Goal: Task Accomplishment & Management: Use online tool/utility

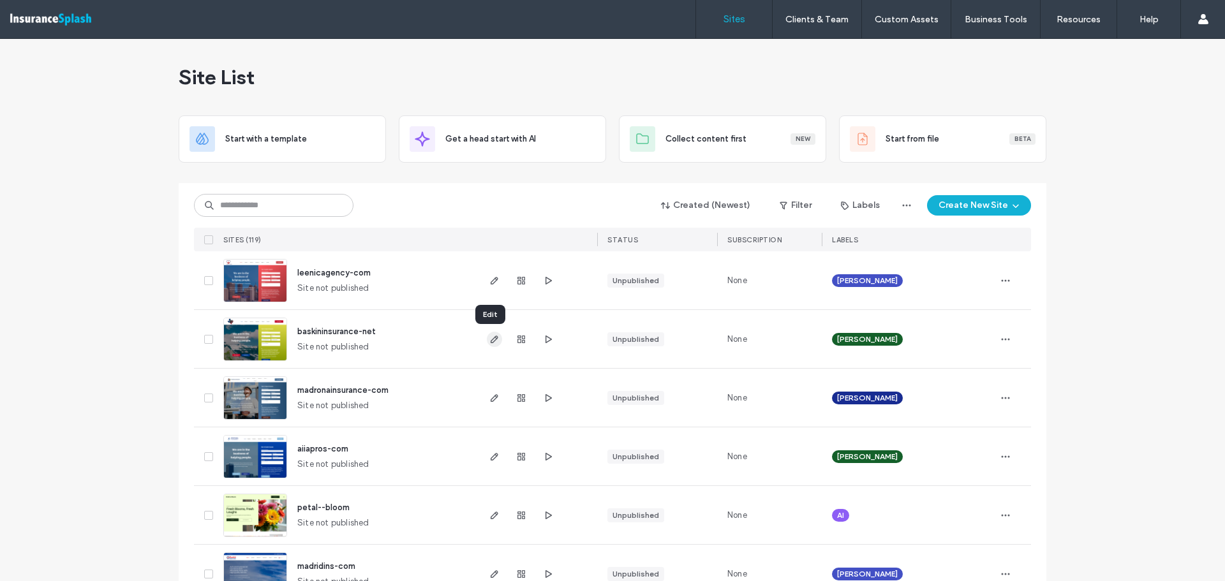
click at [489, 343] on icon "button" at bounding box center [494, 339] width 10 height 10
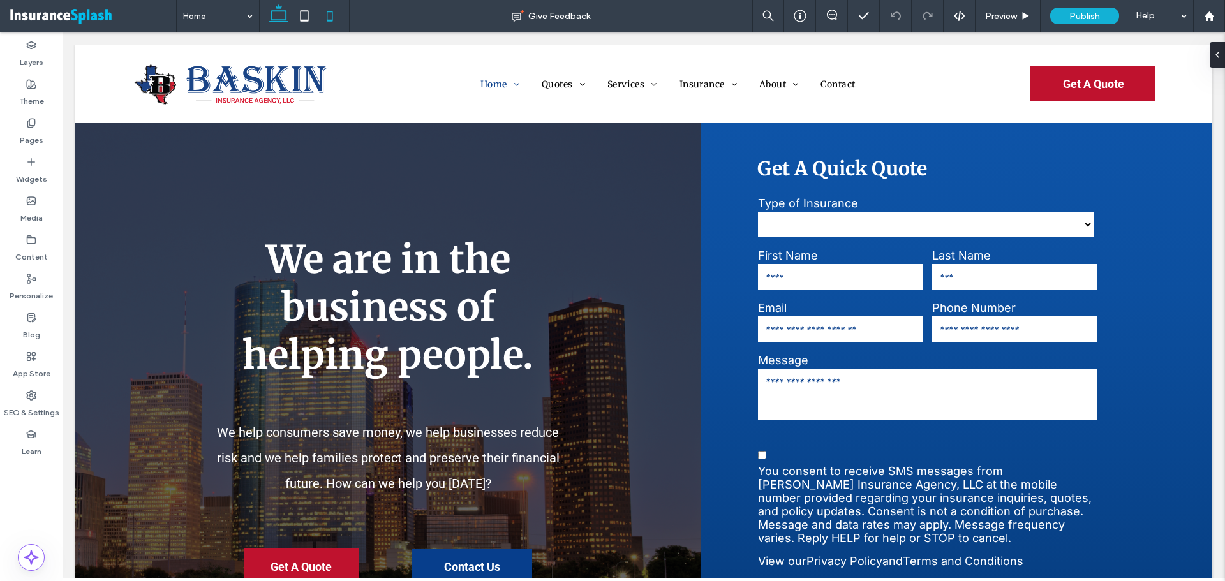
click at [332, 13] on icon at bounding box center [330, 16] width 26 height 26
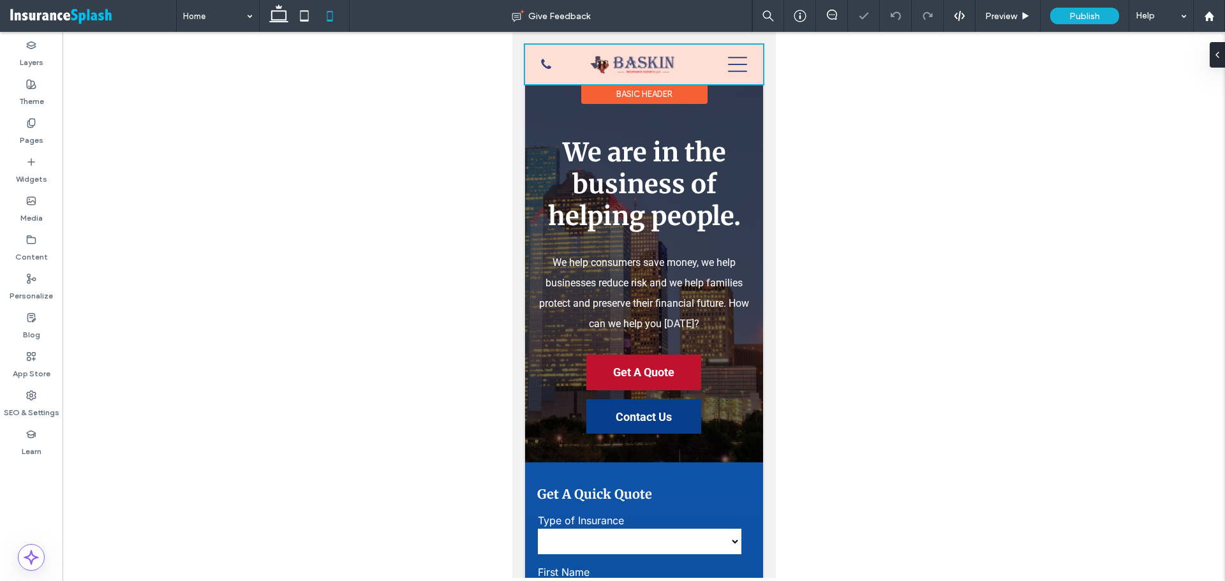
click at [545, 62] on div at bounding box center [644, 65] width 238 height 40
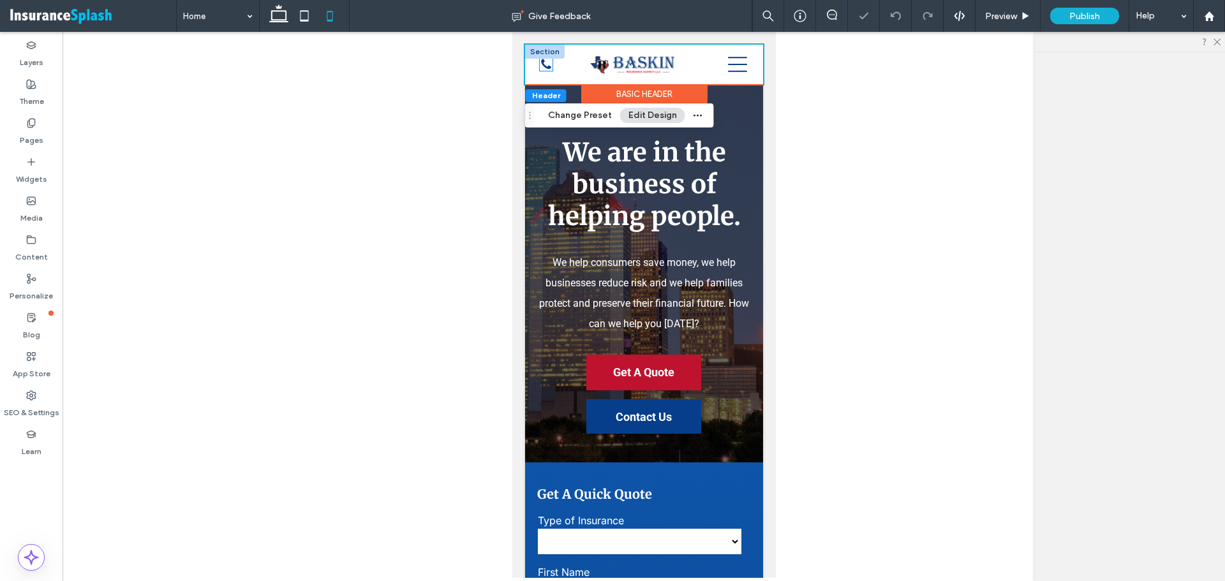
click at [545, 62] on icon "A telephone icon" at bounding box center [545, 64] width 13 height 13
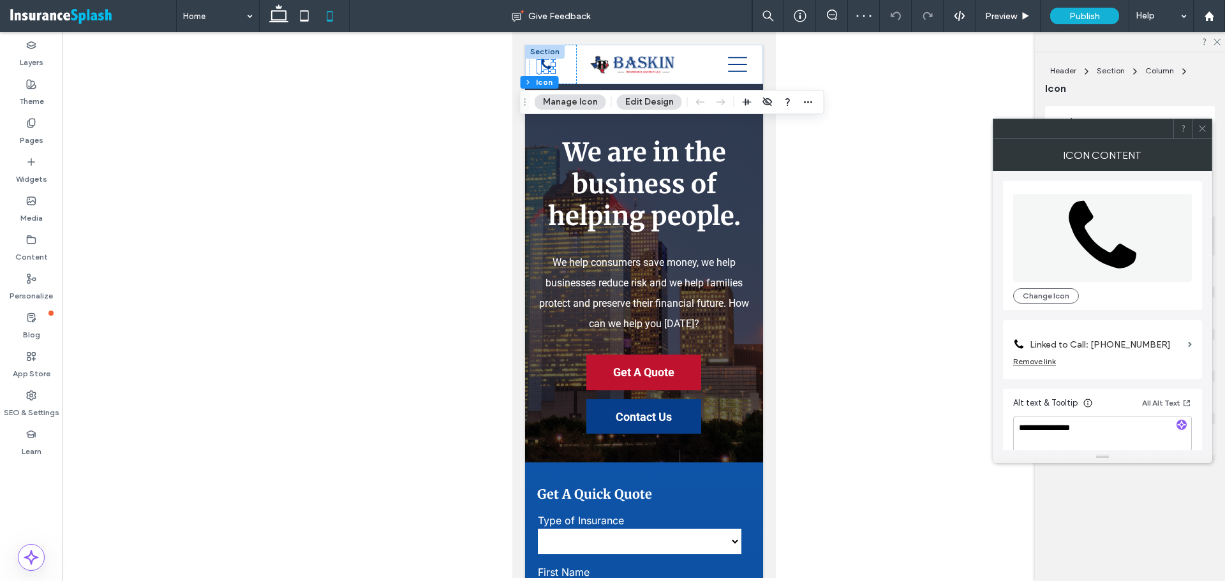
click at [1203, 127] on icon at bounding box center [1203, 129] width 10 height 10
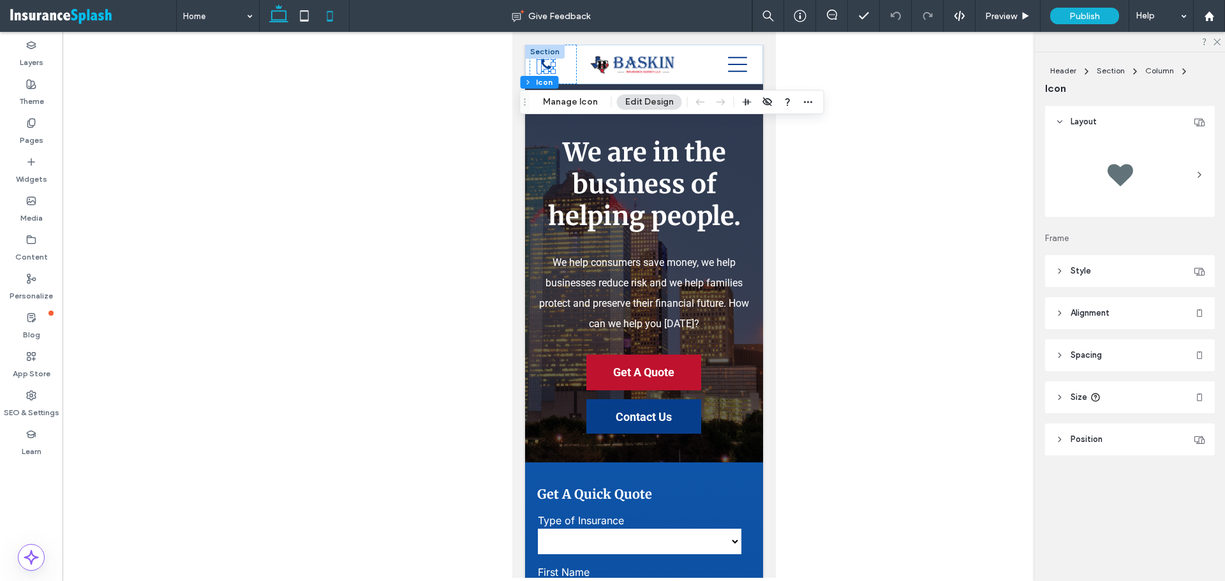
click at [279, 14] on icon at bounding box center [279, 16] width 26 height 26
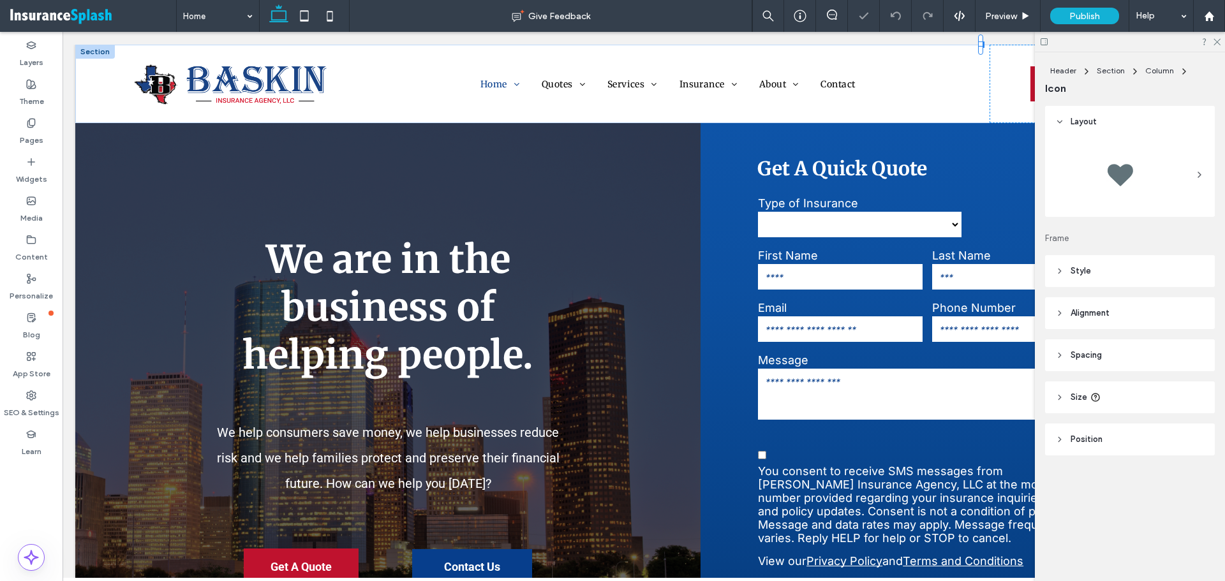
type input "**"
click at [30, 140] on label "Pages" at bounding box center [32, 137] width 24 height 18
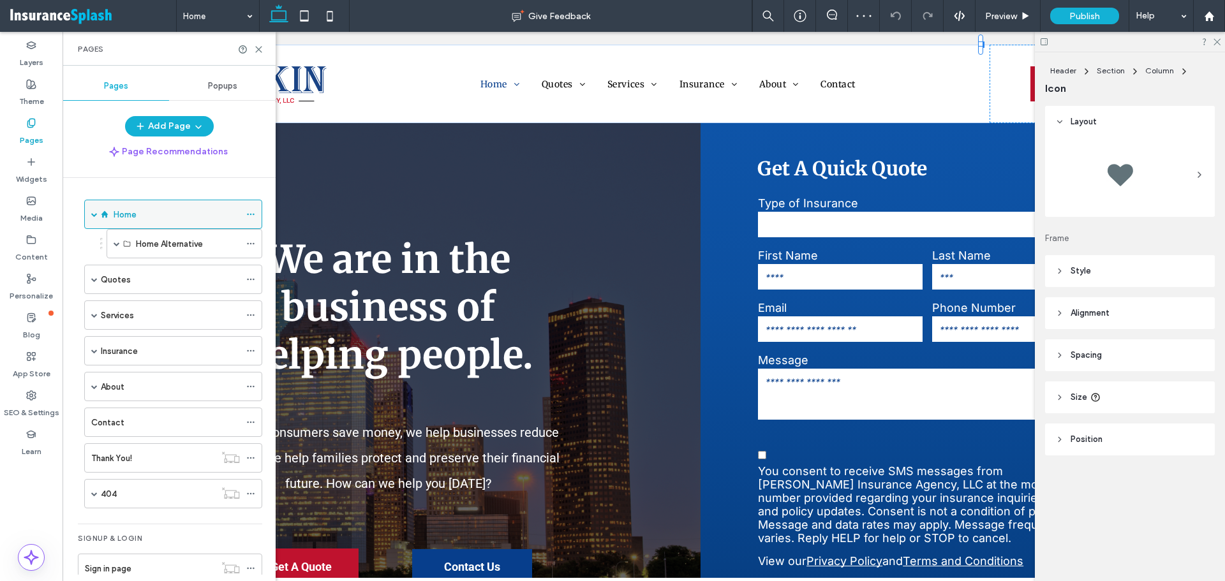
click at [254, 214] on use at bounding box center [250, 215] width 7 height 2
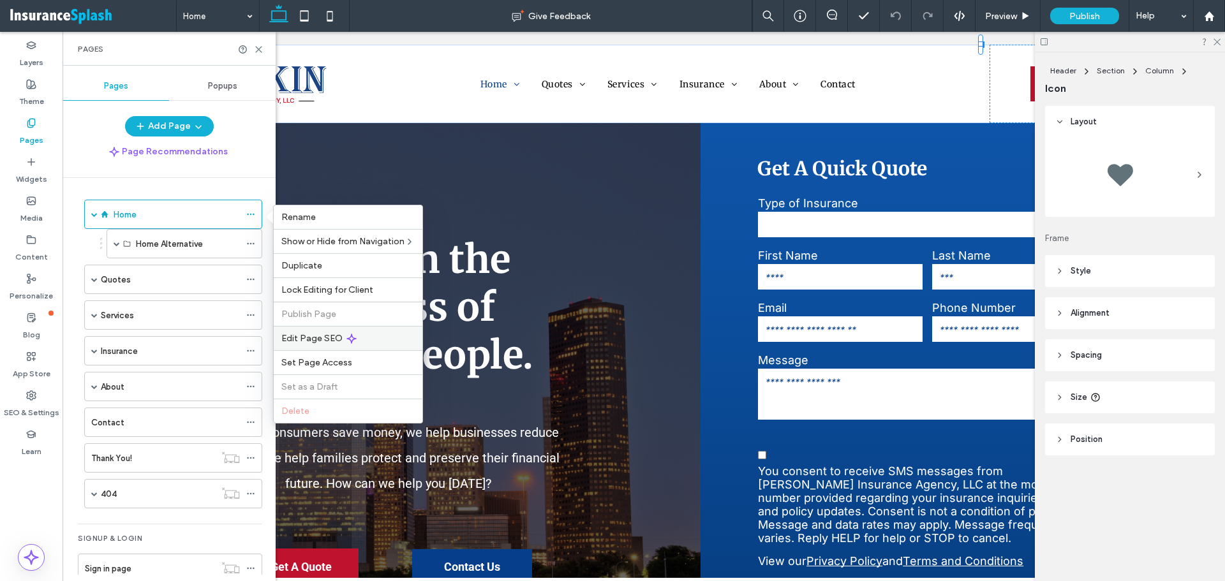
click at [331, 340] on span "Edit Page SEO" at bounding box center [311, 338] width 61 height 11
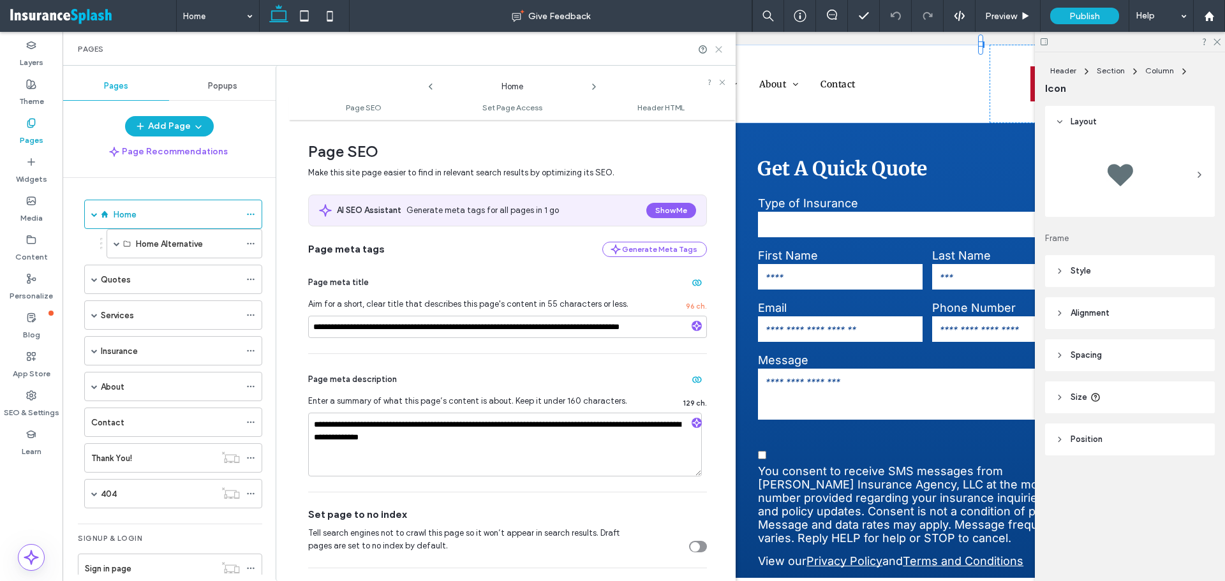
click at [718, 48] on use at bounding box center [719, 50] width 6 height 6
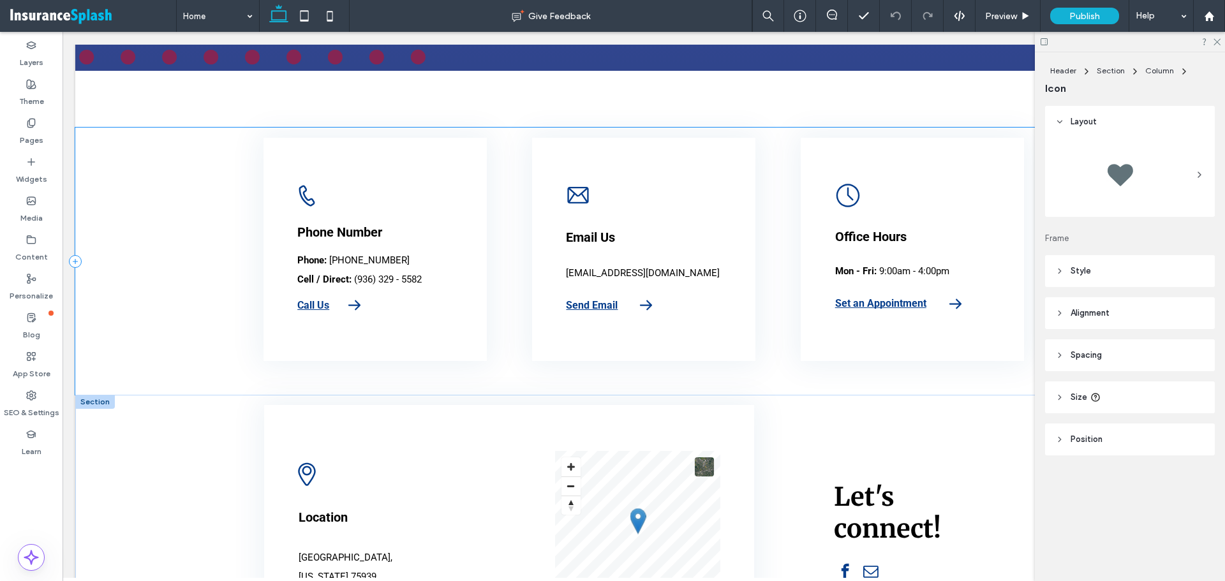
scroll to position [3573, 0]
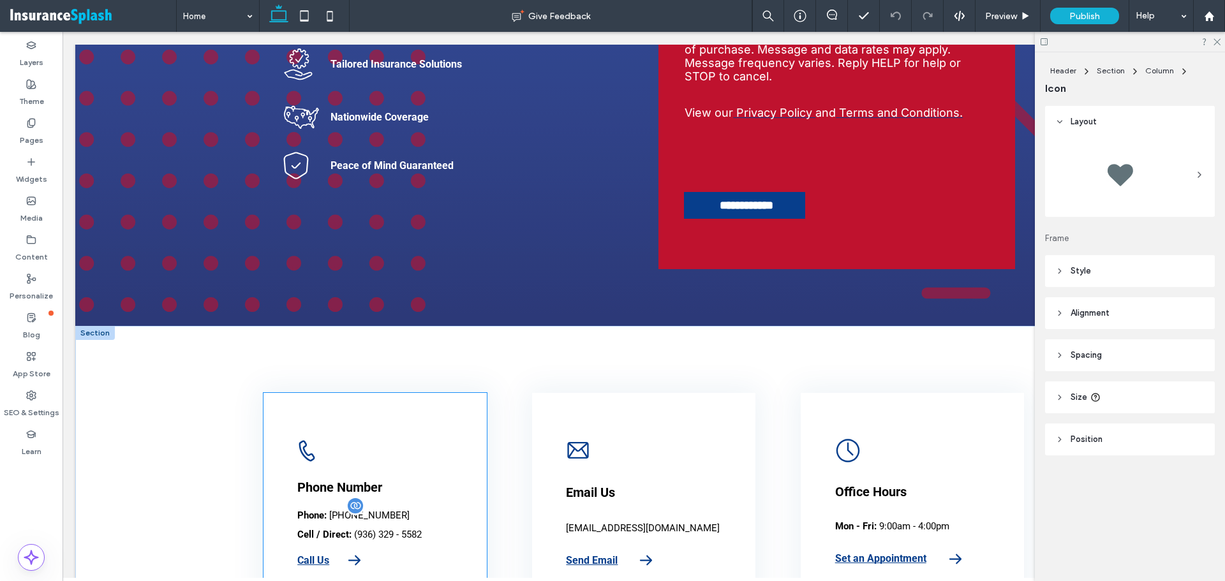
click at [323, 533] on strong "Cell / Direct:" at bounding box center [324, 534] width 54 height 11
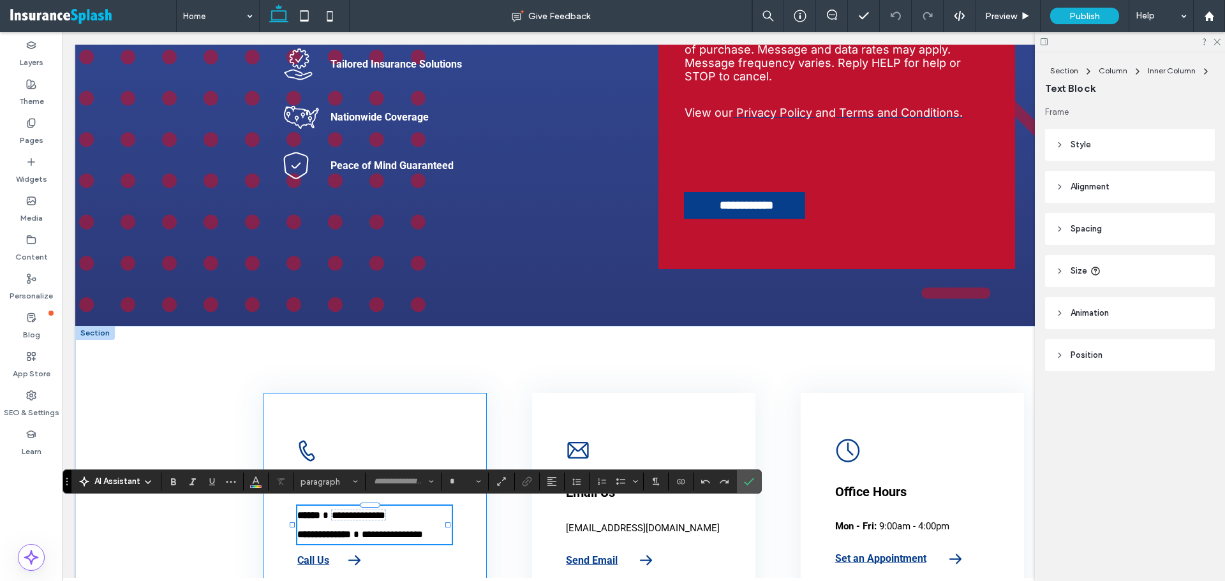
type input "******"
type input "**"
click at [318, 530] on strong "**********" at bounding box center [324, 535] width 54 height 10
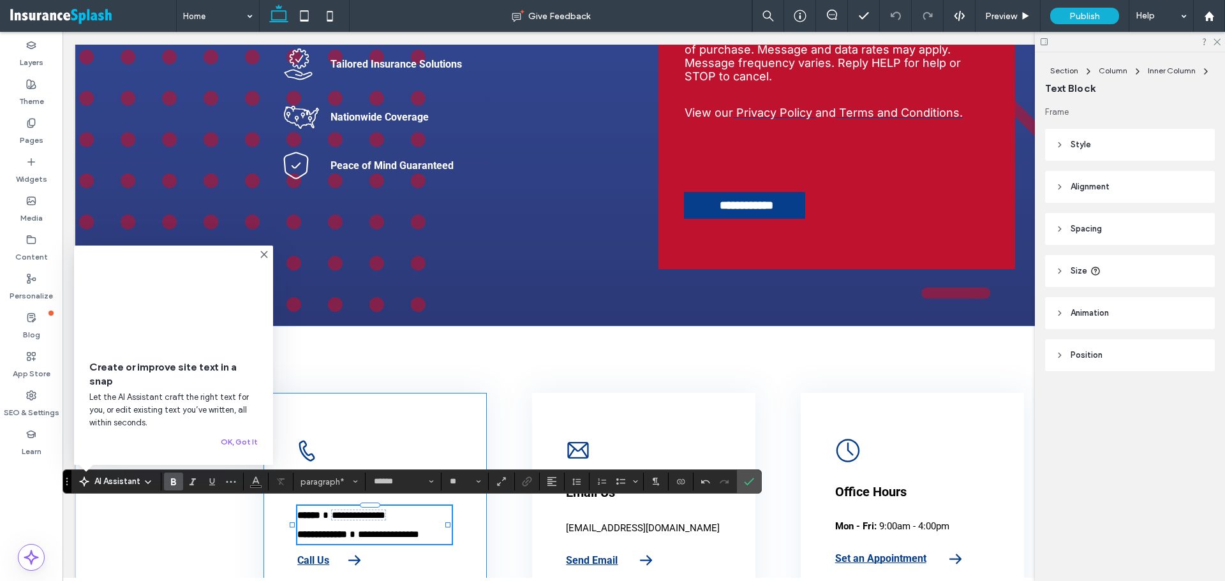
click at [312, 532] on strong "**********" at bounding box center [322, 535] width 50 height 10
click at [251, 530] on div "**********" at bounding box center [643, 516] width 1137 height 267
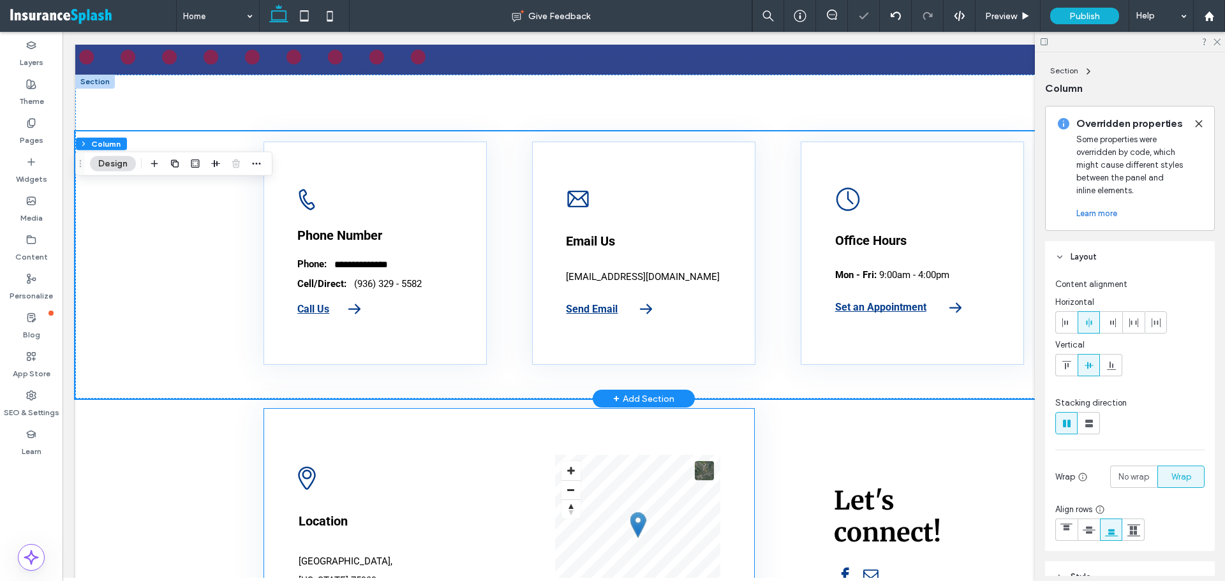
scroll to position [3956, 0]
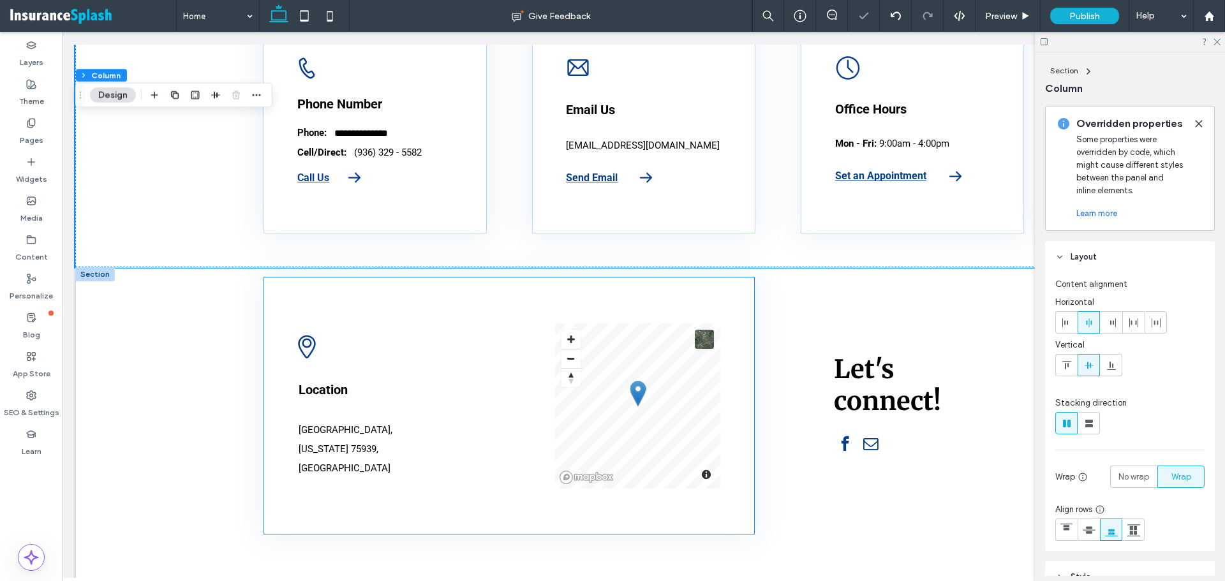
click at [361, 419] on div "A black and white drawing of a map pin on a white background. Location Corrigan…" at bounding box center [404, 406] width 211 height 163
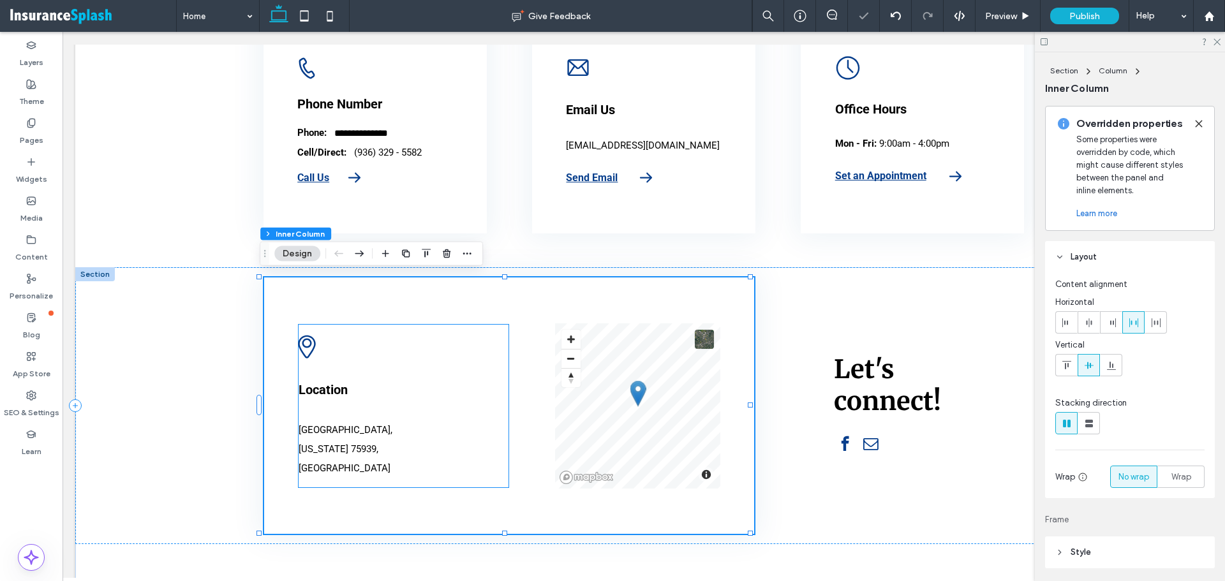
click at [359, 403] on p "Location" at bounding box center [374, 390] width 151 height 26
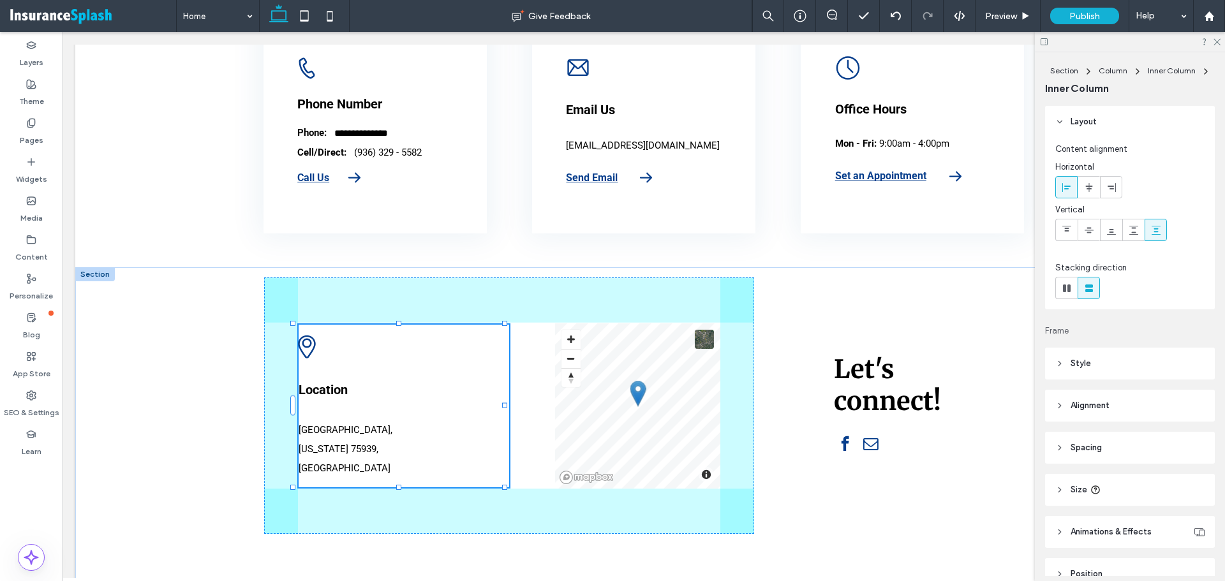
scroll to position [65, 0]
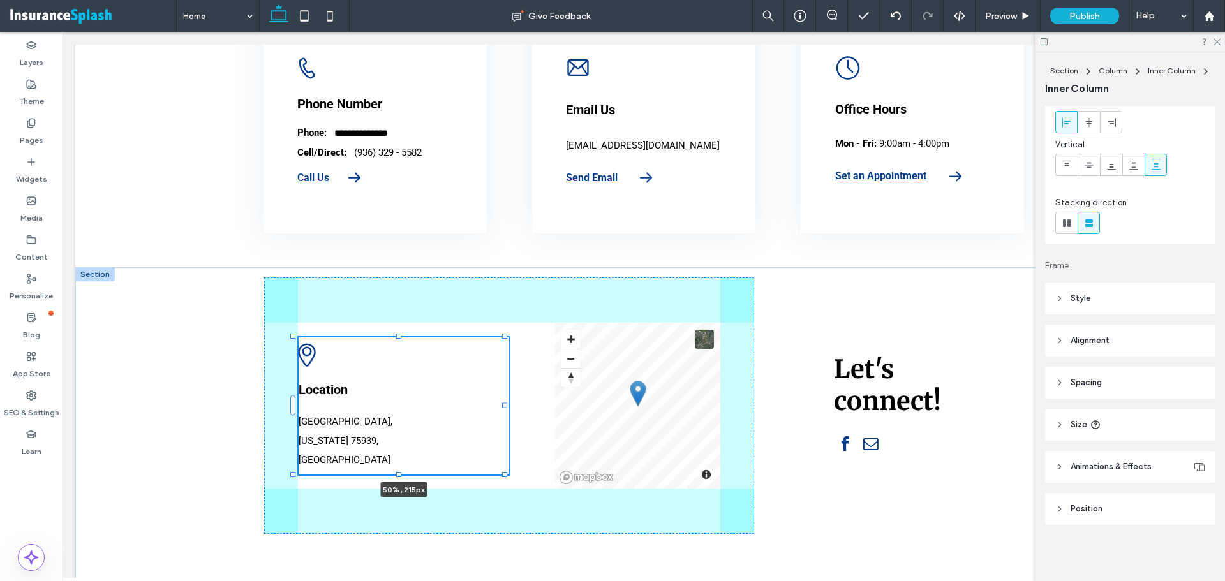
drag, startPoint x: 397, startPoint y: 482, endPoint x: 395, endPoint y: 470, distance: 12.9
click at [395, 470] on div "A black and white drawing of a map pin on a white background. Location Corrigan…" at bounding box center [643, 434] width 1137 height 334
type input "**"
type input "***"
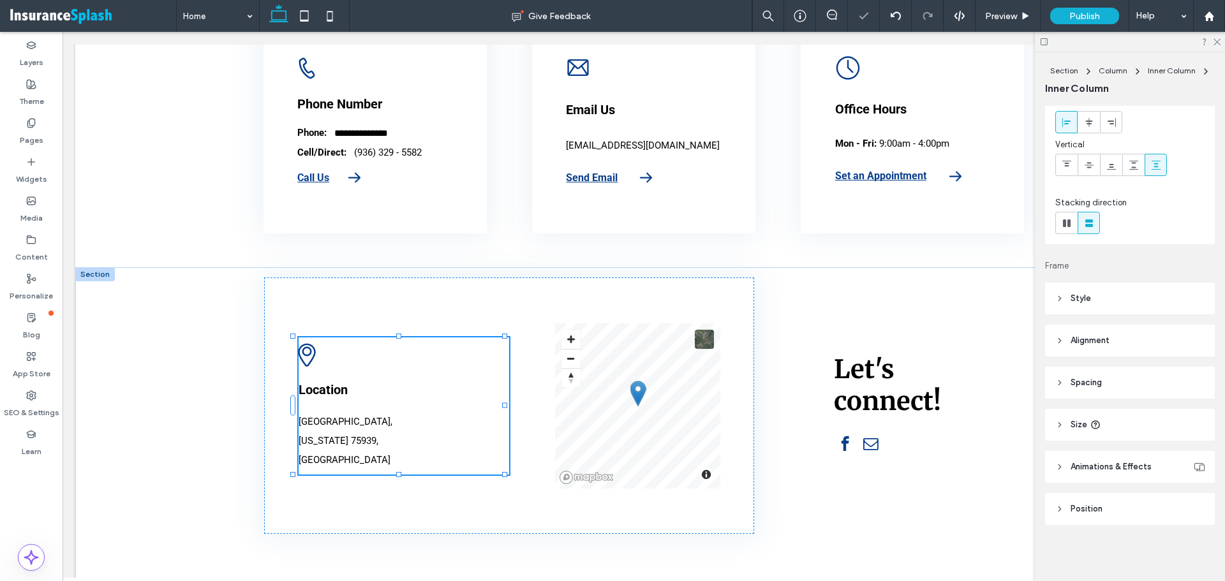
type input "**"
click at [177, 428] on div "A black and white drawing of a map pin on a white background. Location Corrigan…" at bounding box center [643, 405] width 1137 height 277
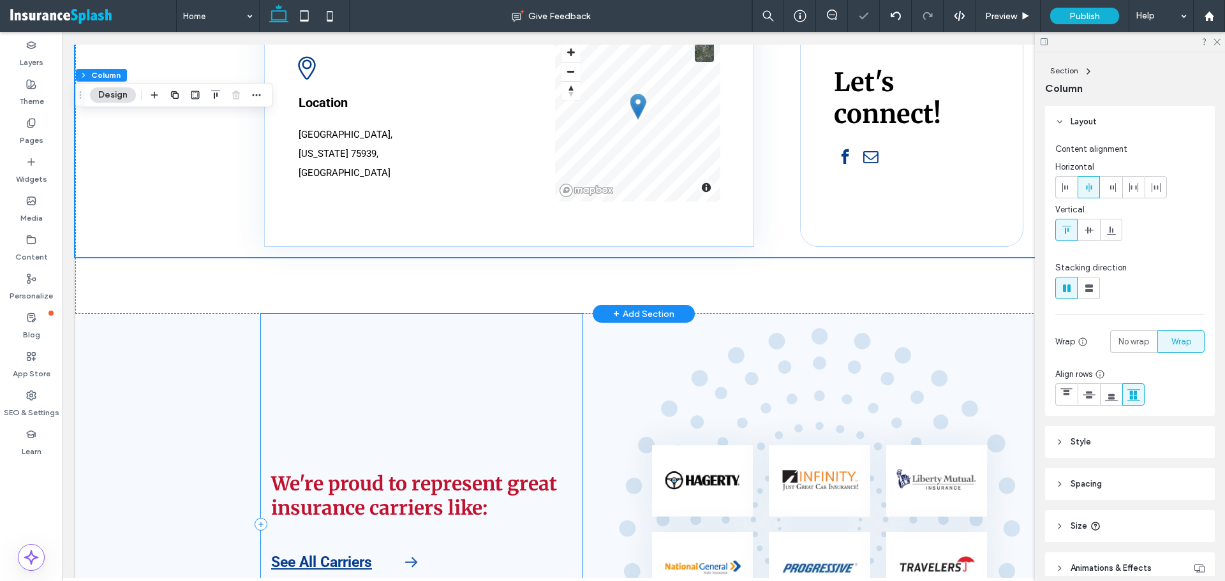
scroll to position [4275, 0]
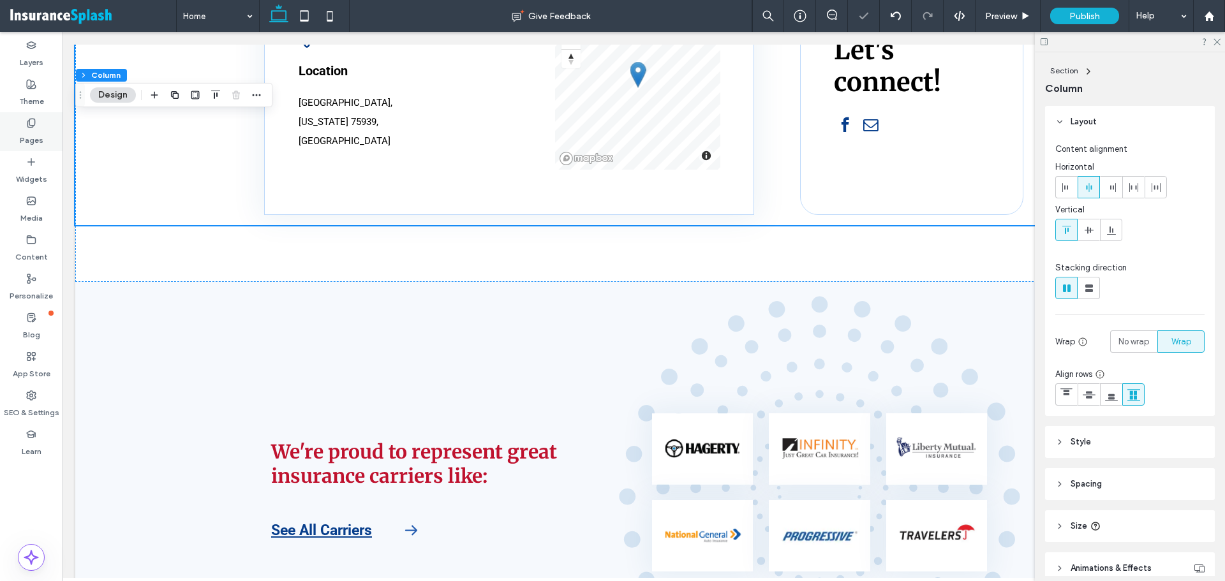
click at [22, 138] on label "Pages" at bounding box center [32, 137] width 24 height 18
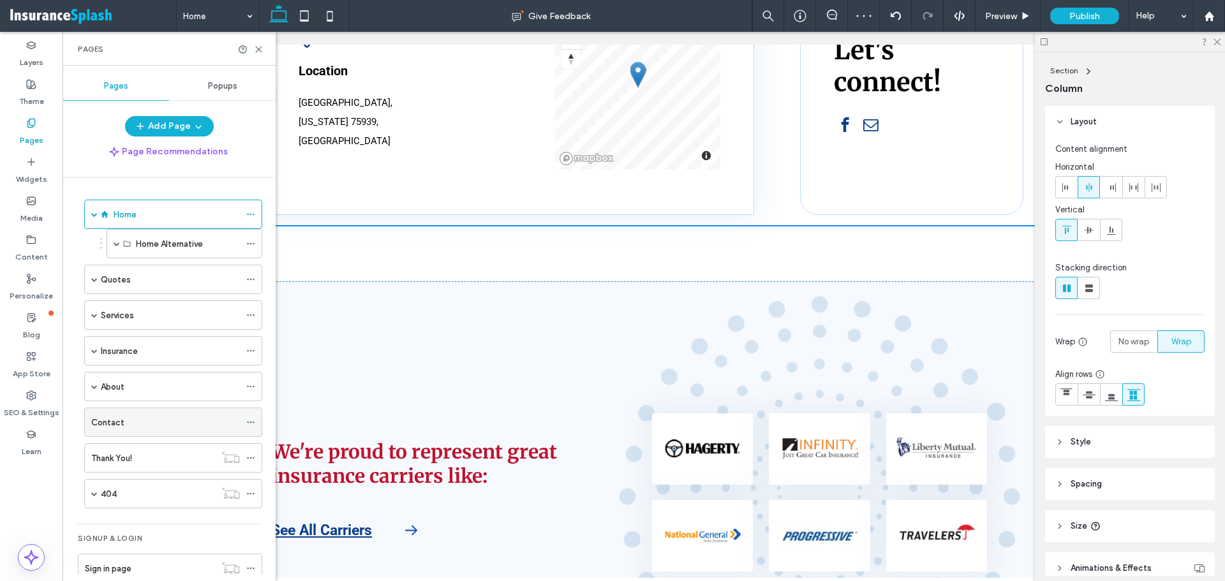
click at [176, 426] on div "Contact" at bounding box center [165, 422] width 149 height 13
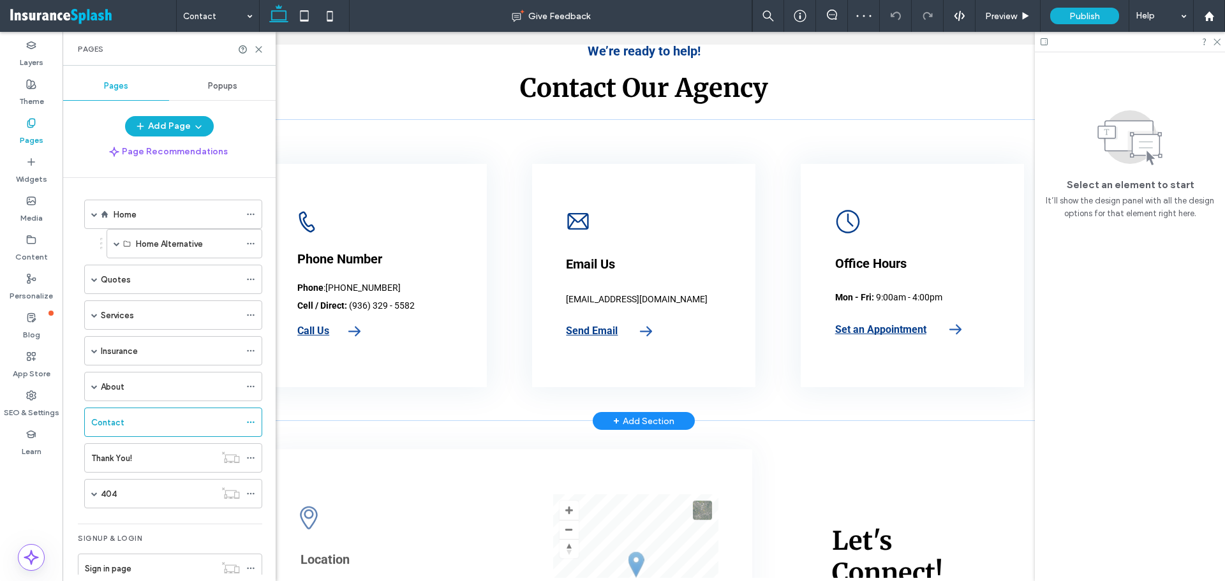
scroll to position [319, 0]
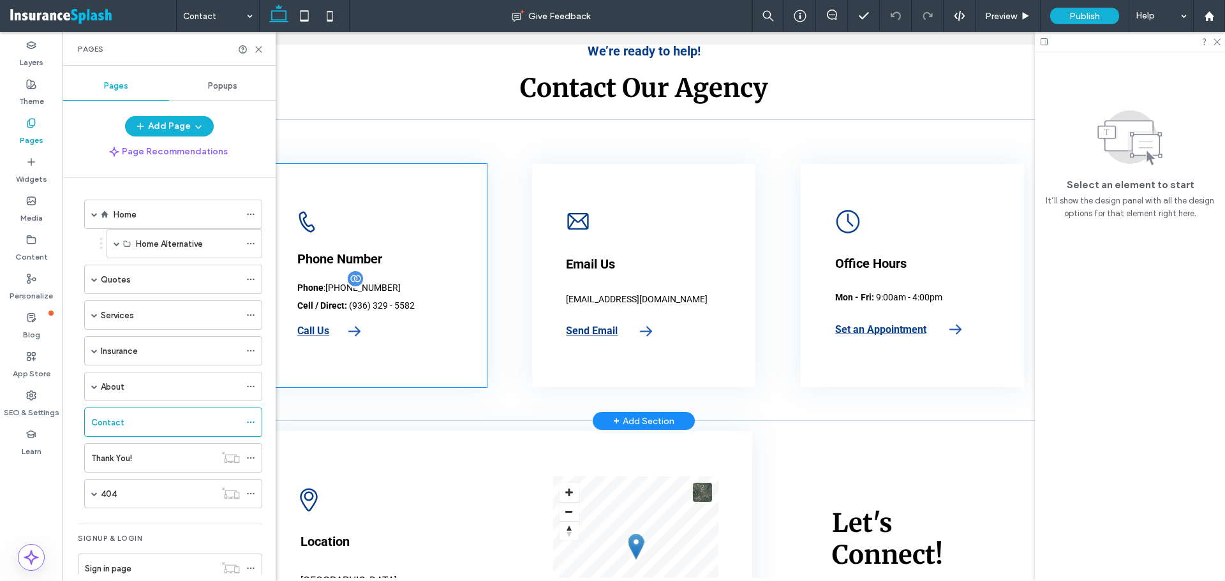
click at [337, 304] on strong "Cell / Direct:" at bounding box center [322, 306] width 50 height 10
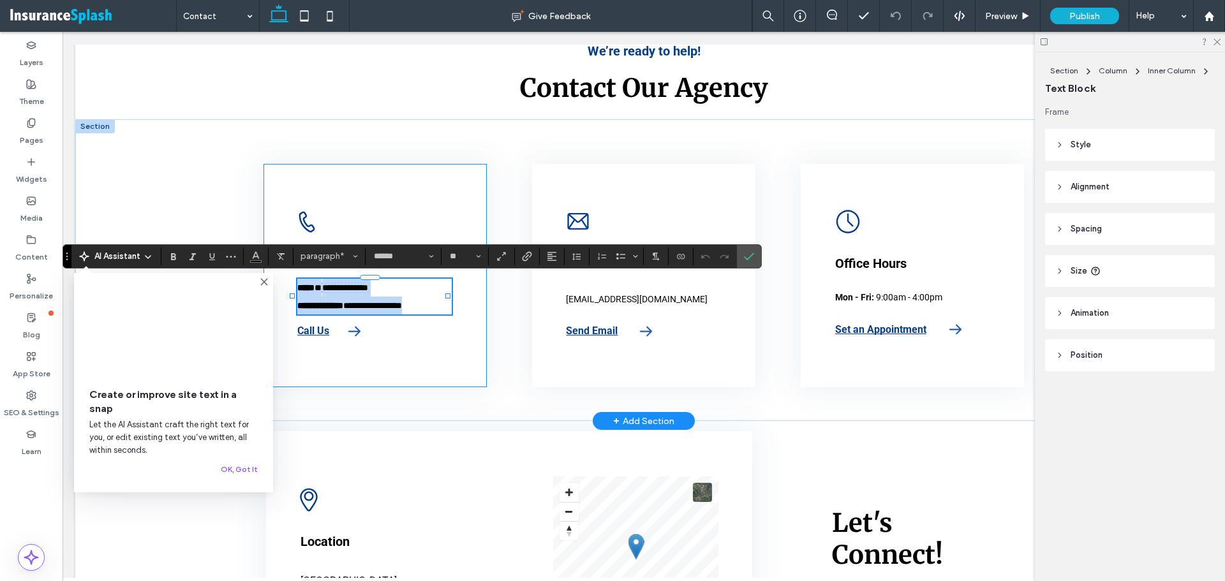
click at [315, 301] on strong "**********" at bounding box center [320, 305] width 46 height 9
click at [311, 303] on strong "**********" at bounding box center [318, 305] width 43 height 9
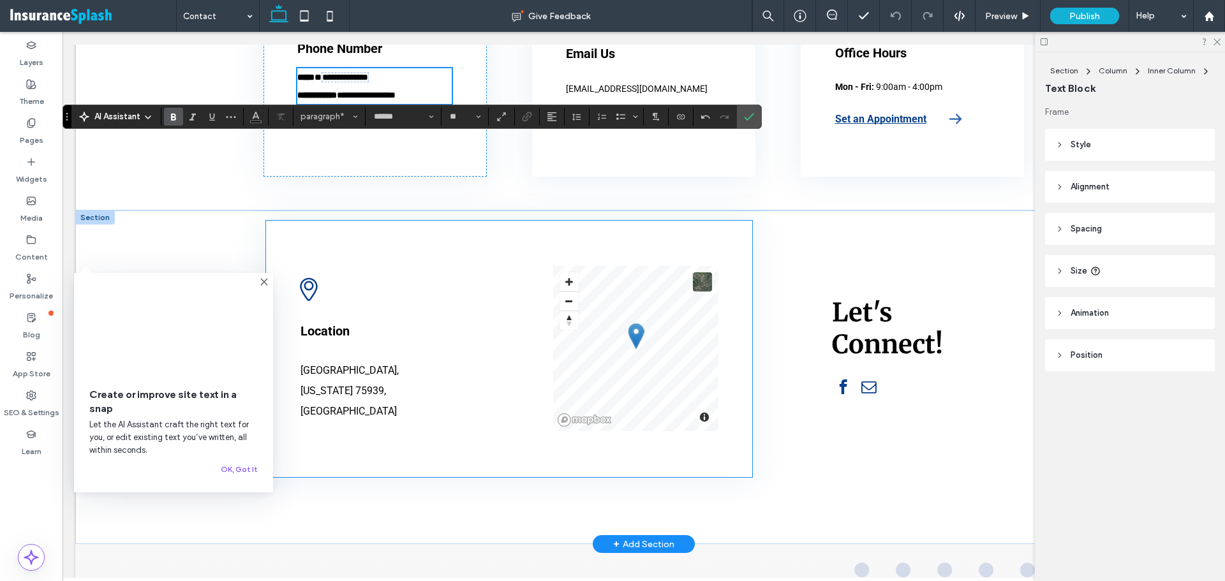
scroll to position [574, 0]
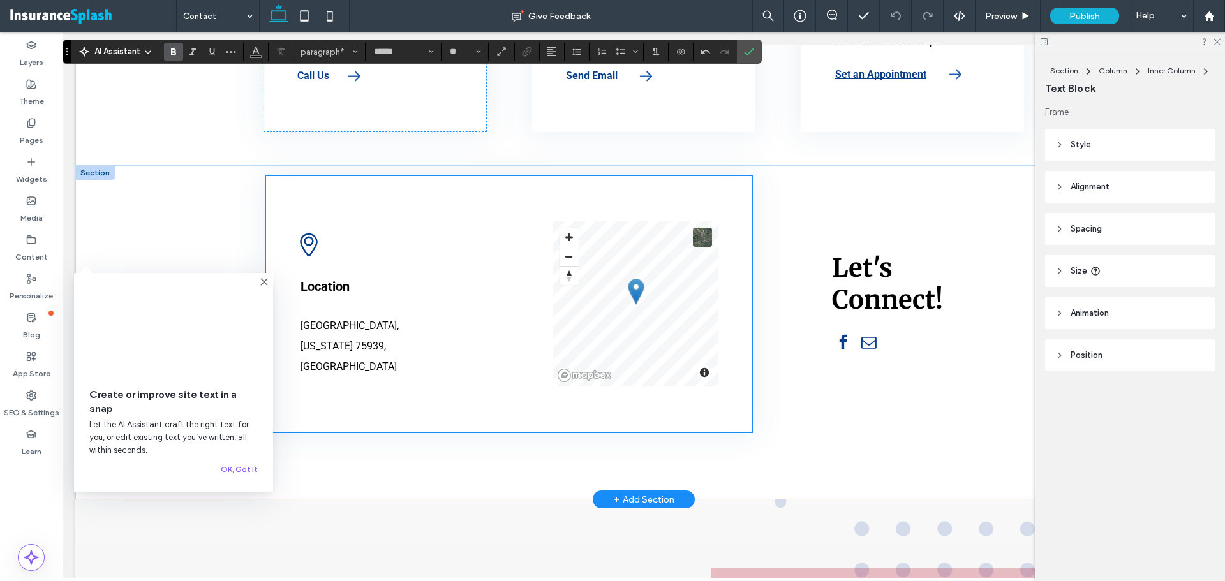
click at [349, 299] on p "Location" at bounding box center [375, 287] width 149 height 26
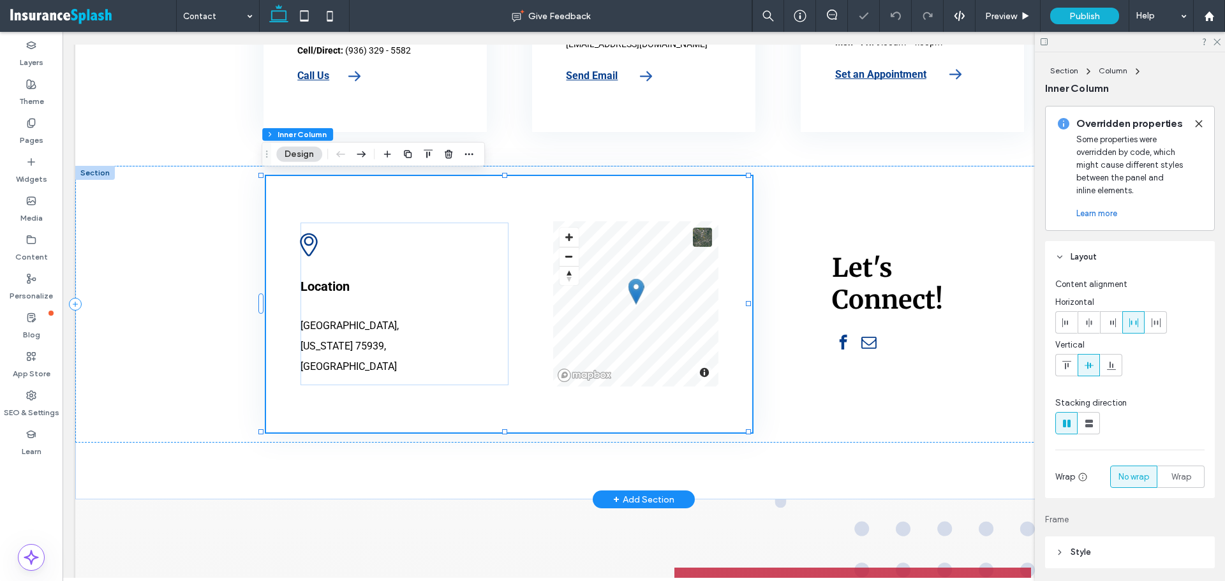
click at [412, 297] on p "Location" at bounding box center [375, 287] width 149 height 26
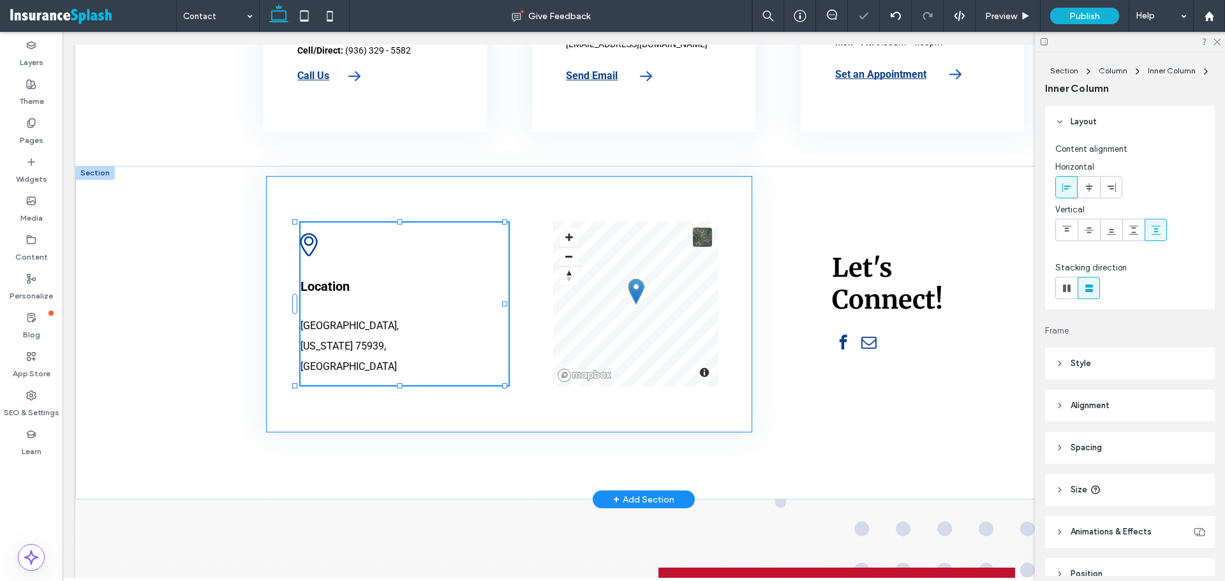
scroll to position [65, 0]
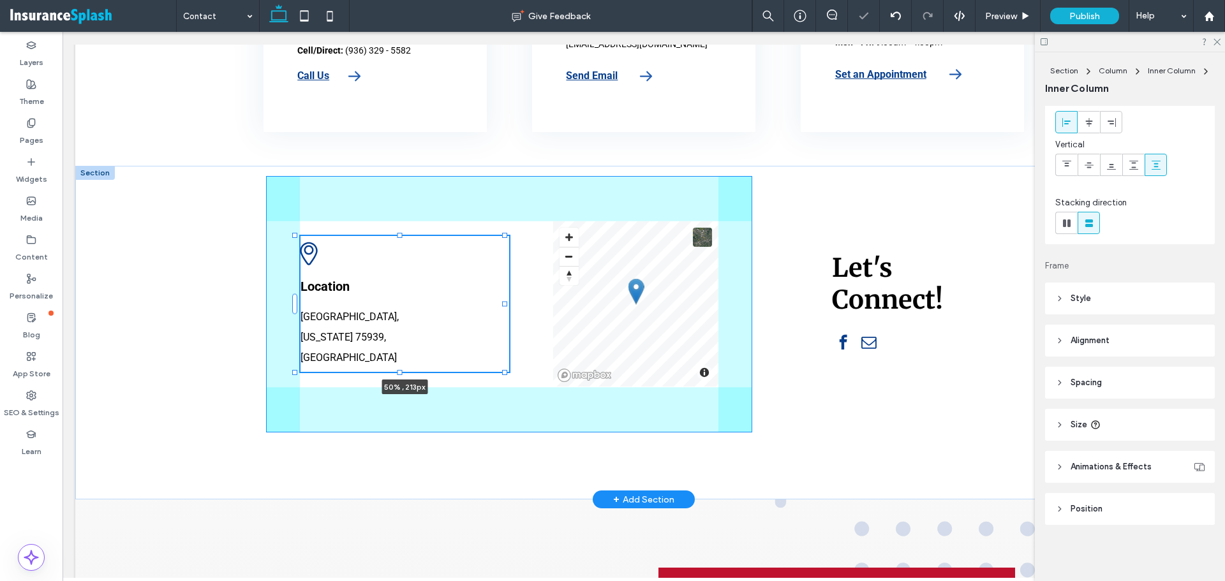
drag, startPoint x: 397, startPoint y: 387, endPoint x: 398, endPoint y: 373, distance: 13.4
click at [398, 373] on div at bounding box center [400, 372] width 5 height 5
type input "**"
type input "***"
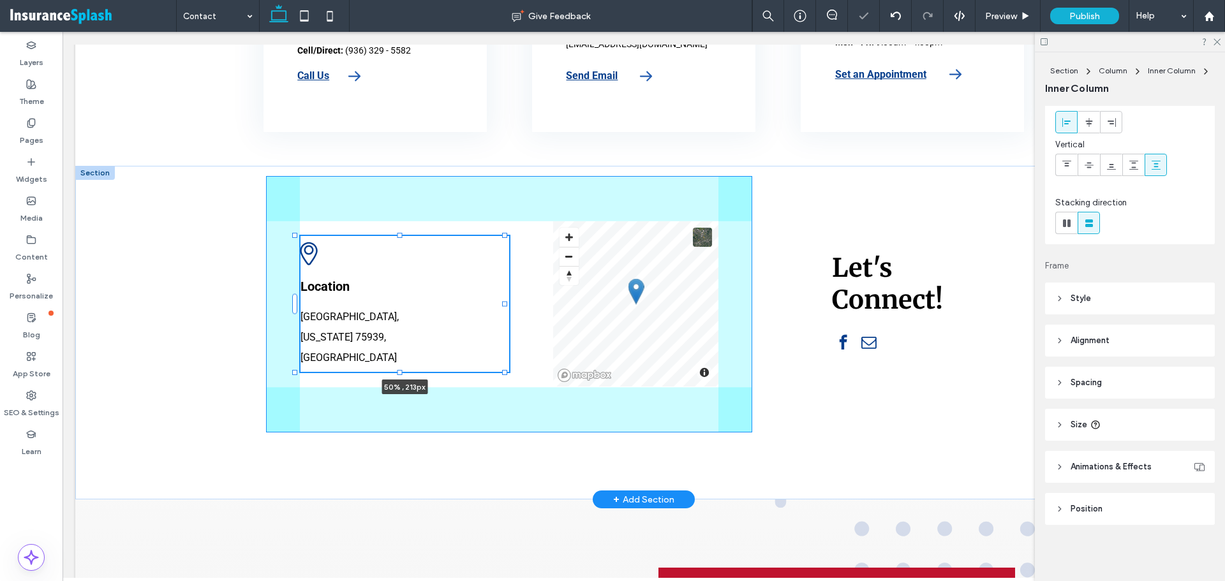
type input "**"
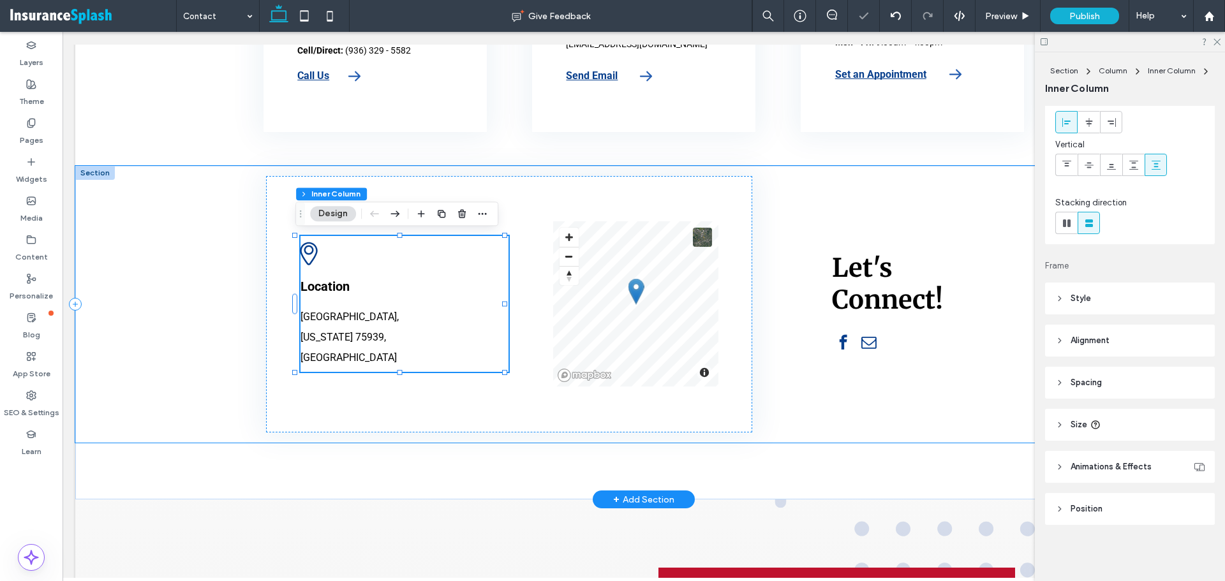
click at [145, 373] on div "A black and white drawing of a map pin on a white background. Location Corrigan…" at bounding box center [643, 304] width 1137 height 277
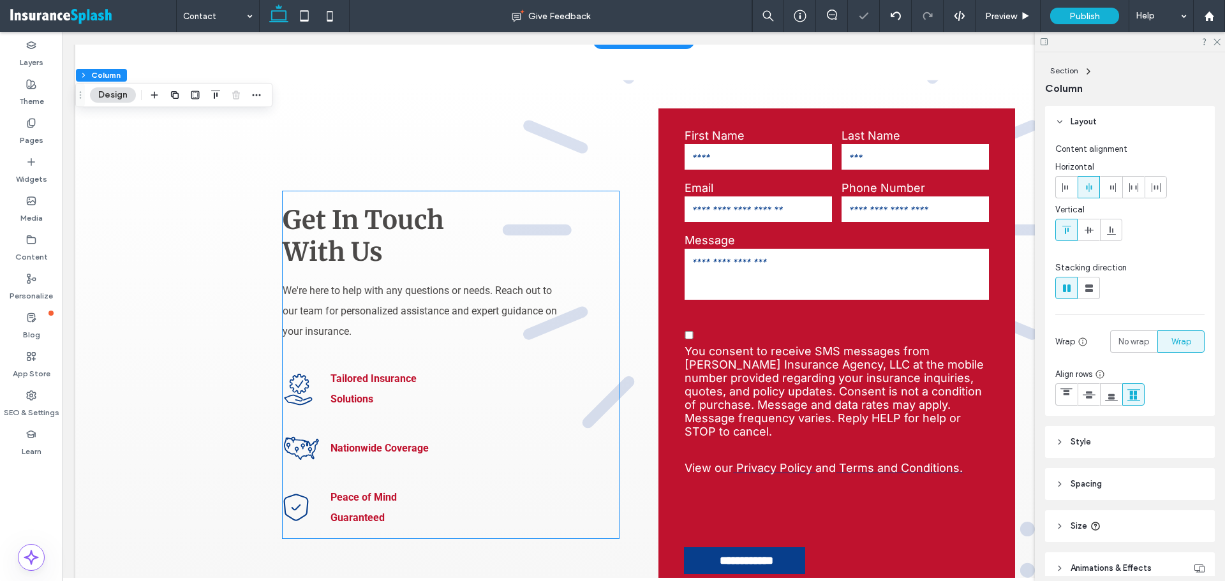
scroll to position [1085, 0]
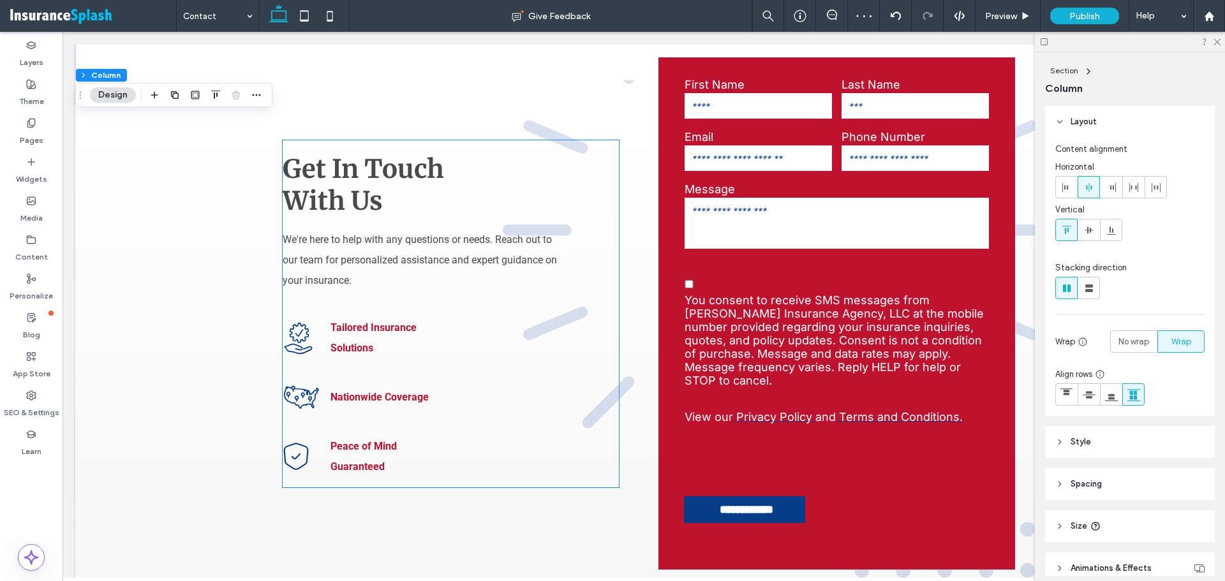
click at [376, 166] on span "Get In Touch With Us" at bounding box center [363, 185] width 161 height 64
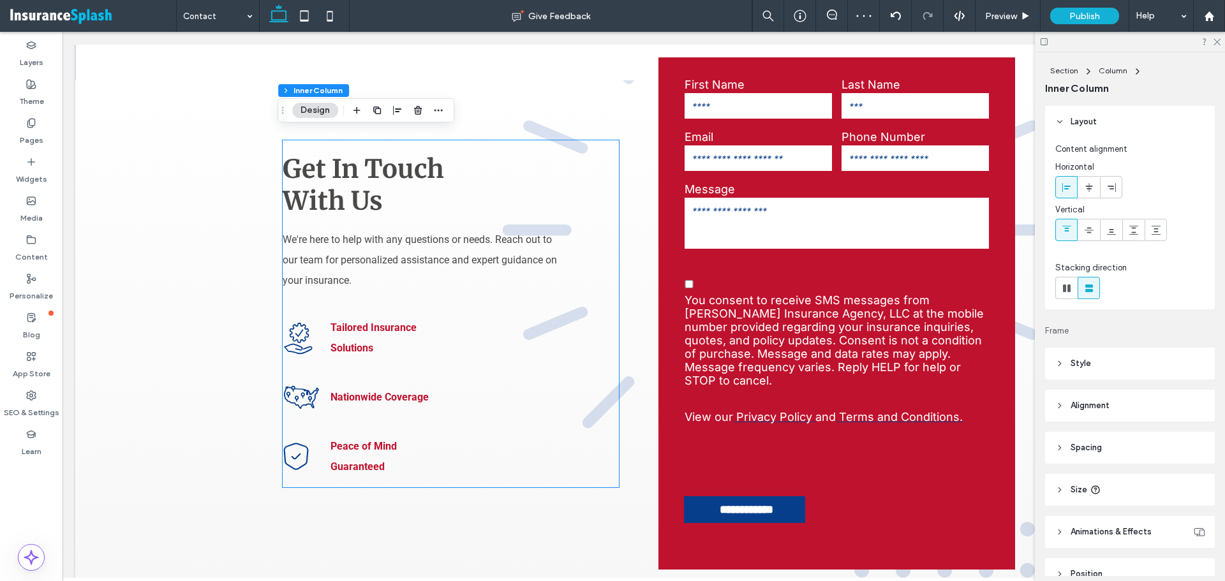
click at [376, 166] on span "Get In Touch With Us" at bounding box center [363, 185] width 161 height 64
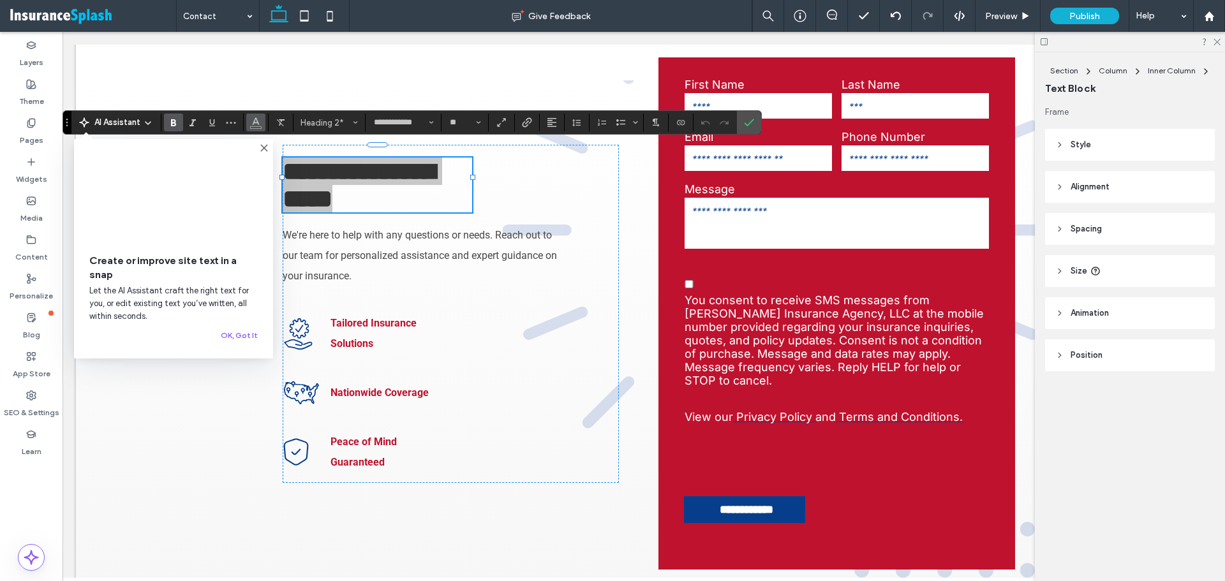
drag, startPoint x: 257, startPoint y: 122, endPoint x: 268, endPoint y: 146, distance: 26.8
click at [257, 123] on icon "Color" at bounding box center [256, 121] width 10 height 10
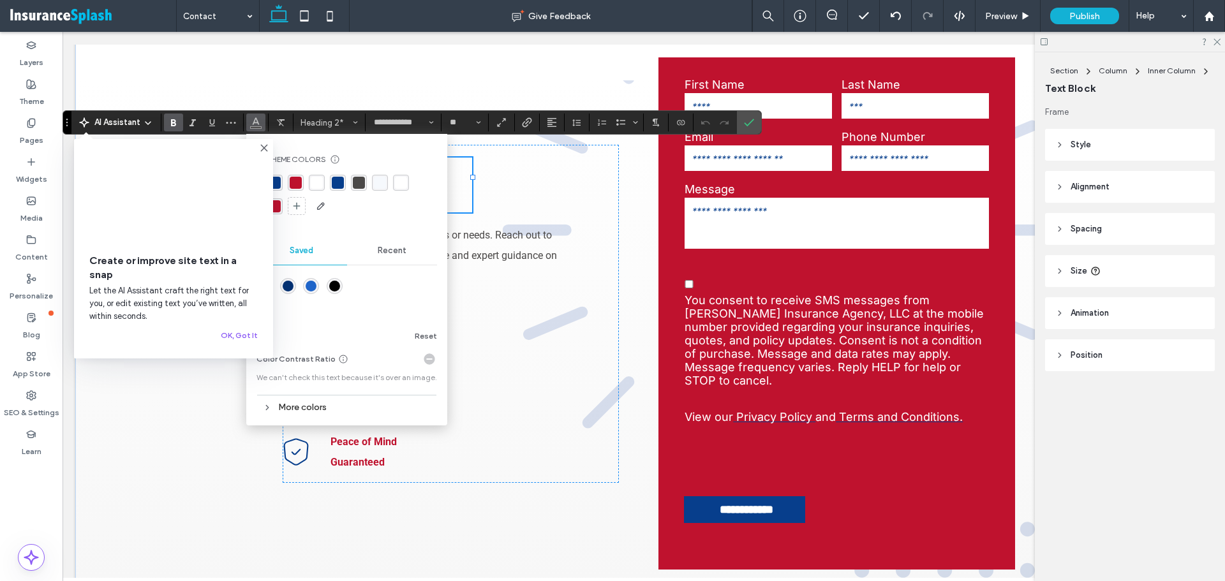
click at [278, 184] on div "rgba(7,62,140,1)" at bounding box center [275, 183] width 12 height 12
click at [212, 74] on div "**********" at bounding box center [643, 353] width 1137 height 729
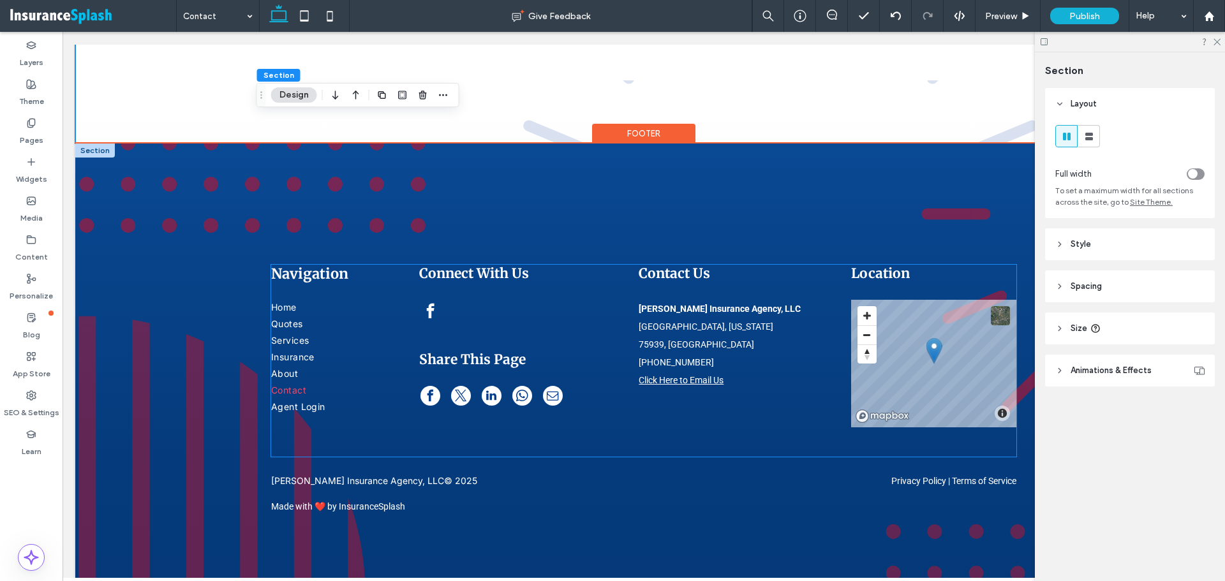
scroll to position [1681, 0]
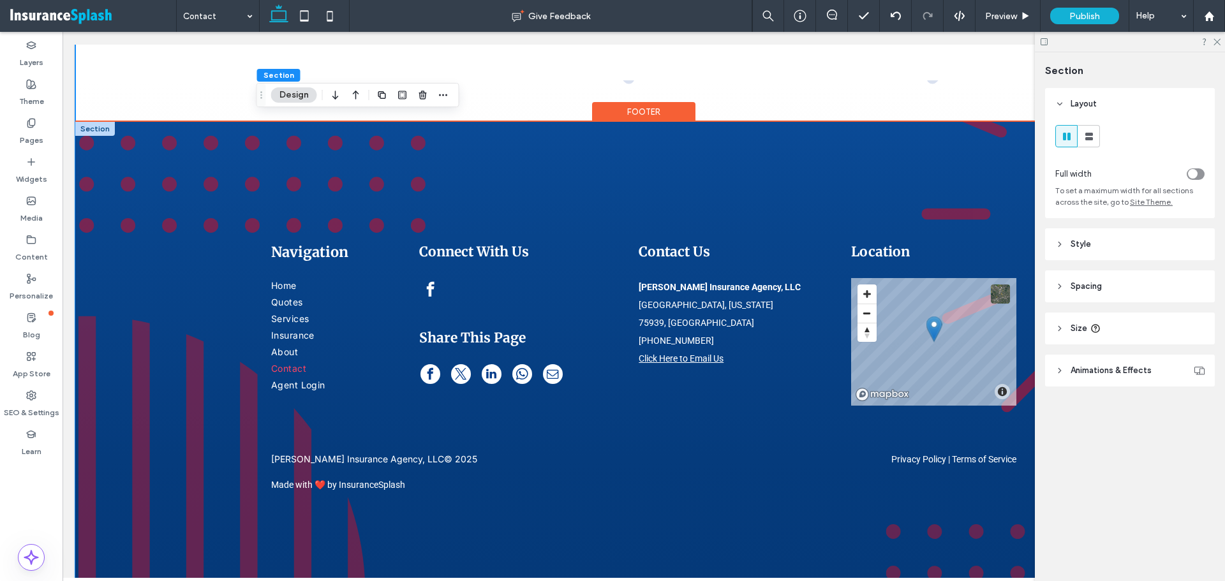
click at [207, 145] on div "Licensed in Alabama, California, Colorado, Florida, Hawaii, Idaho, and Texas Na…" at bounding box center [643, 352] width 1137 height 460
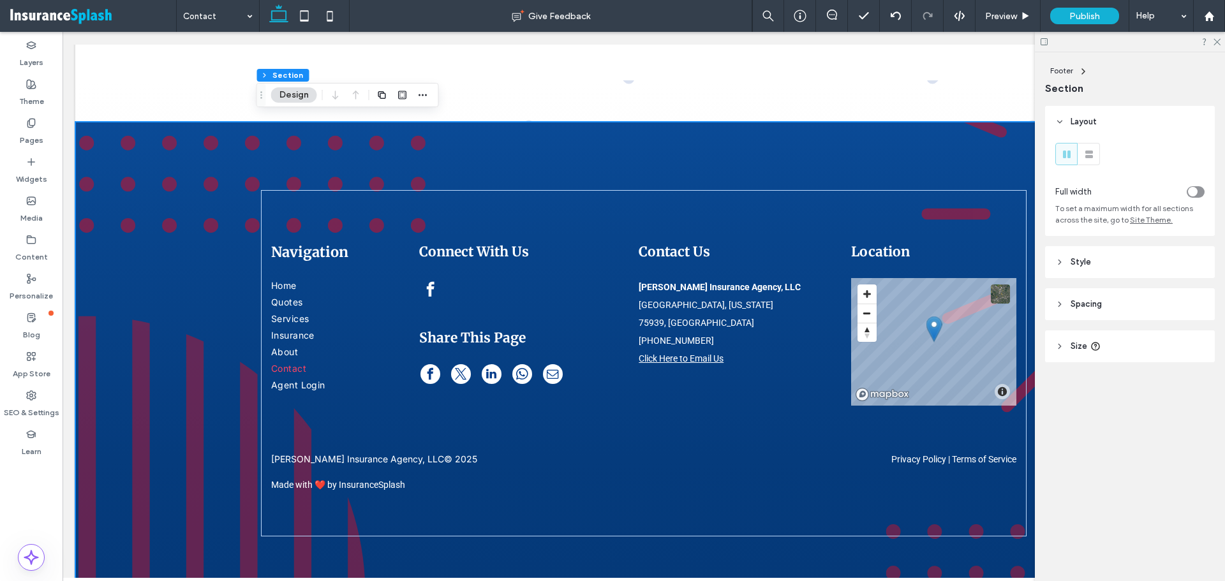
click at [1061, 264] on icon at bounding box center [1059, 262] width 9 height 9
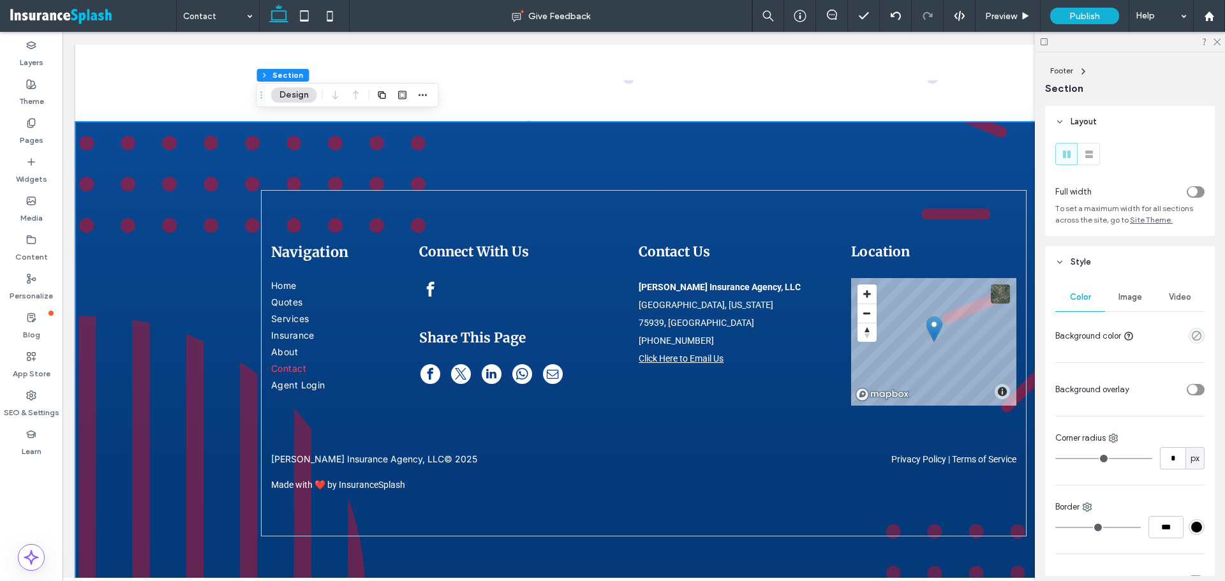
click at [1191, 389] on icon "toggle" at bounding box center [1193, 390] width 4 height 3
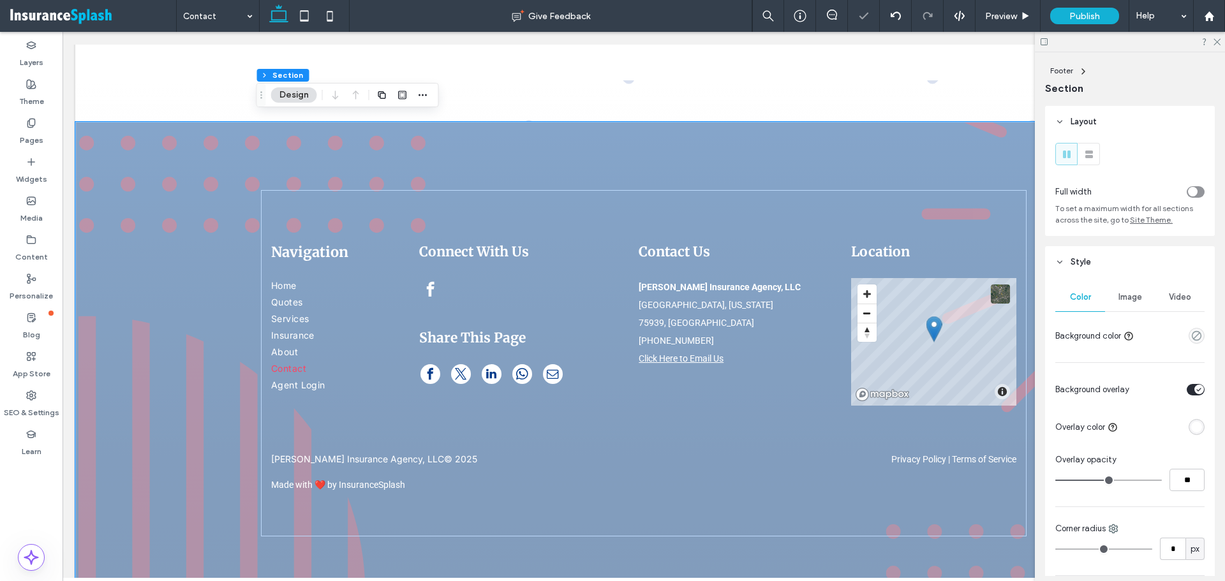
click at [1191, 425] on div "rgba(255, 255, 255, 1)" at bounding box center [1196, 427] width 11 height 11
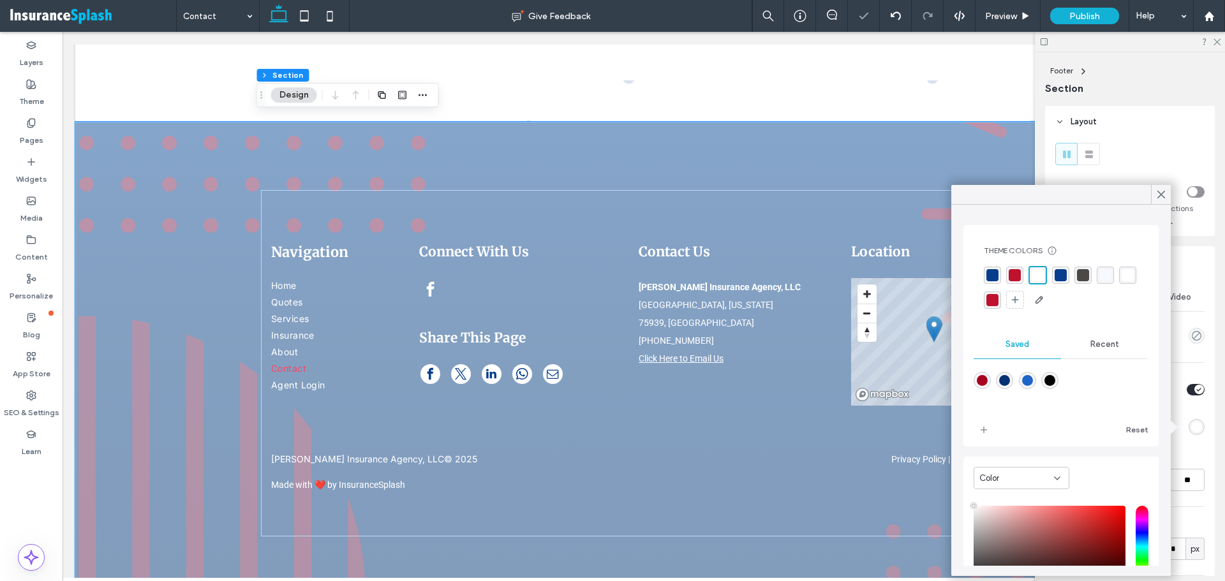
click at [988, 272] on div "rgba(7,62,140,1)" at bounding box center [993, 275] width 12 height 12
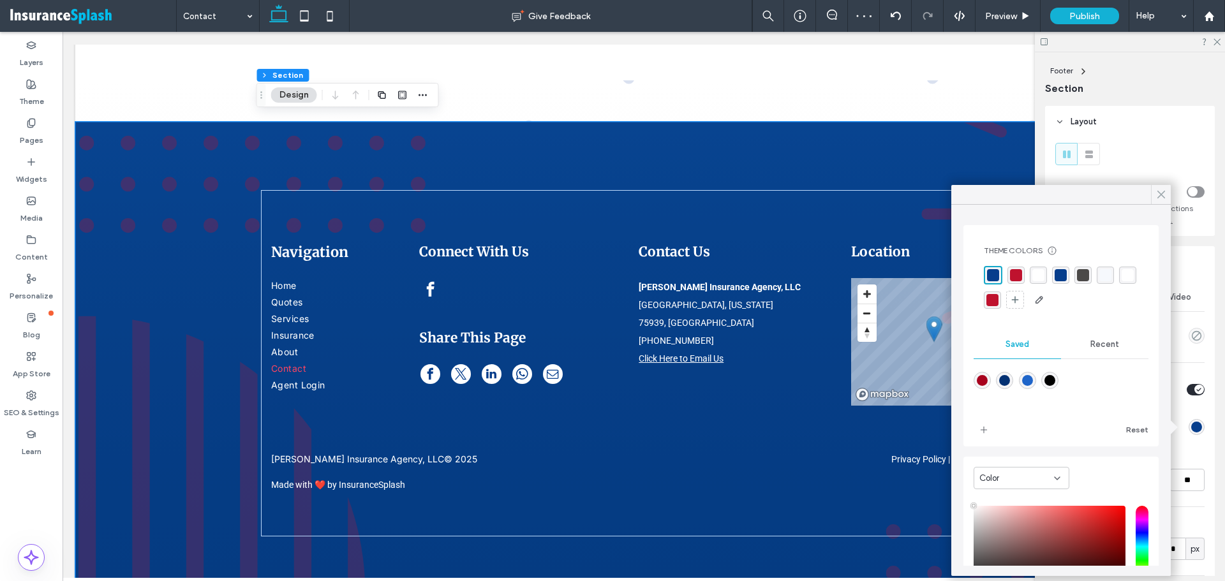
click at [1165, 198] on use at bounding box center [1161, 194] width 6 height 7
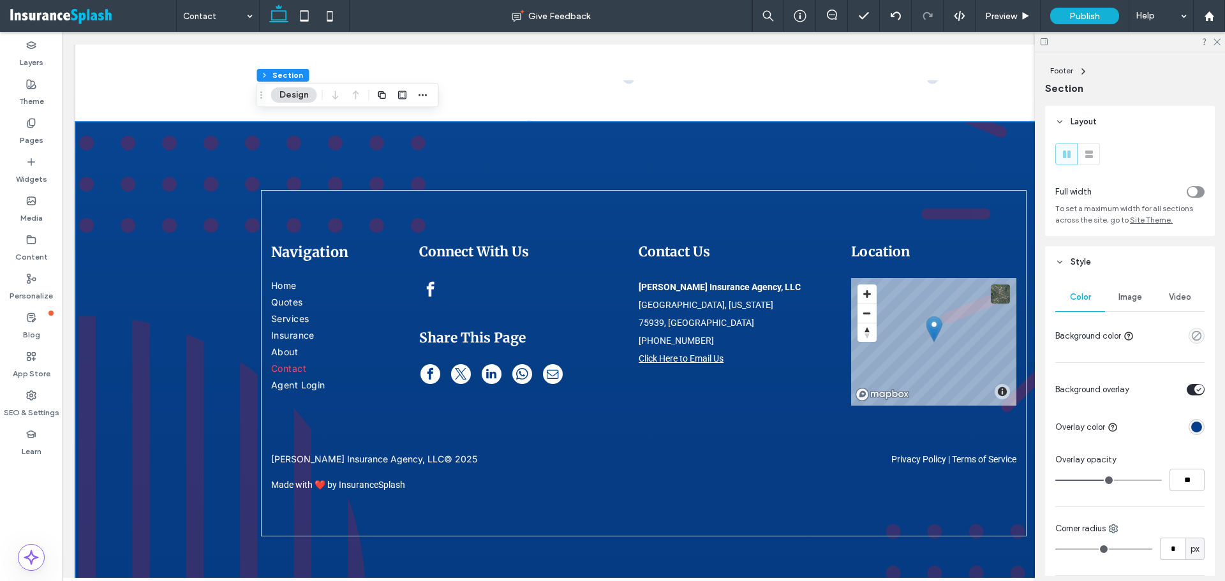
click at [1195, 392] on div "toggle" at bounding box center [1200, 390] width 10 height 10
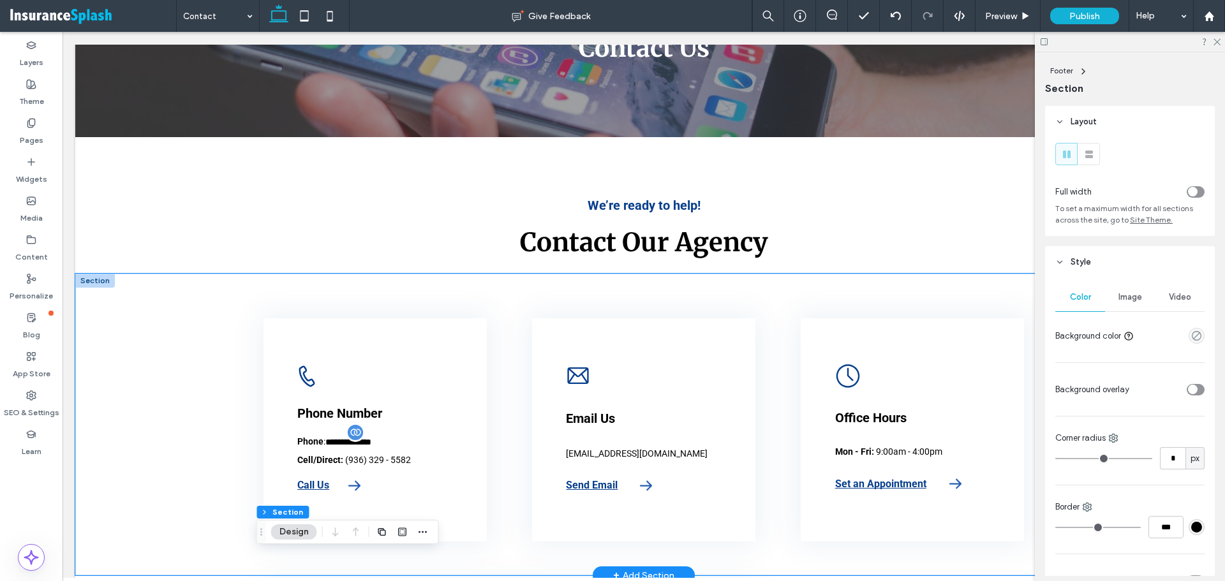
scroll to position [255, 0]
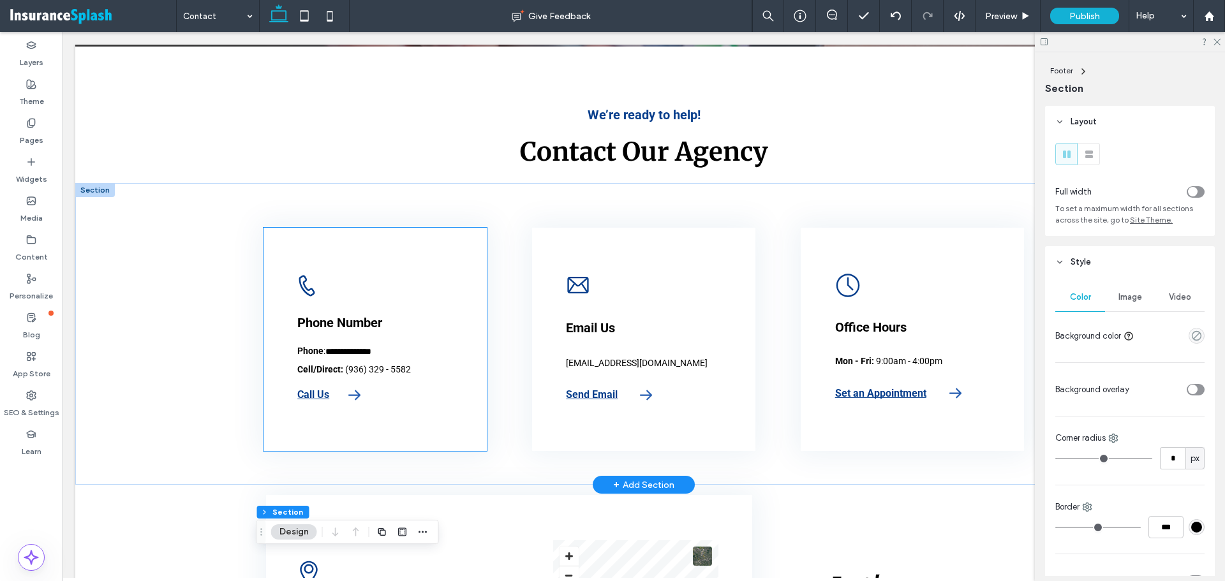
click at [302, 292] on icon at bounding box center [307, 286] width 16 height 21
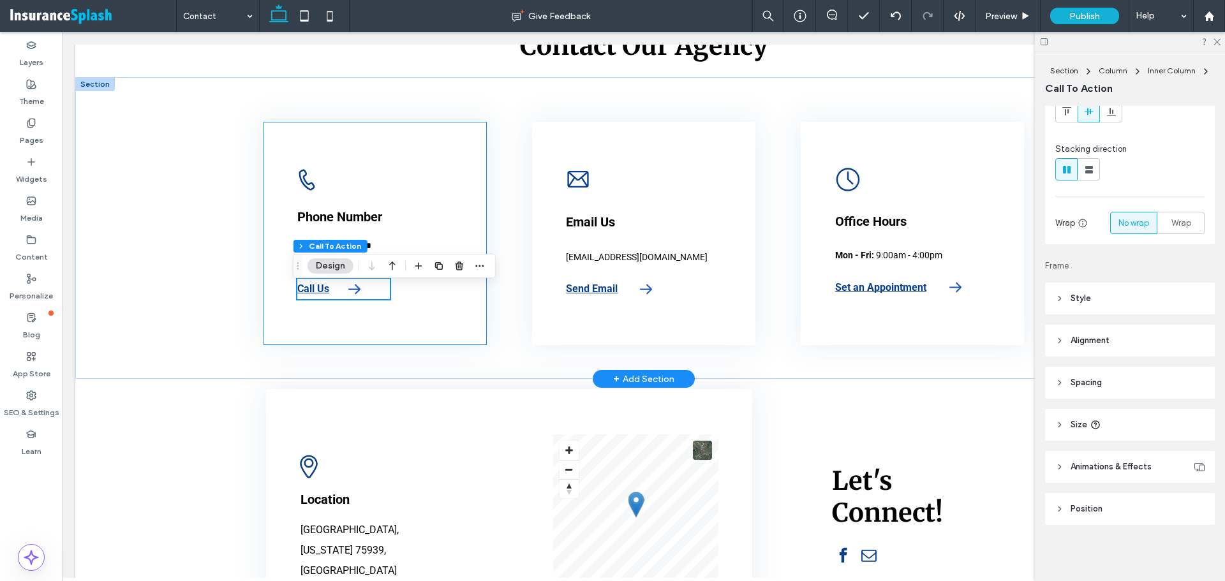
scroll to position [353, 0]
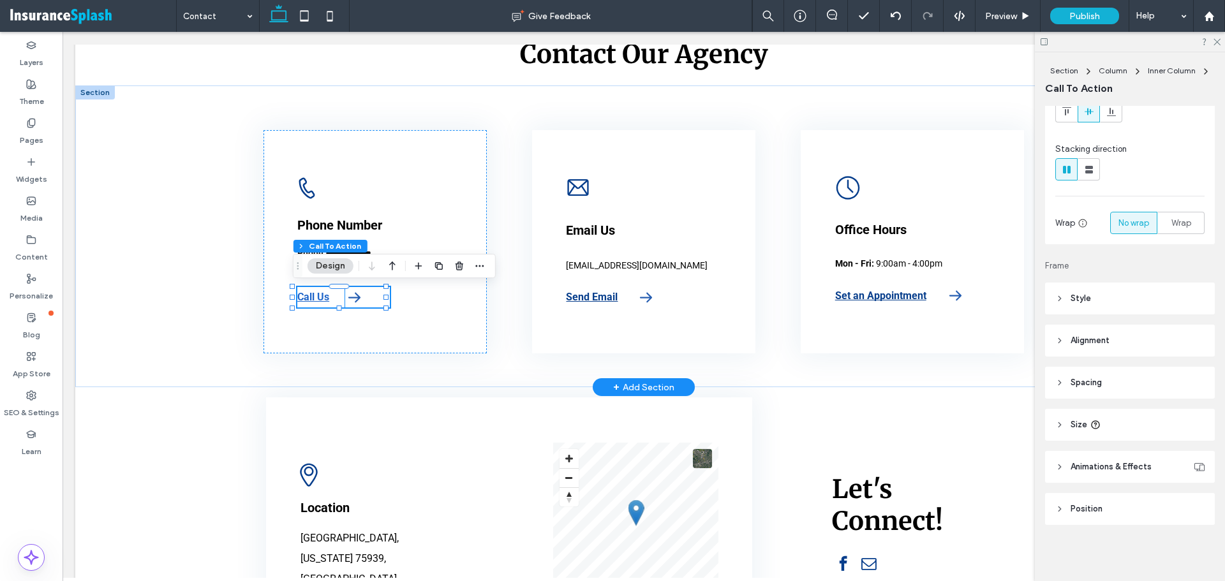
click at [307, 302] on strong "Call Us" at bounding box center [313, 297] width 32 height 12
click at [307, 302] on div "Call Us" at bounding box center [320, 297] width 47 height 20
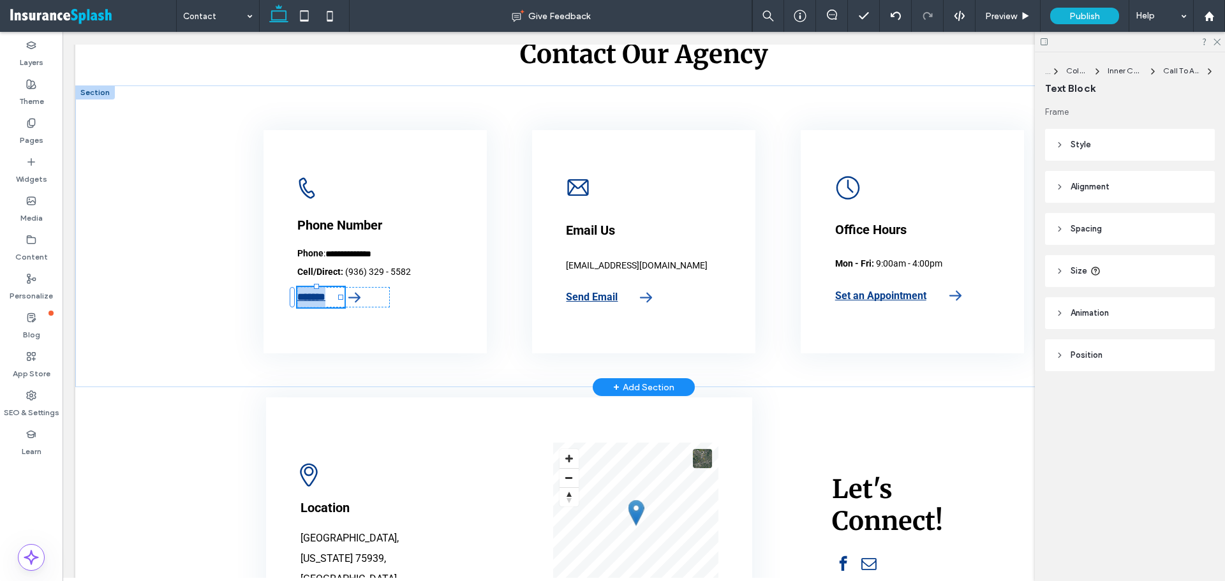
type input "******"
type input "**"
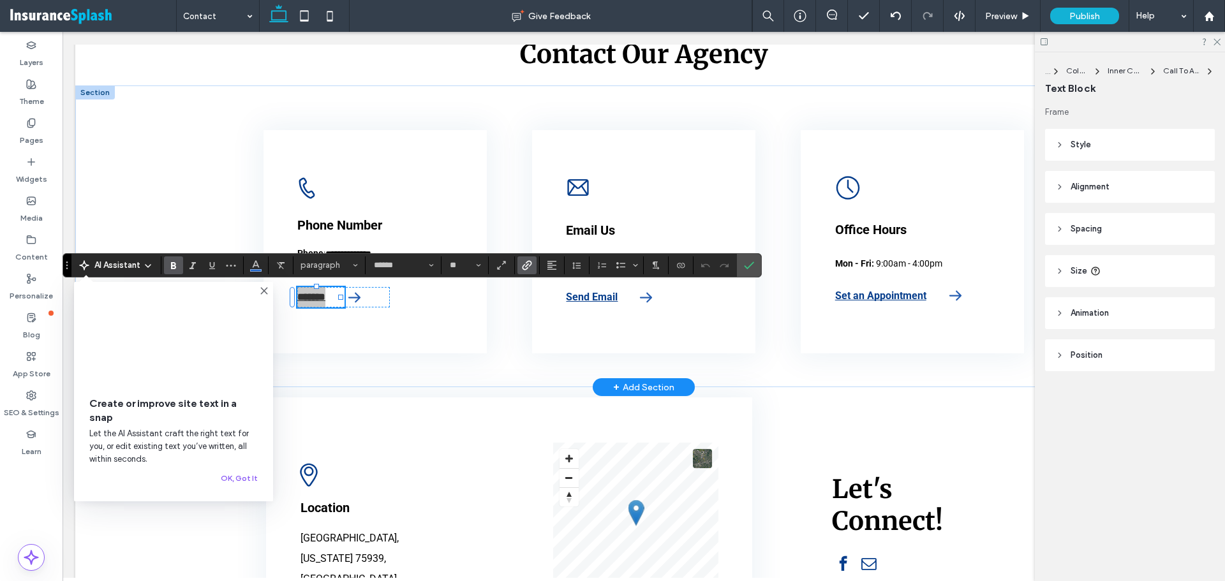
click at [528, 265] on icon "Link" at bounding box center [527, 265] width 10 height 10
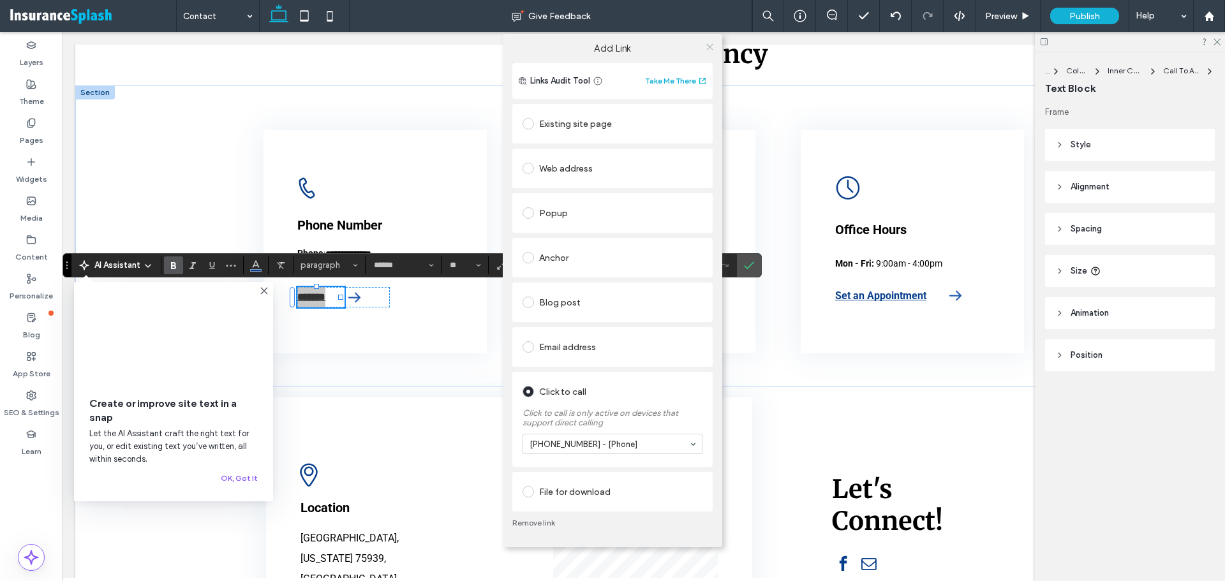
click at [713, 43] on icon at bounding box center [710, 47] width 10 height 10
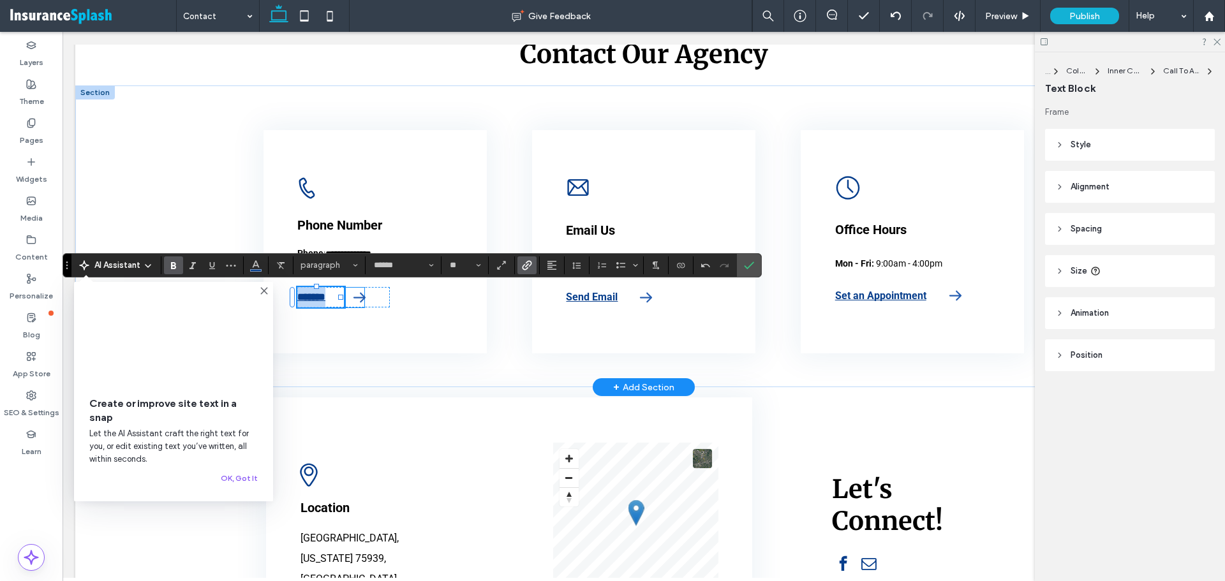
click at [351, 304] on icon "Right-pointing black arrow, indicating forward or next direction." at bounding box center [360, 298] width 20 height 20
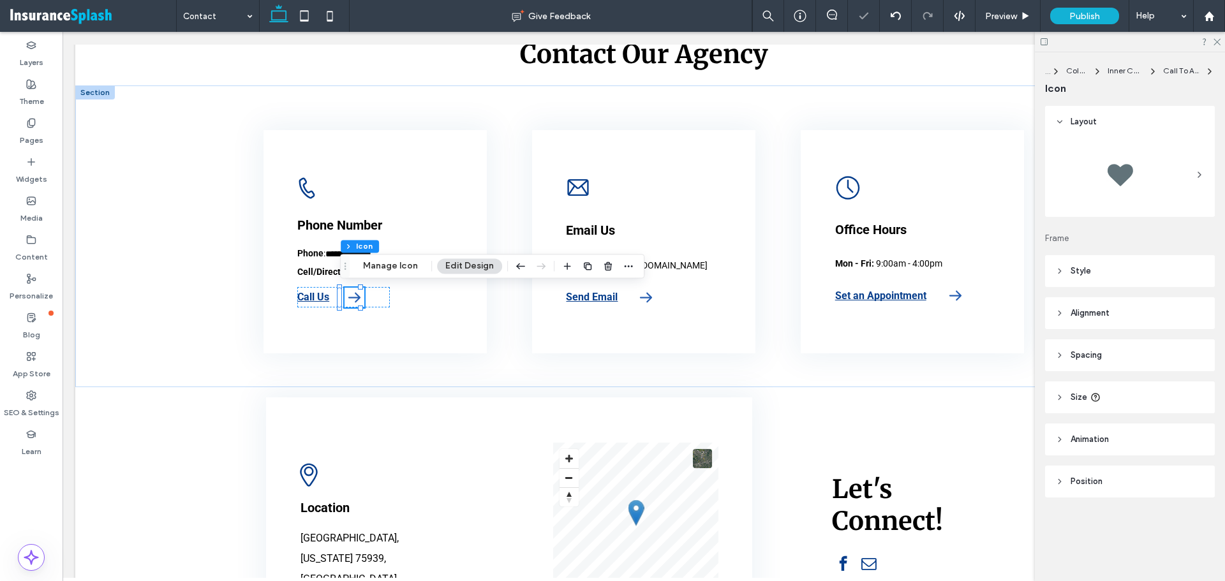
click at [385, 275] on div "Section Column Inner Column Call To Action Icon Manage Icon Edit Design" at bounding box center [492, 266] width 304 height 24
click at [392, 269] on button "Manage Icon" at bounding box center [390, 265] width 71 height 15
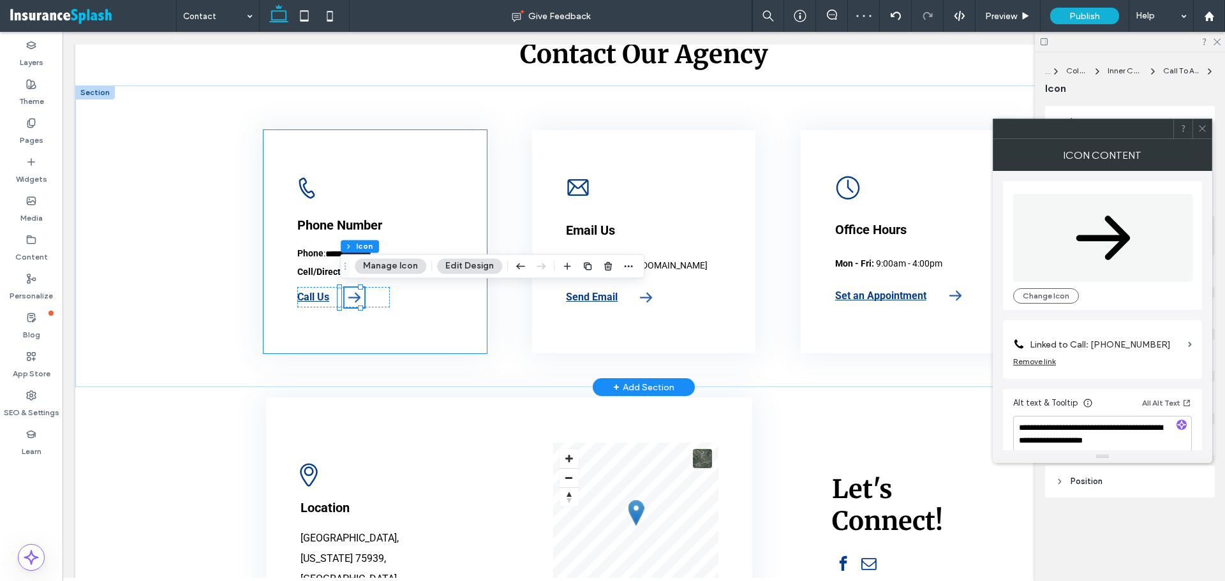
click at [275, 209] on div "**********" at bounding box center [375, 241] width 223 height 223
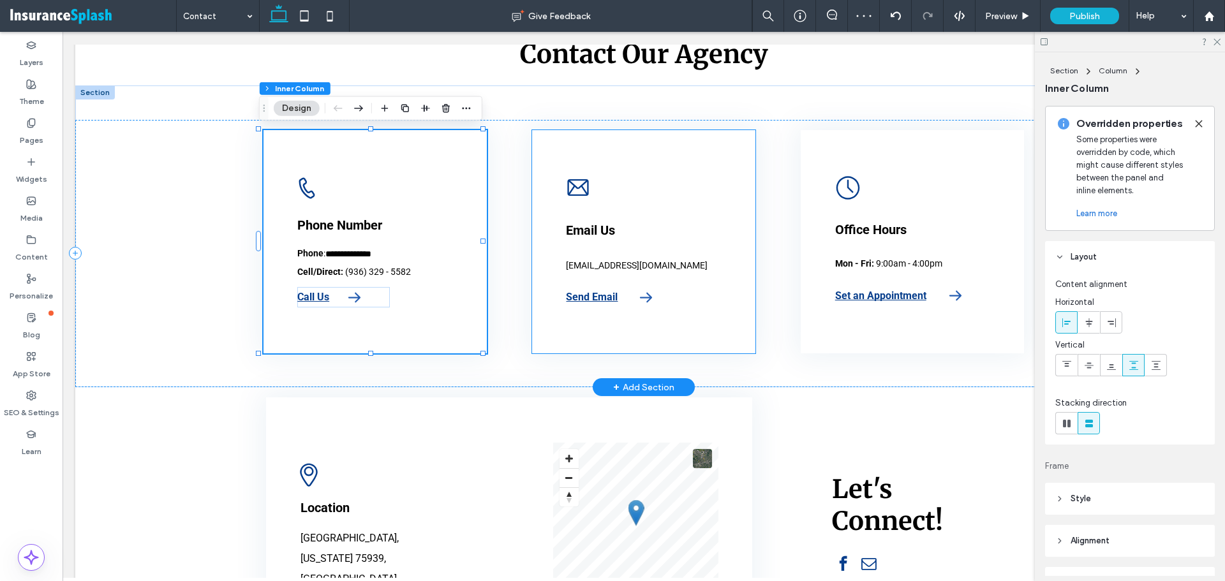
click at [583, 186] on icon at bounding box center [578, 187] width 21 height 17
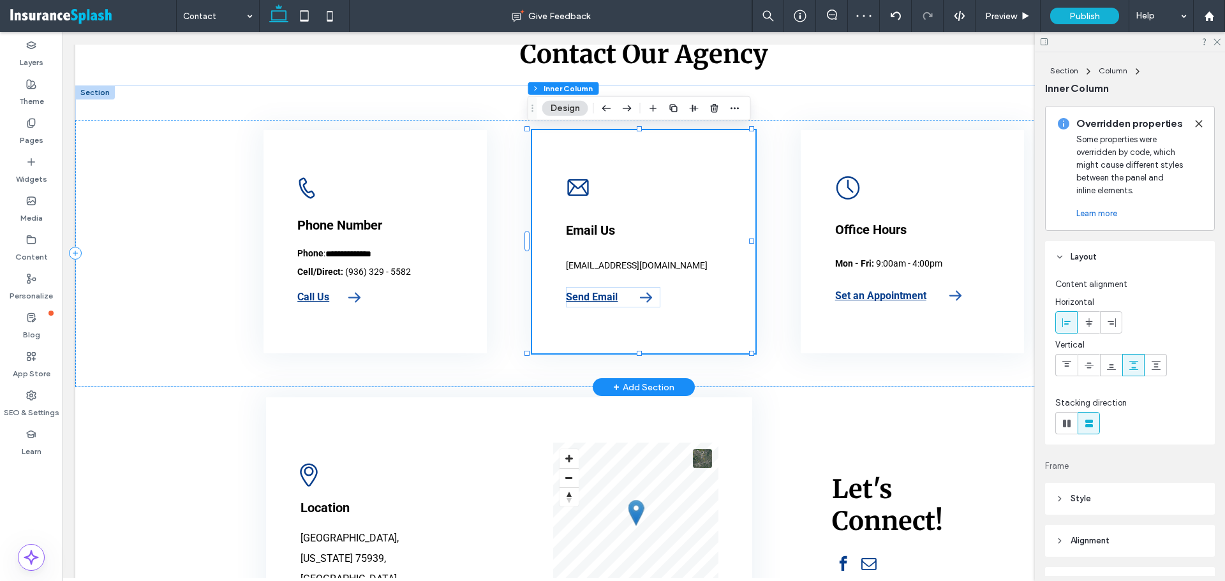
click at [583, 186] on icon at bounding box center [578, 187] width 21 height 17
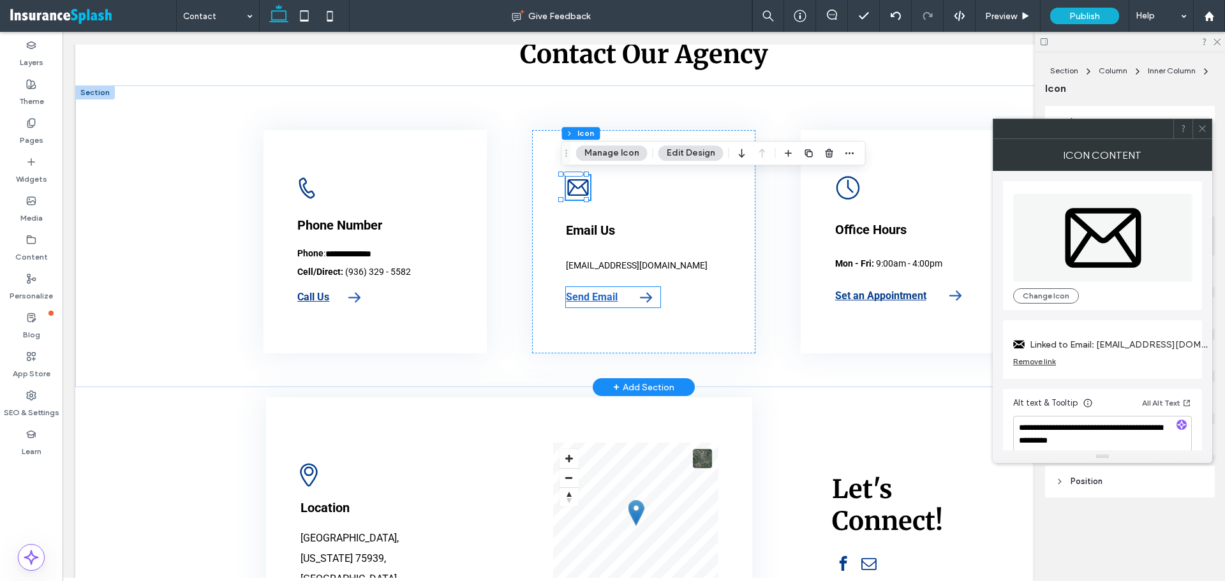
click at [579, 297] on strong "Send Email" at bounding box center [592, 297] width 52 height 12
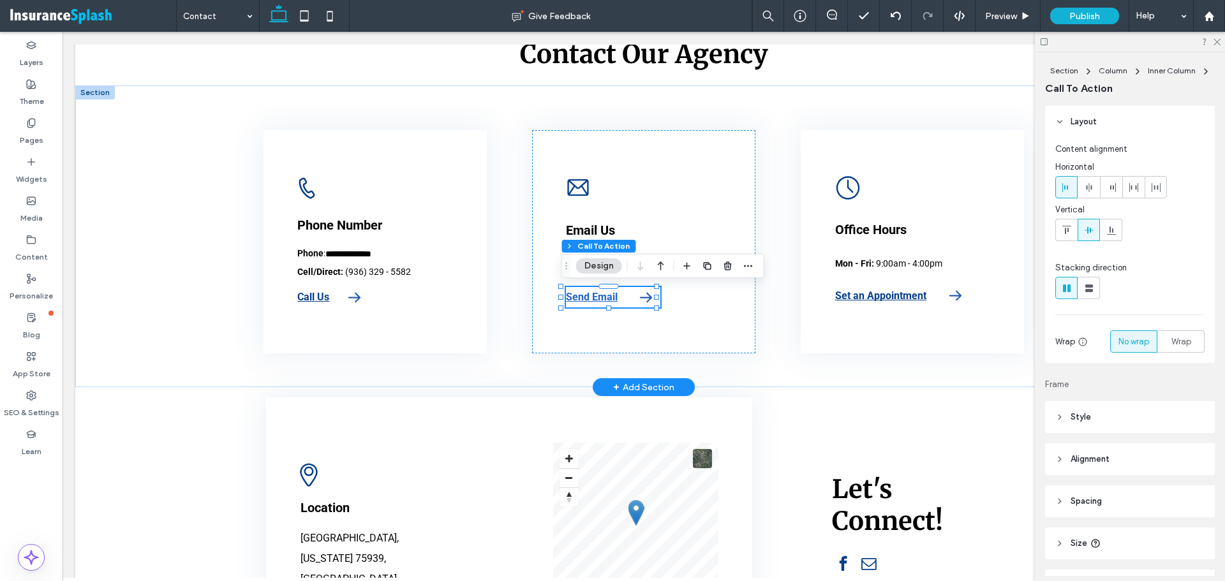
click at [579, 297] on strong "Send Email" at bounding box center [592, 297] width 52 height 12
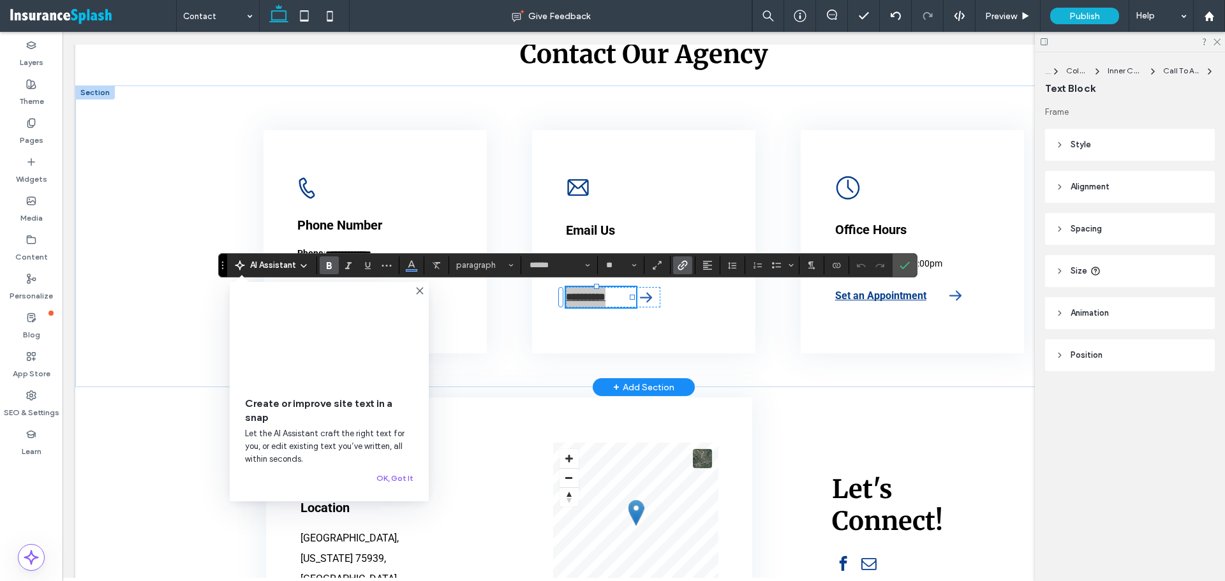
click at [682, 266] on use "Link" at bounding box center [683, 265] width 10 height 10
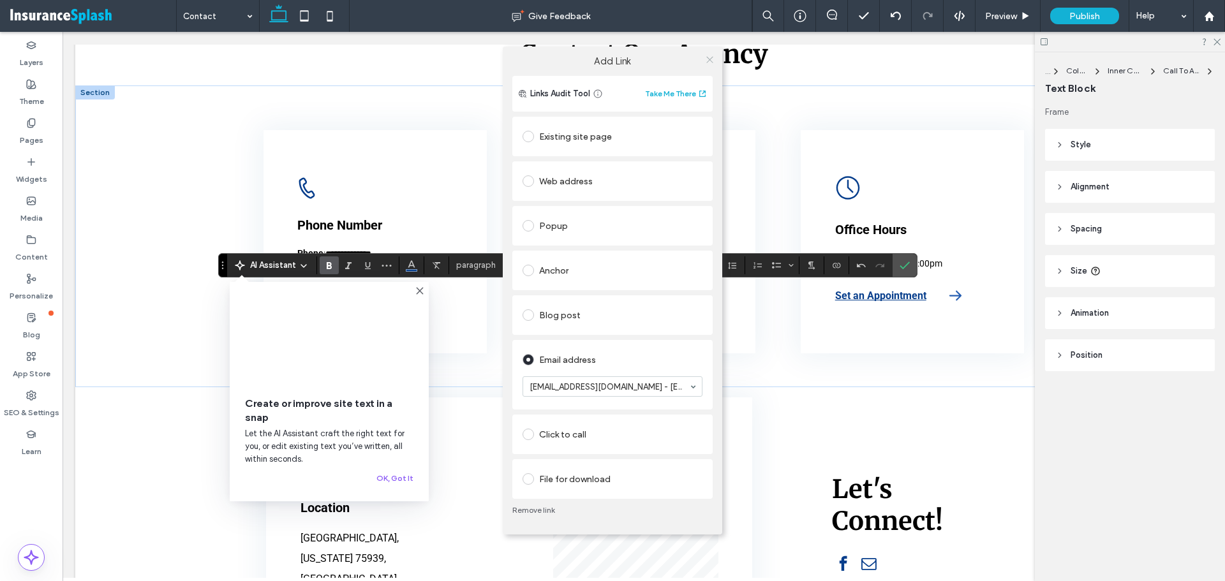
click at [710, 61] on icon at bounding box center [710, 60] width 10 height 10
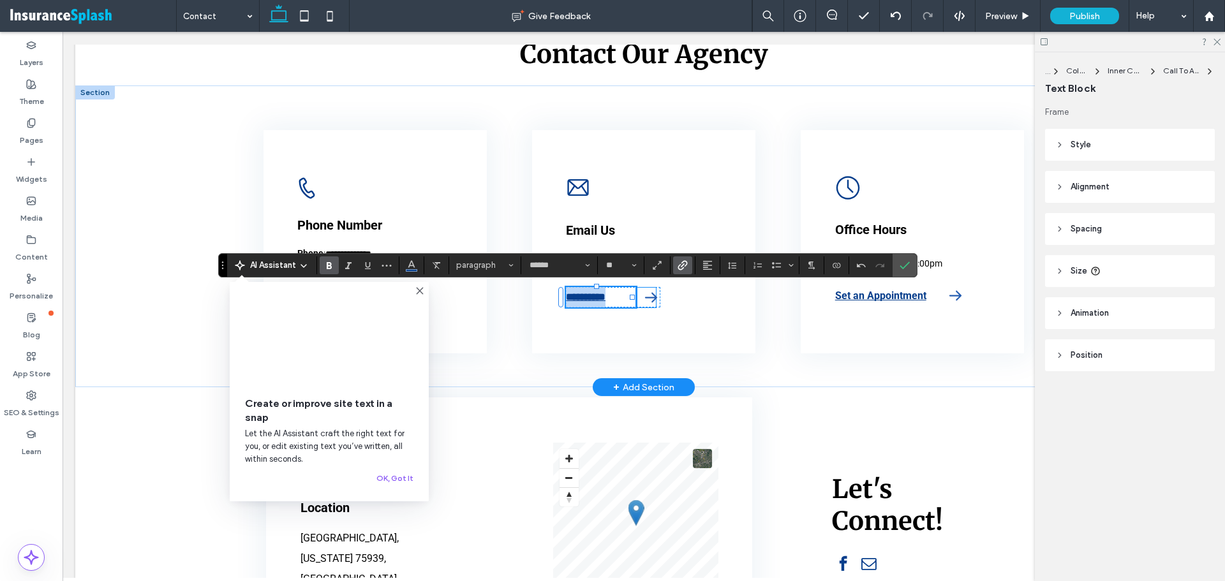
click at [647, 304] on icon "Right-pointing arrow. Black on white background." at bounding box center [651, 298] width 20 height 20
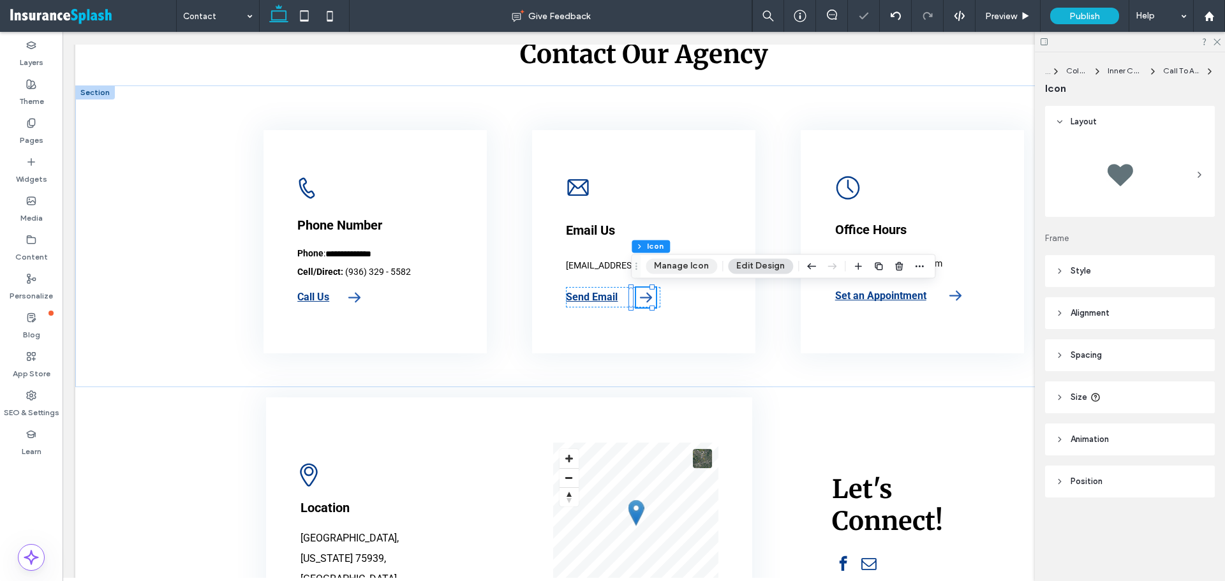
click at [673, 260] on button "Manage Icon" at bounding box center [681, 265] width 71 height 15
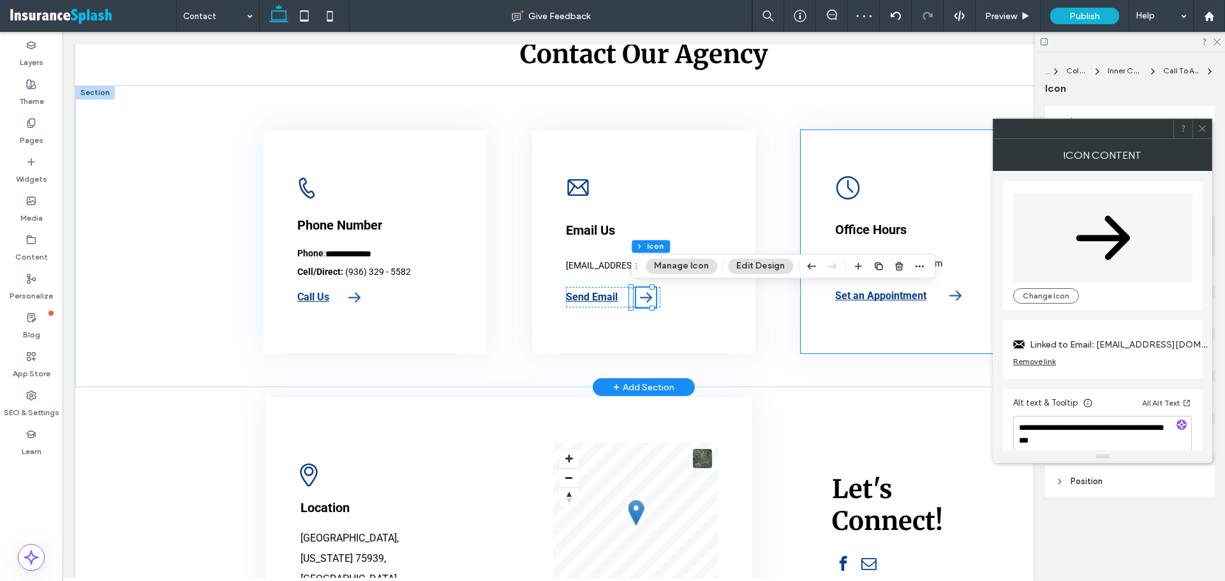
click at [849, 189] on icon "A black and white clock in a circle on a white background." at bounding box center [848, 187] width 26 height 25
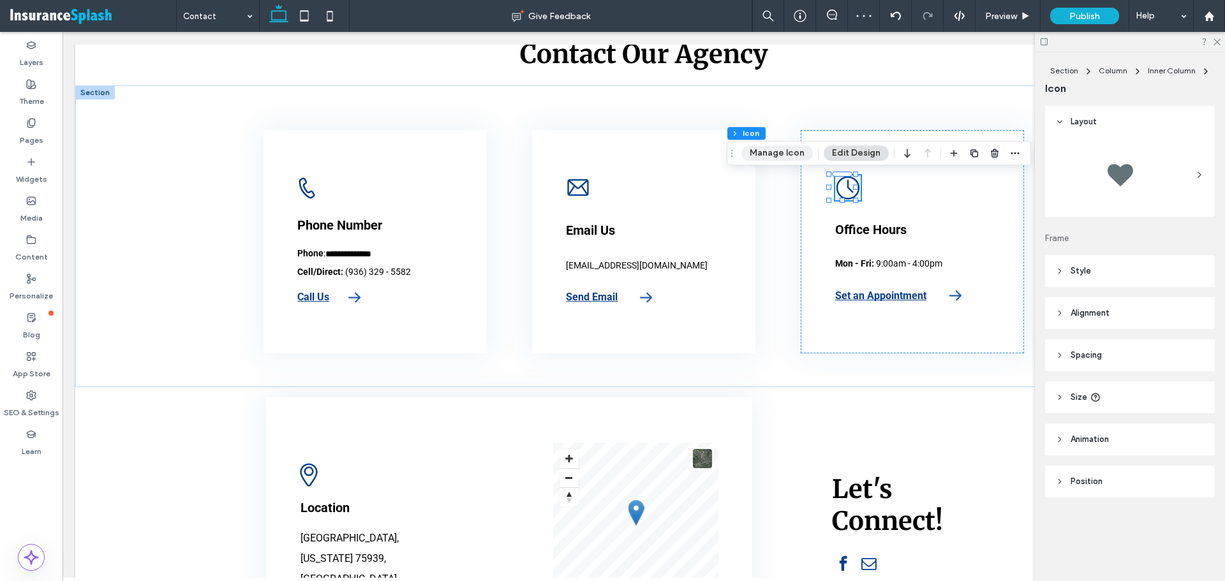
click at [787, 158] on button "Manage Icon" at bounding box center [776, 152] width 71 height 15
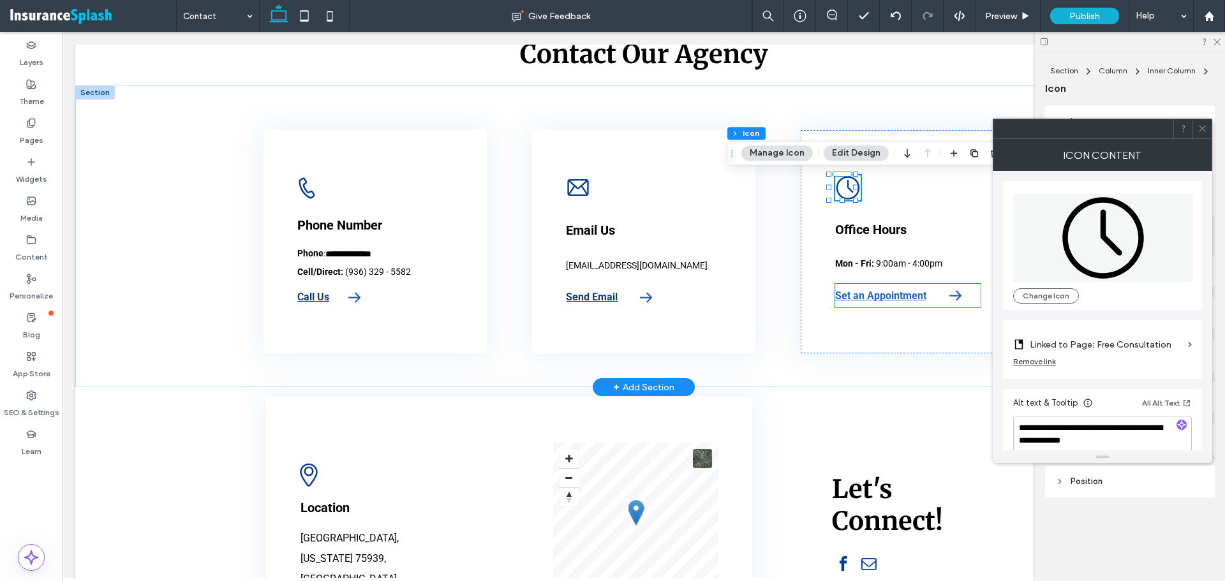
click at [855, 299] on strong "Set an Appointment" at bounding box center [880, 296] width 91 height 12
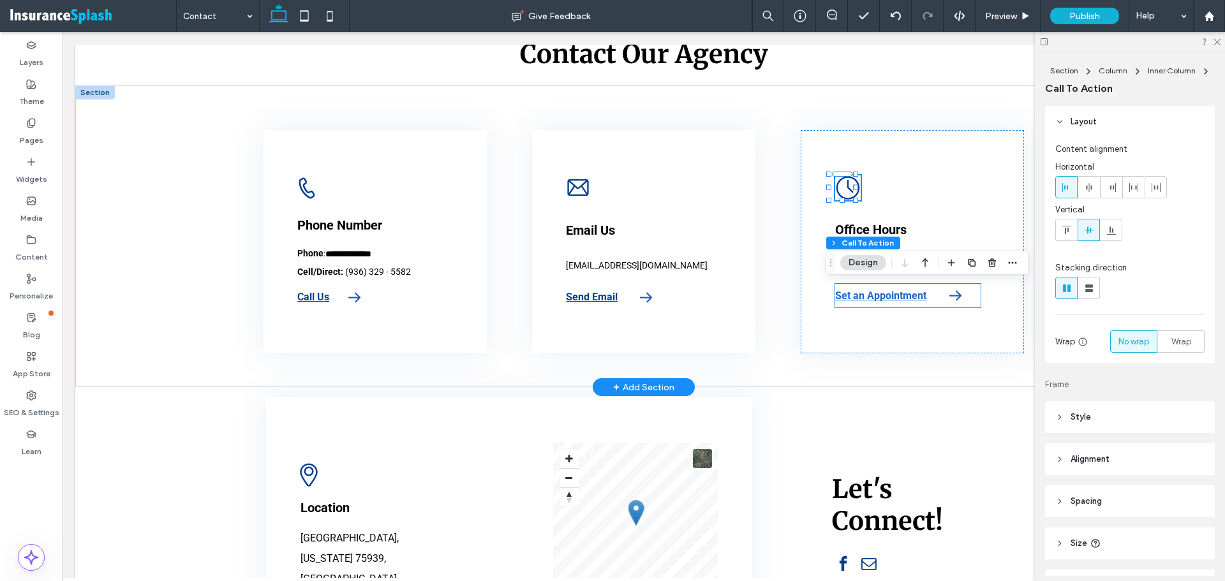
type input "**"
click at [855, 299] on strong "Set an Appointment" at bounding box center [880, 296] width 91 height 12
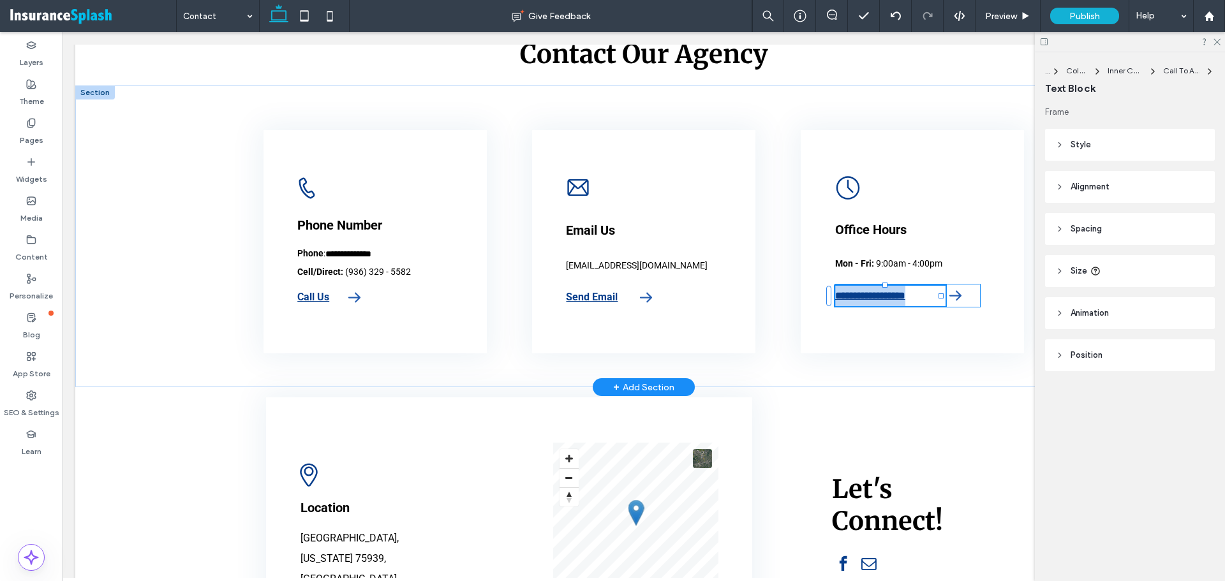
type input "******"
type input "**"
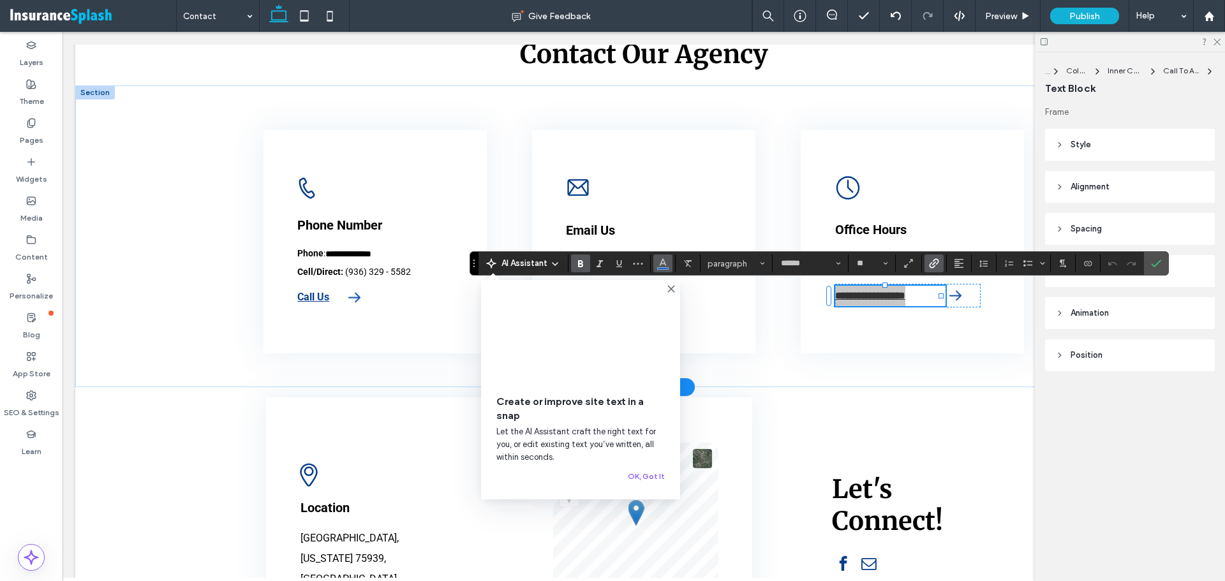
click at [660, 265] on use "Color" at bounding box center [662, 262] width 7 height 7
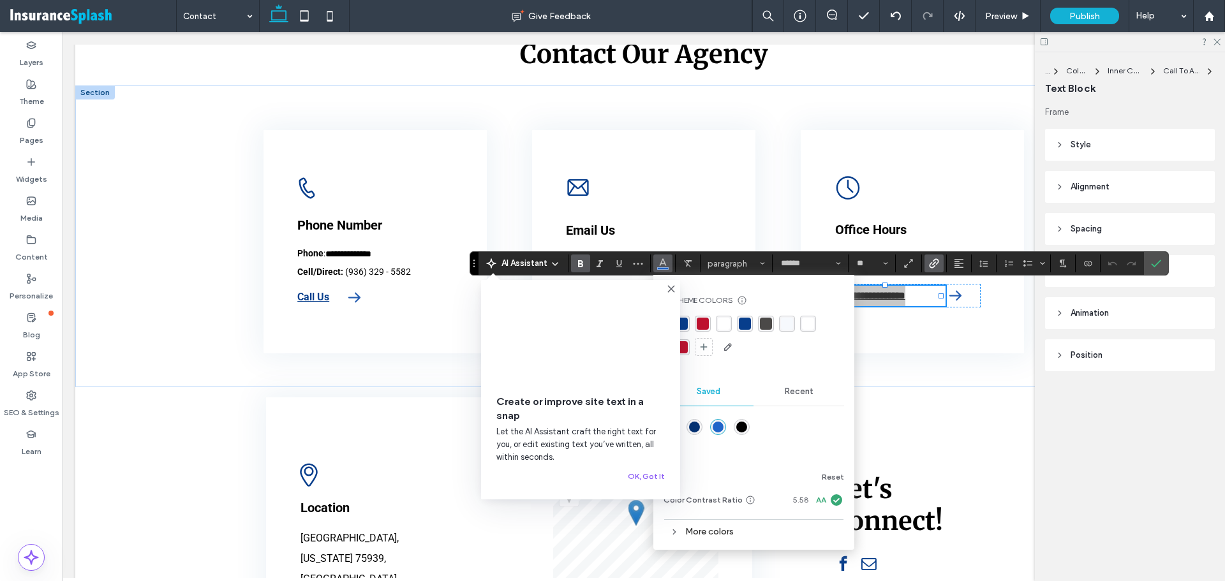
click at [932, 261] on icon "Link" at bounding box center [934, 263] width 10 height 10
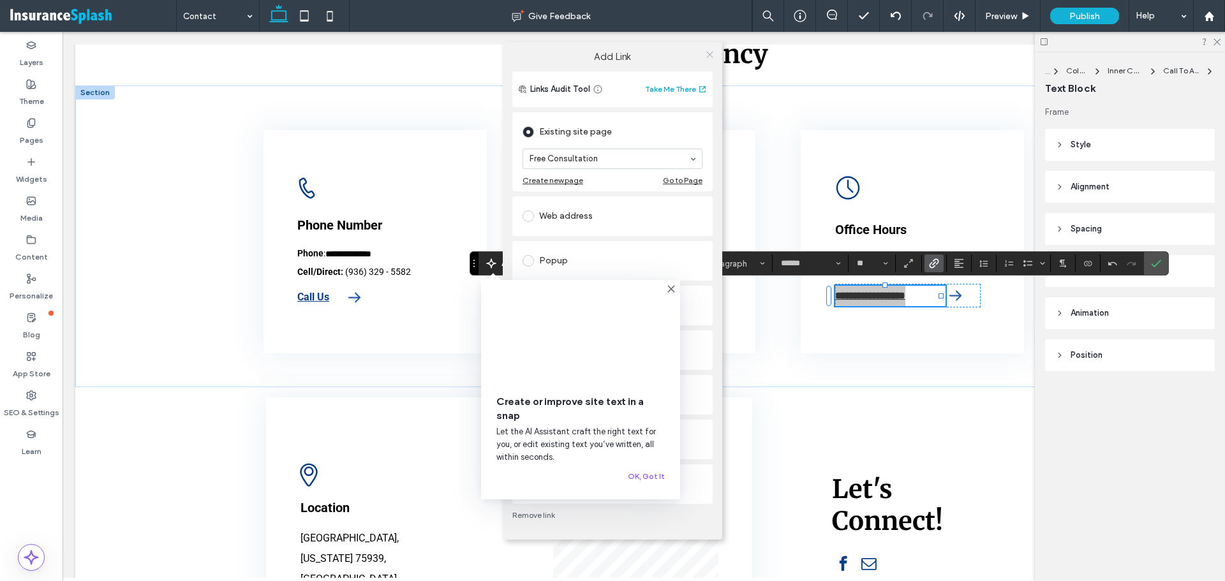
click at [710, 55] on icon at bounding box center [710, 55] width 10 height 10
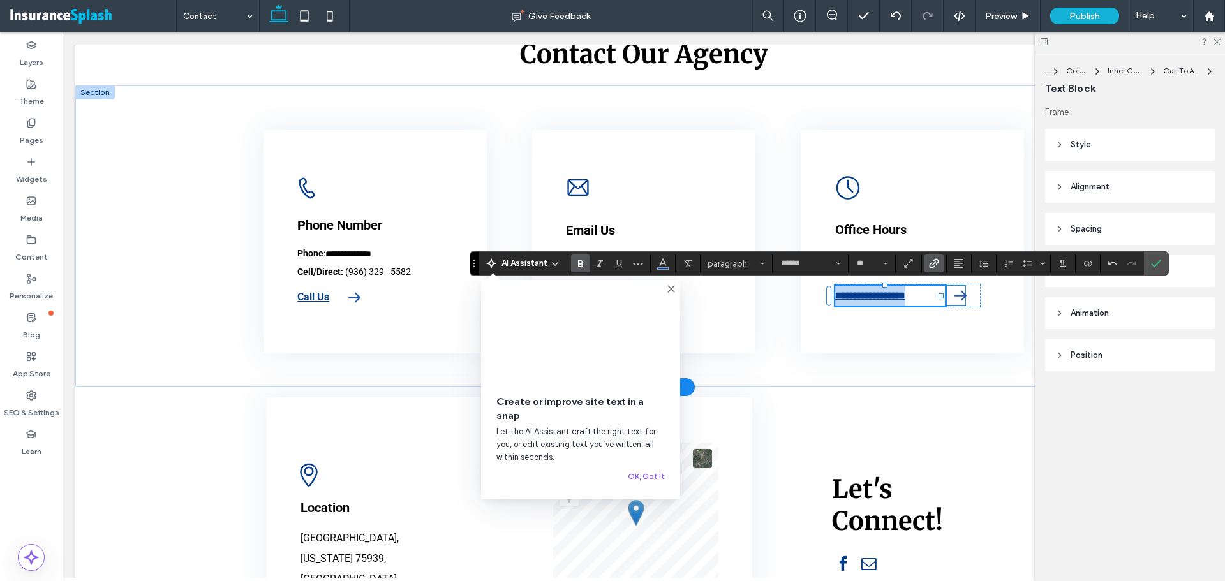
click at [958, 299] on icon at bounding box center [961, 296] width 12 height 10
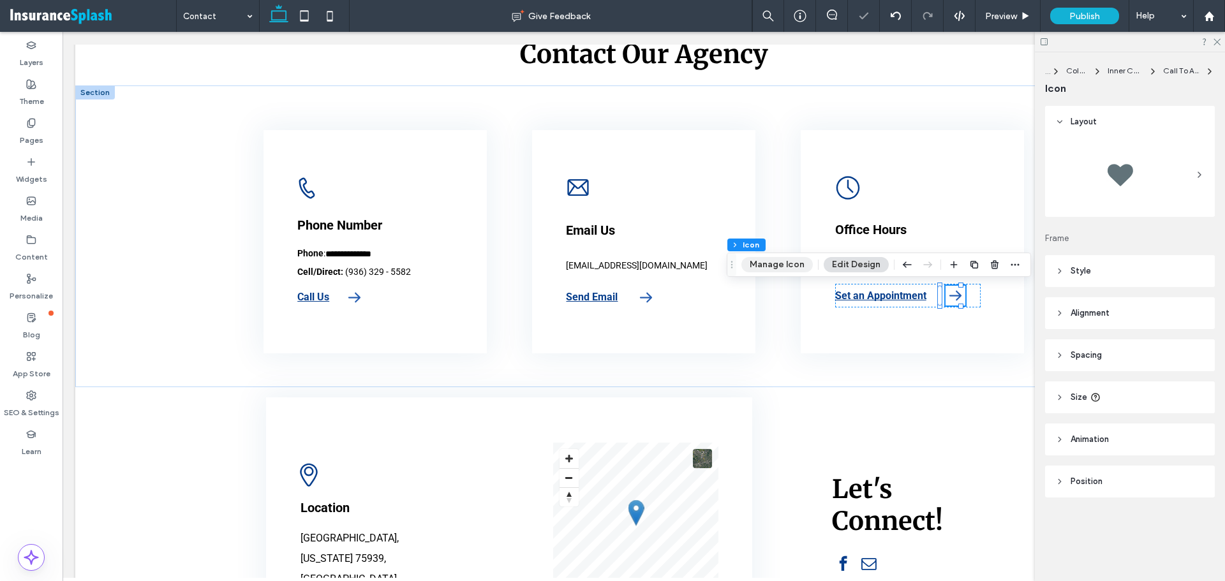
click at [764, 266] on button "Manage Icon" at bounding box center [776, 264] width 71 height 15
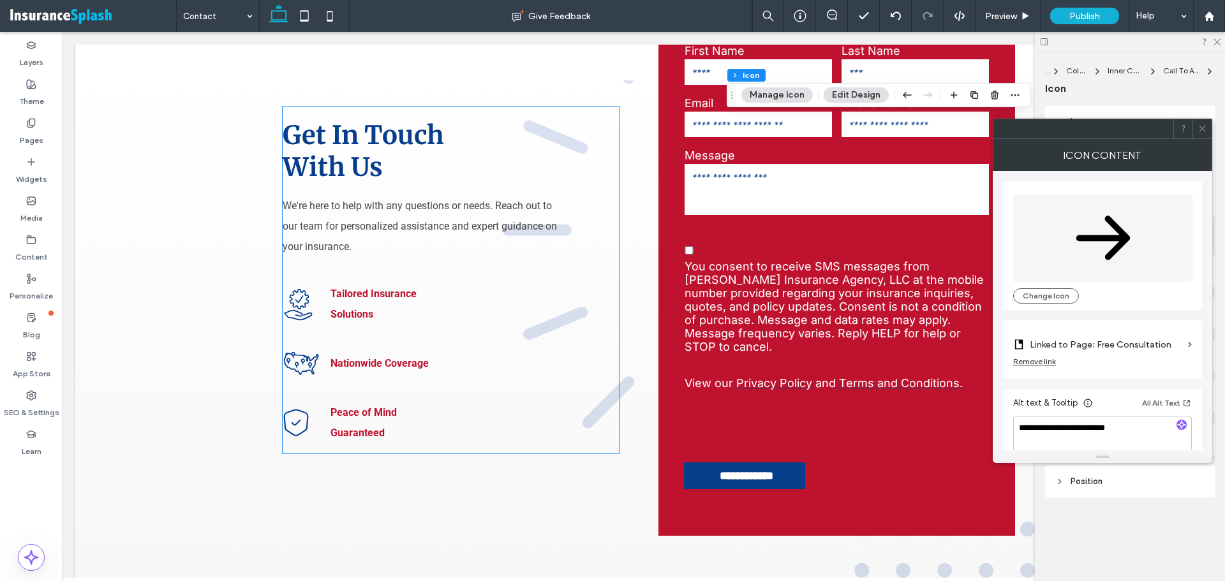
scroll to position [736, 0]
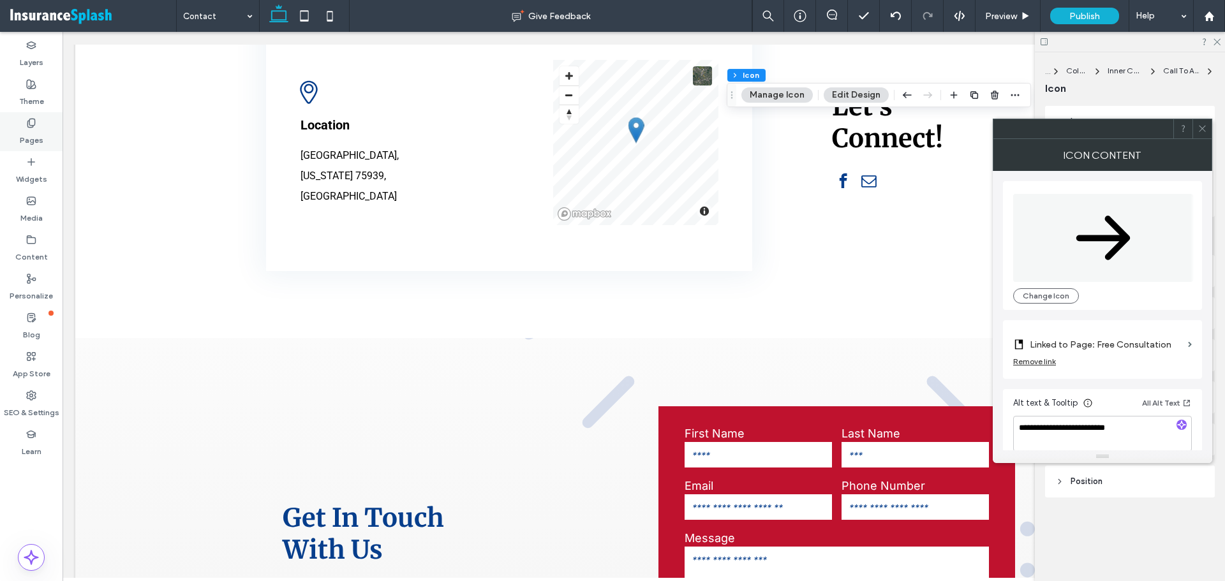
click at [38, 141] on label "Pages" at bounding box center [32, 137] width 24 height 18
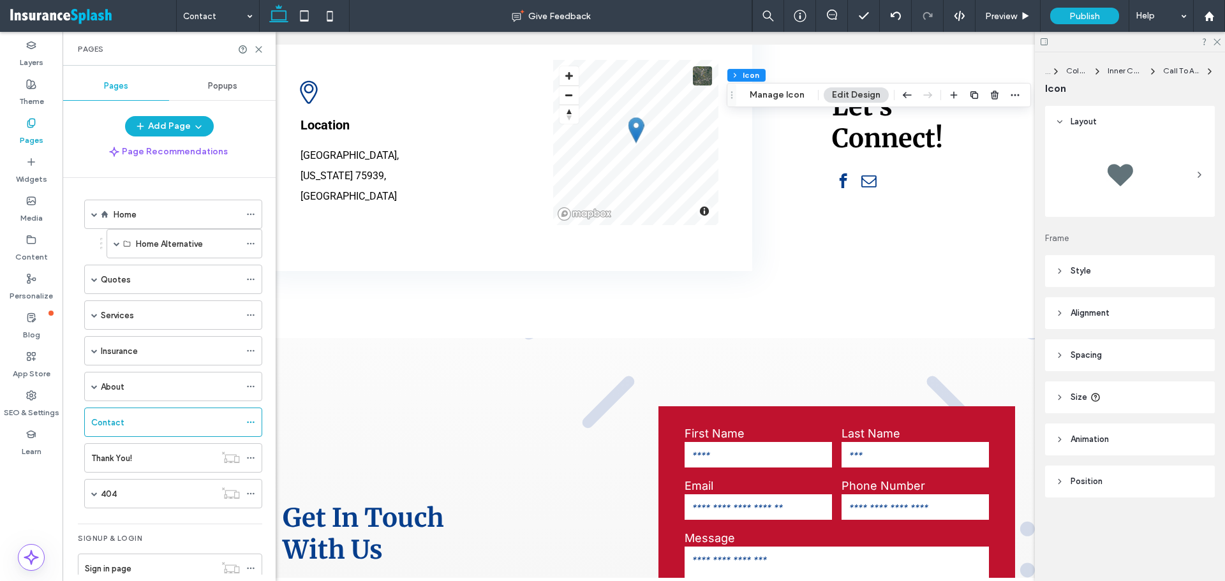
click at [181, 214] on div "Home" at bounding box center [177, 214] width 126 height 13
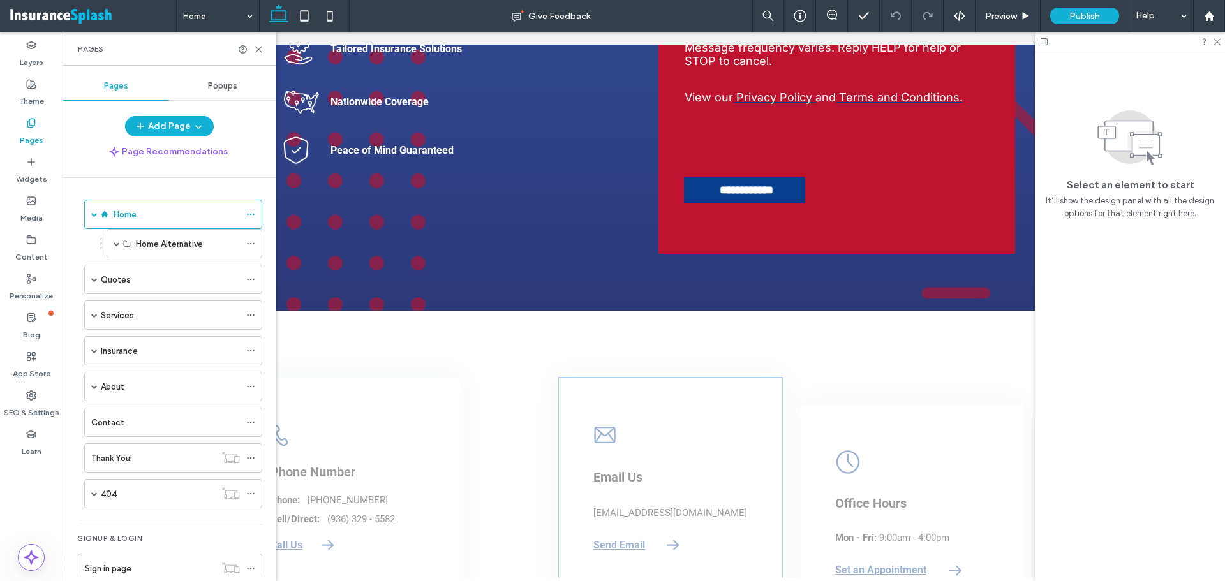
scroll to position [3701, 0]
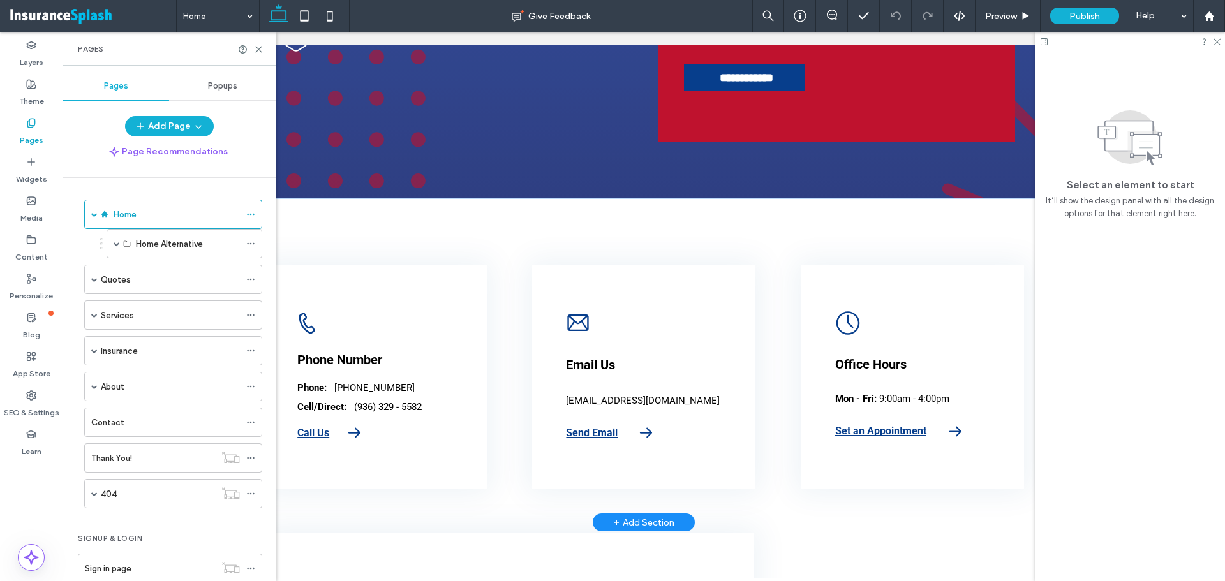
click at [304, 324] on icon "A black and white drawing of a telephone on a white background." at bounding box center [307, 324] width 26 height 26
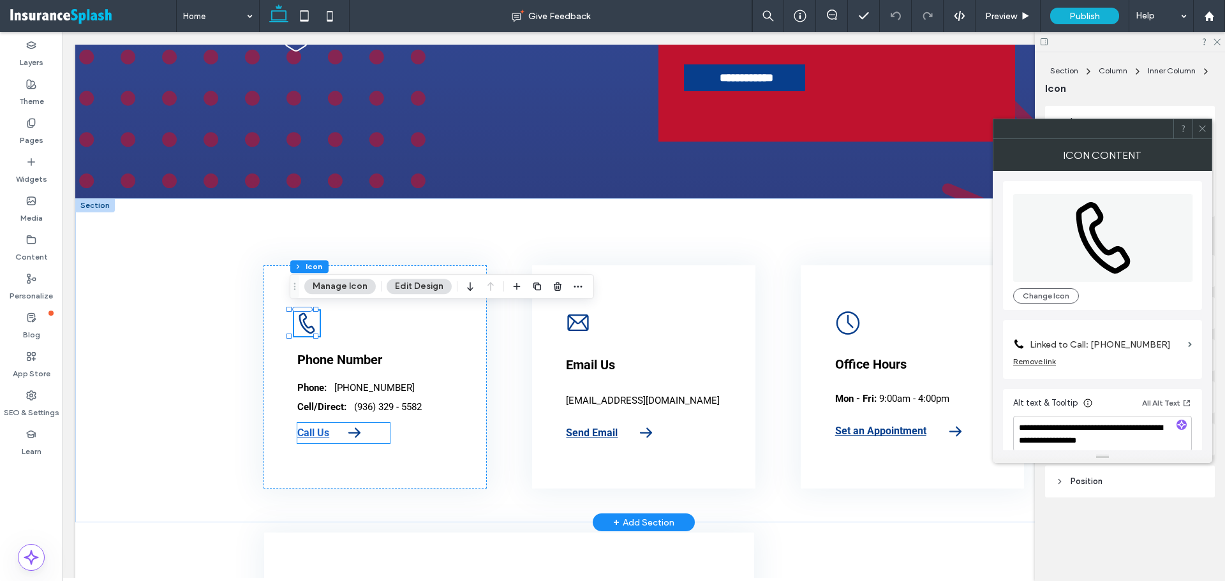
click at [311, 432] on strong "Call Us" at bounding box center [313, 433] width 32 height 12
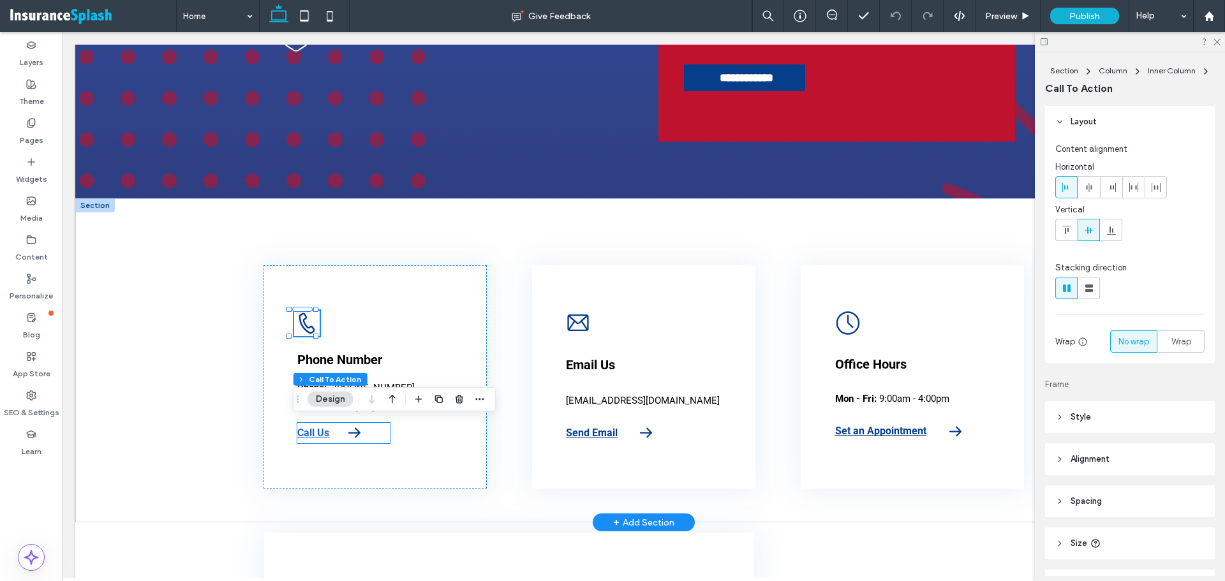
click at [311, 432] on strong "Call Us" at bounding box center [313, 433] width 32 height 12
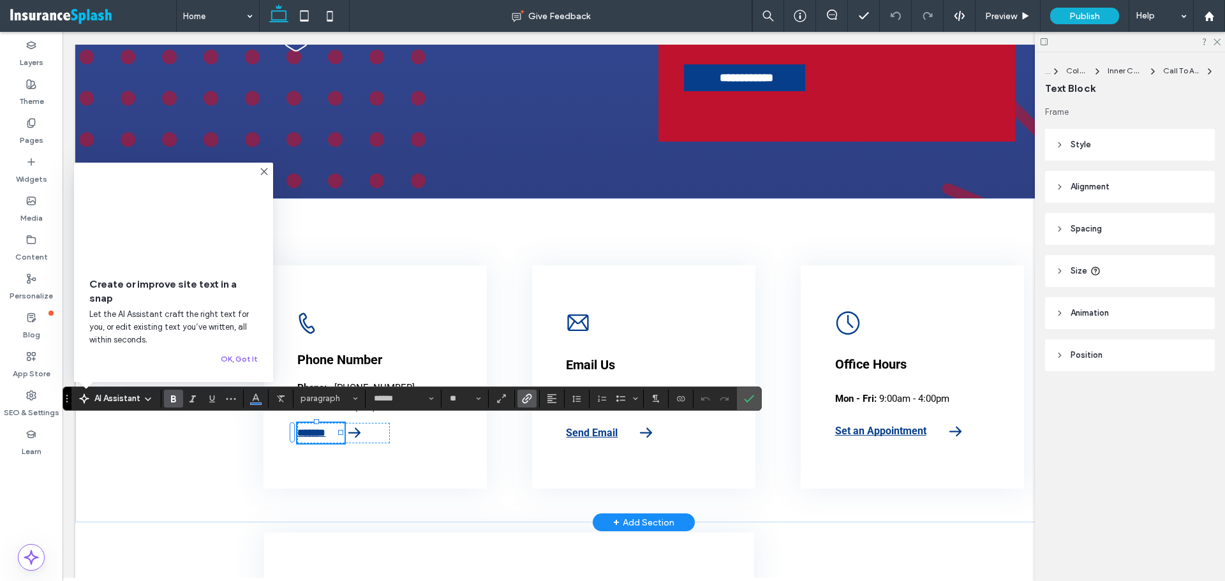
click at [525, 398] on use "Link" at bounding box center [528, 399] width 10 height 10
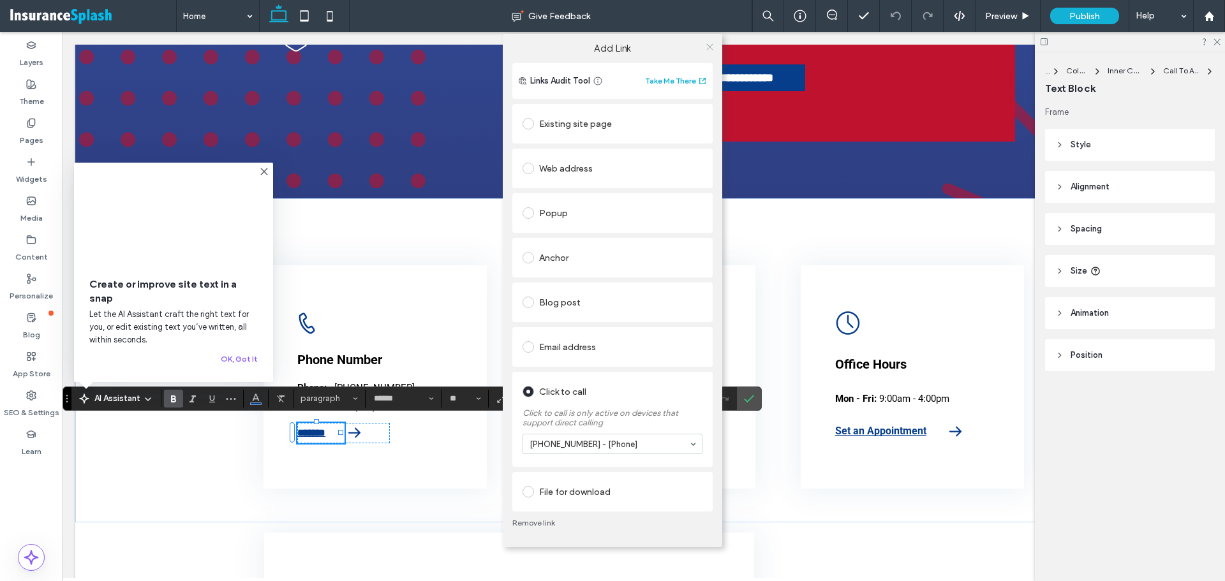
click at [711, 48] on icon at bounding box center [710, 47] width 10 height 10
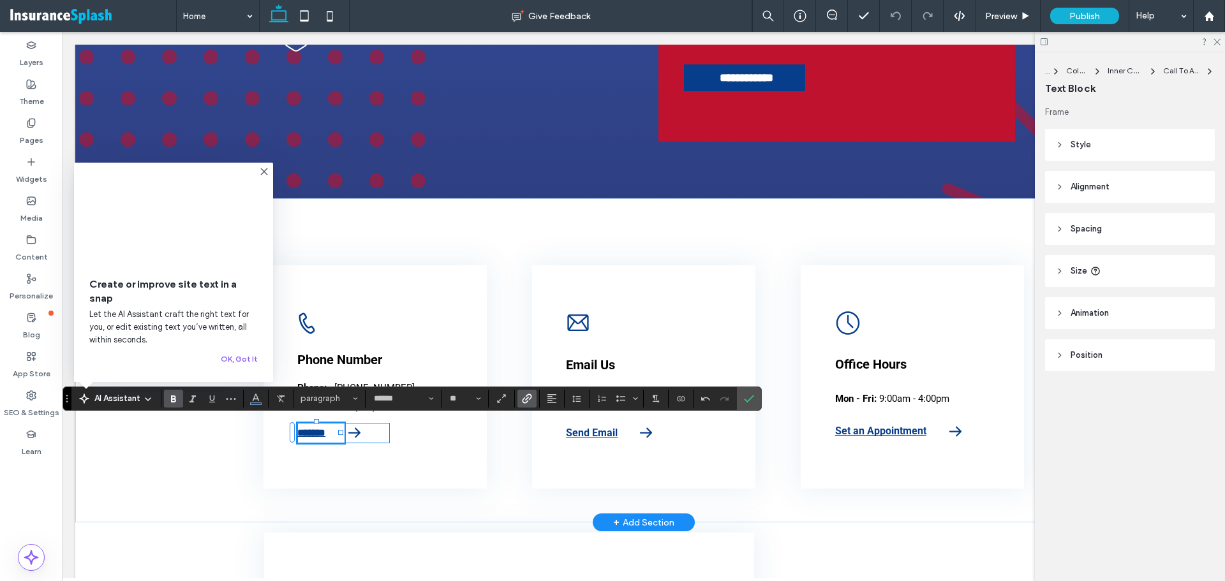
click at [364, 433] on div "******* Right-pointing arrow. Black on a white background." at bounding box center [343, 433] width 92 height 20
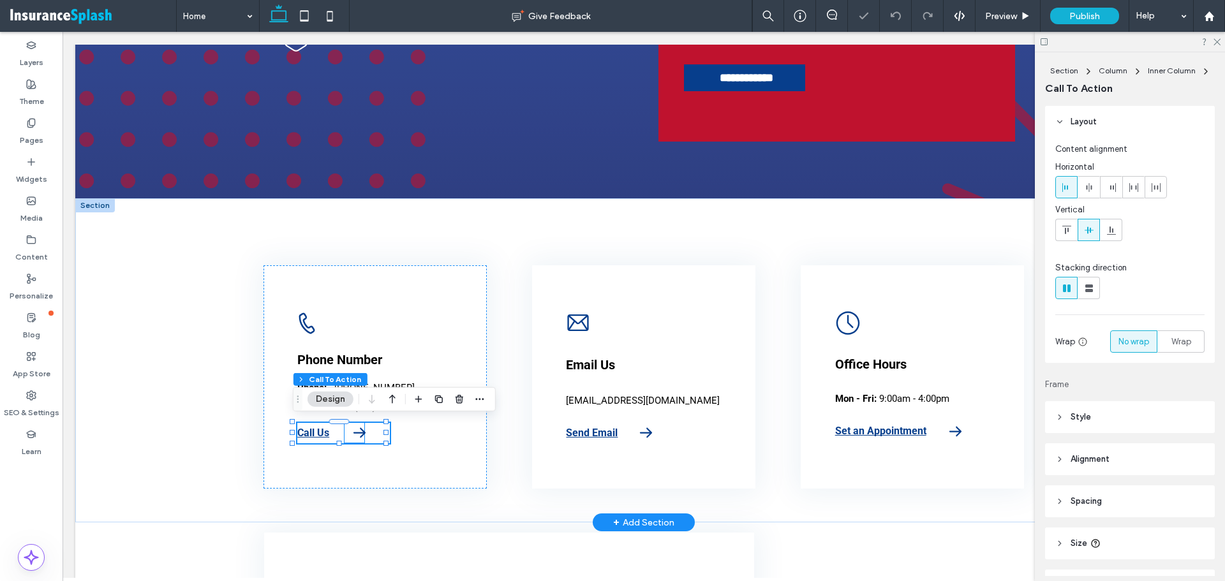
click at [357, 433] on icon "Right-pointing arrow. Black on a white background." at bounding box center [360, 433] width 20 height 20
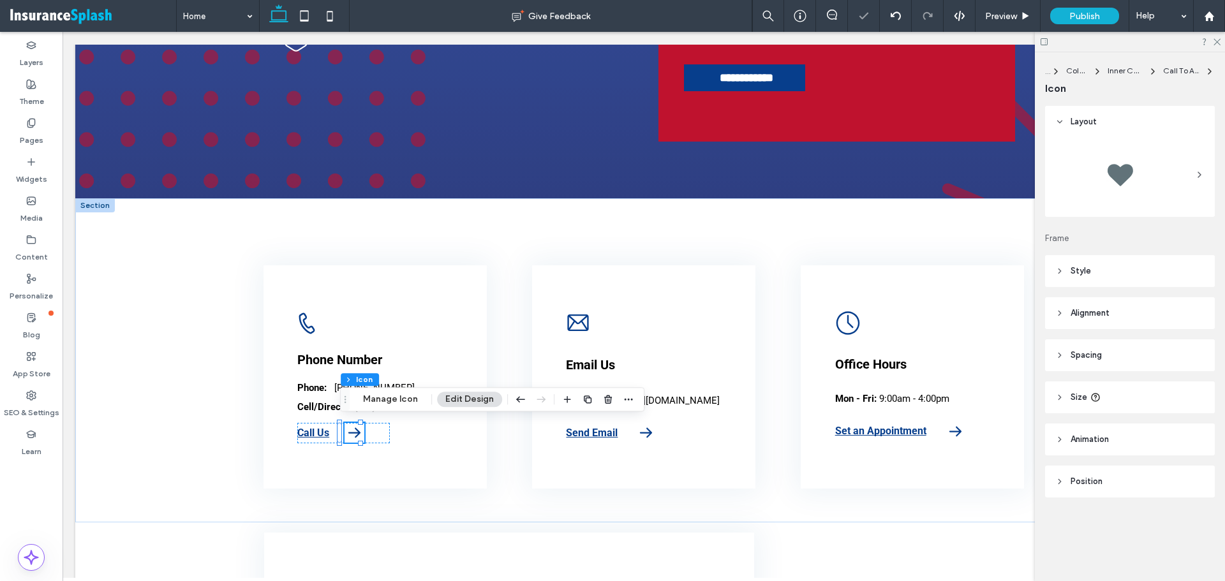
click at [382, 408] on div "Section Column Inner Column Call To Action Icon Manage Icon Edit Design" at bounding box center [492, 399] width 304 height 24
click at [386, 399] on button "Manage Icon" at bounding box center [390, 399] width 71 height 15
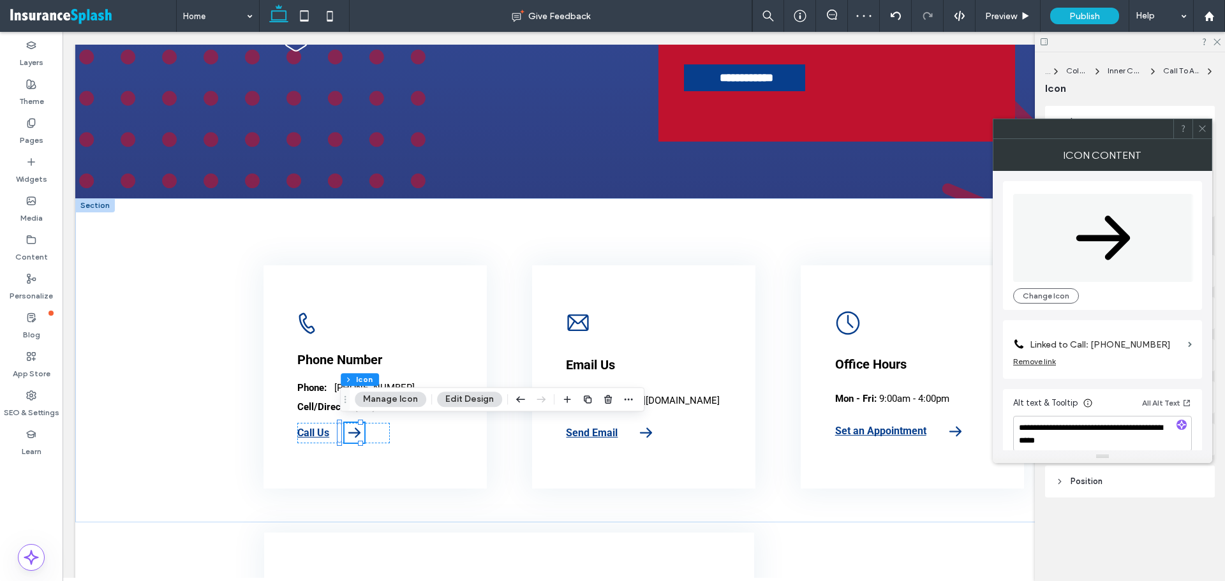
click at [1196, 124] on div at bounding box center [1202, 128] width 19 height 19
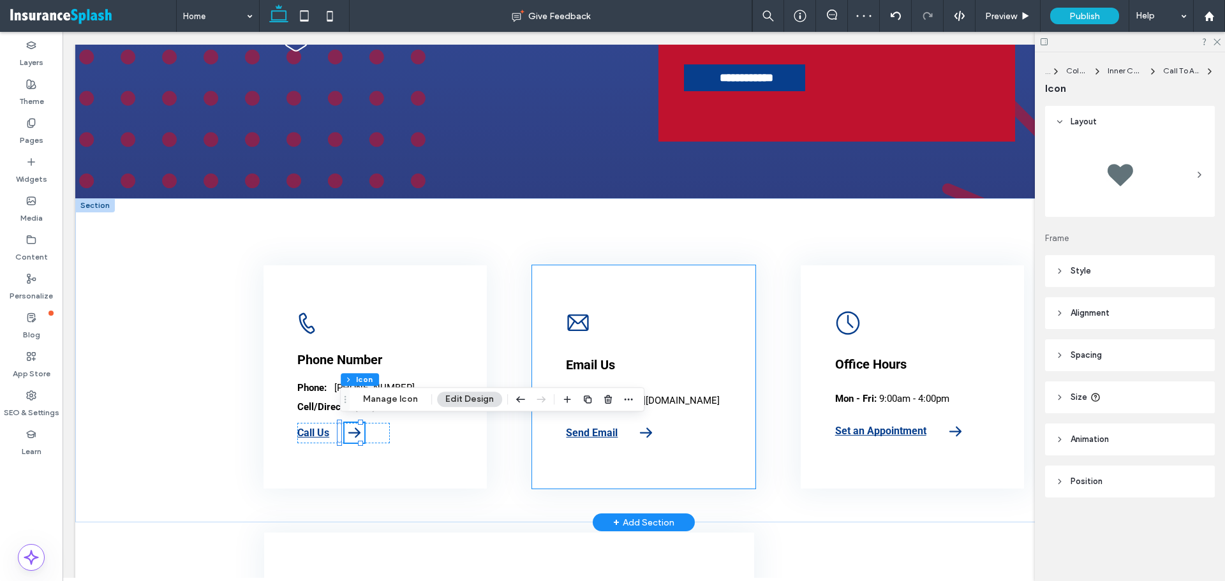
click at [581, 318] on icon "A black and white envelope icon on a white background." at bounding box center [578, 323] width 24 height 24
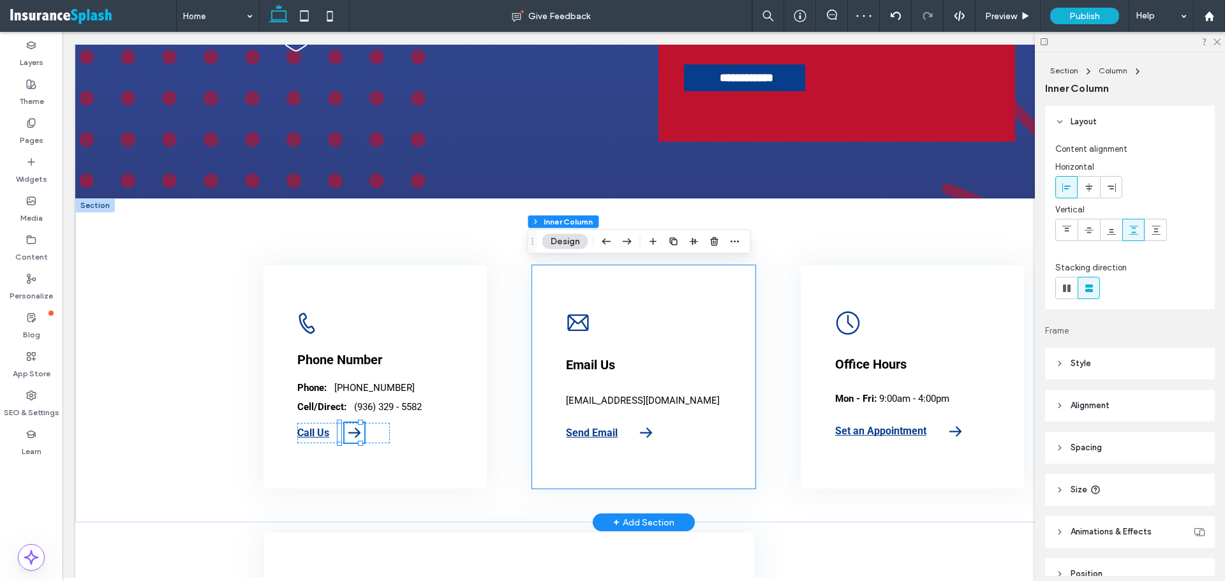
click at [581, 318] on icon "A black and white envelope icon on a white background." at bounding box center [578, 323] width 24 height 24
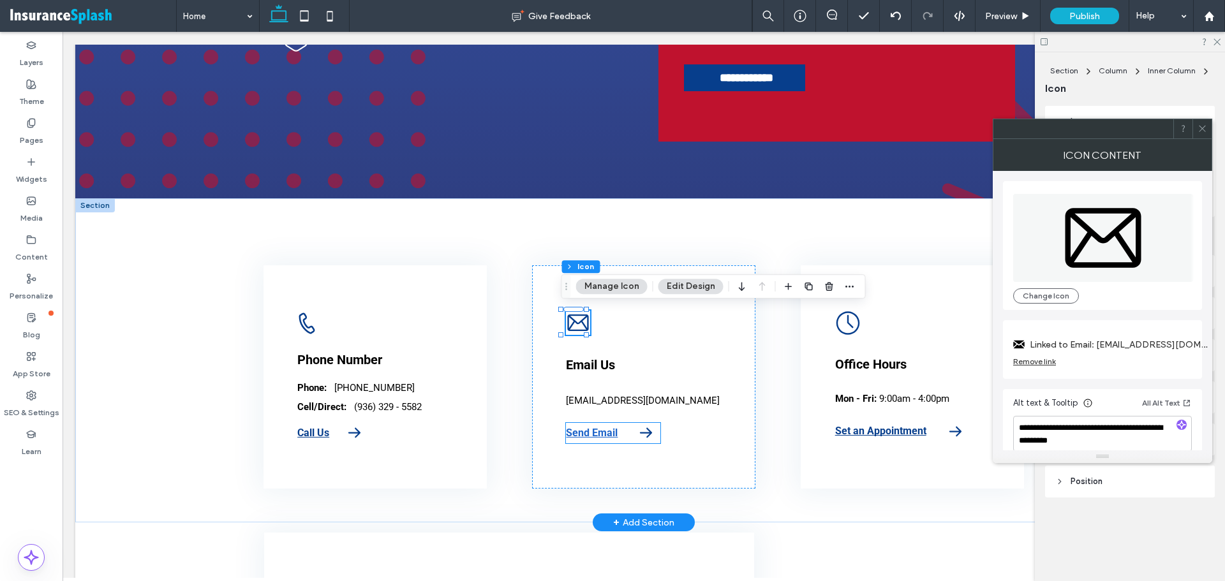
click at [594, 435] on strong "Send Email" at bounding box center [592, 433] width 52 height 12
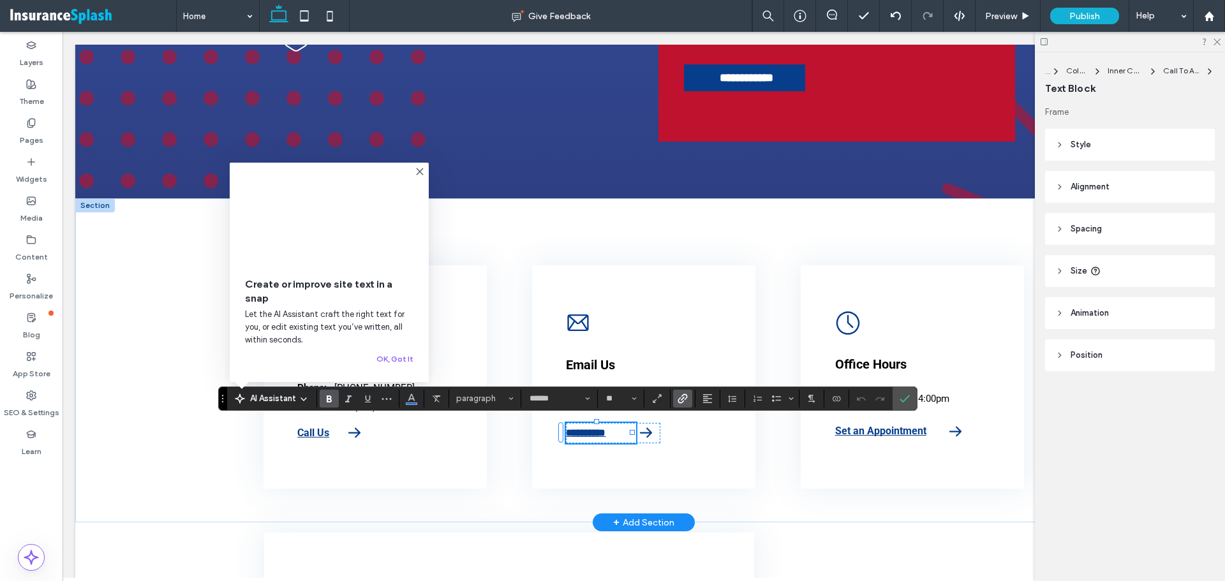
click at [690, 398] on label "Link" at bounding box center [682, 399] width 19 height 18
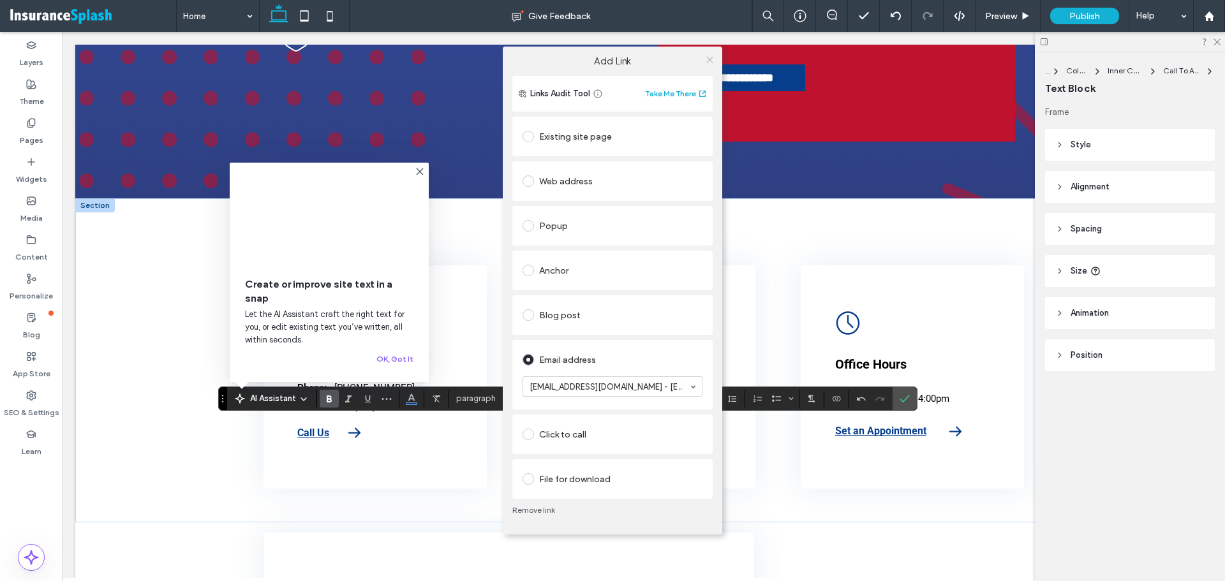
click at [709, 57] on icon at bounding box center [710, 60] width 10 height 10
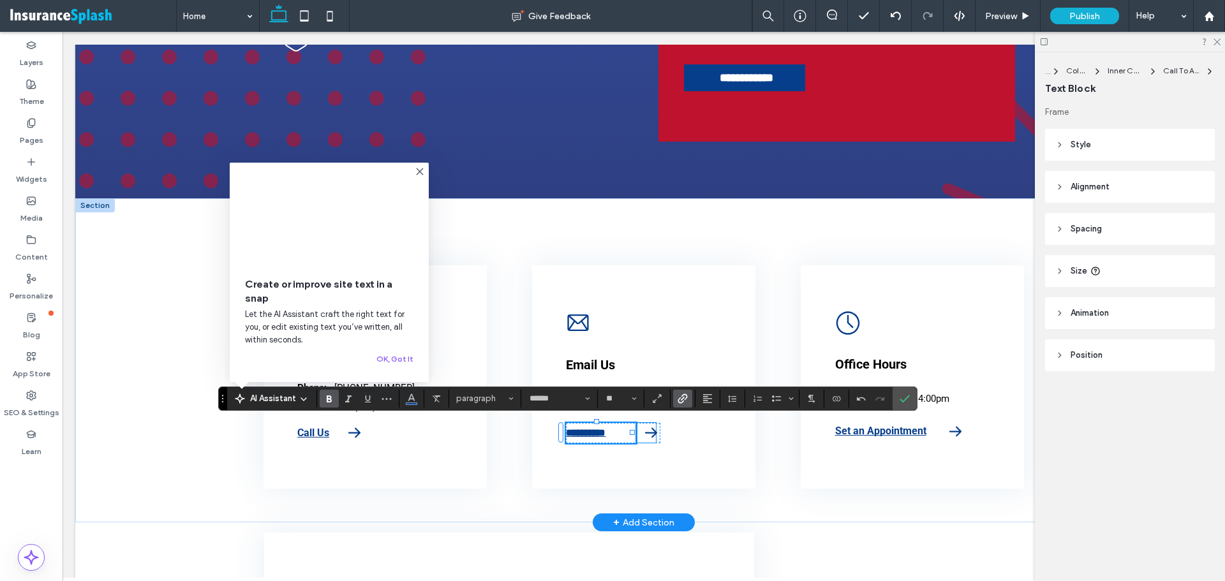
click at [641, 432] on icon "Right-pointing black arrow." at bounding box center [651, 433] width 20 height 20
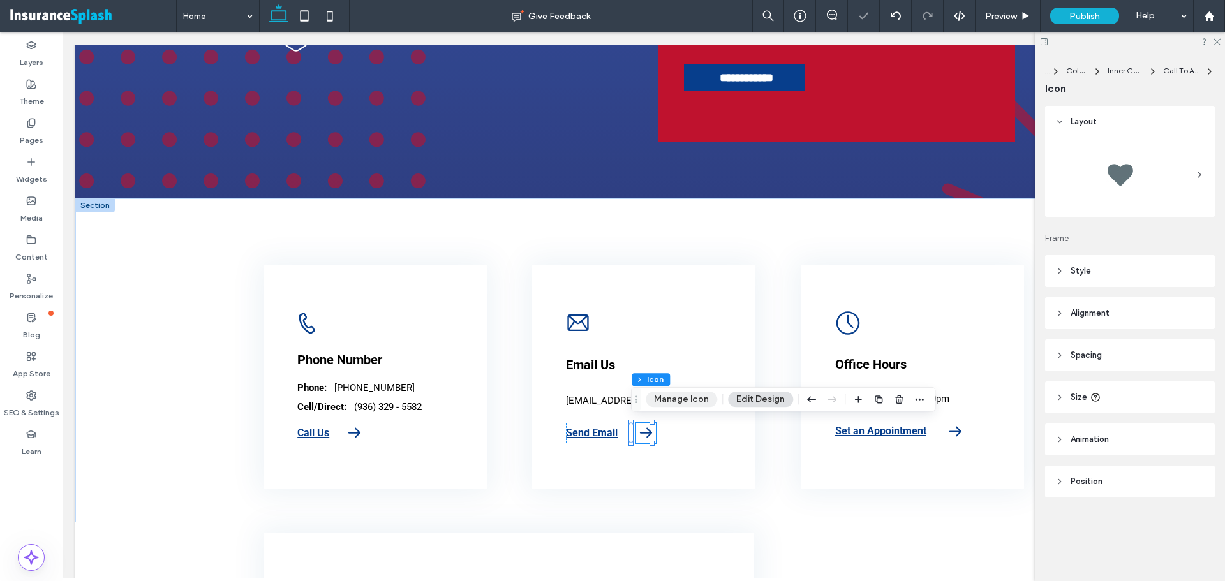
click at [664, 403] on button "Manage Icon" at bounding box center [681, 399] width 71 height 15
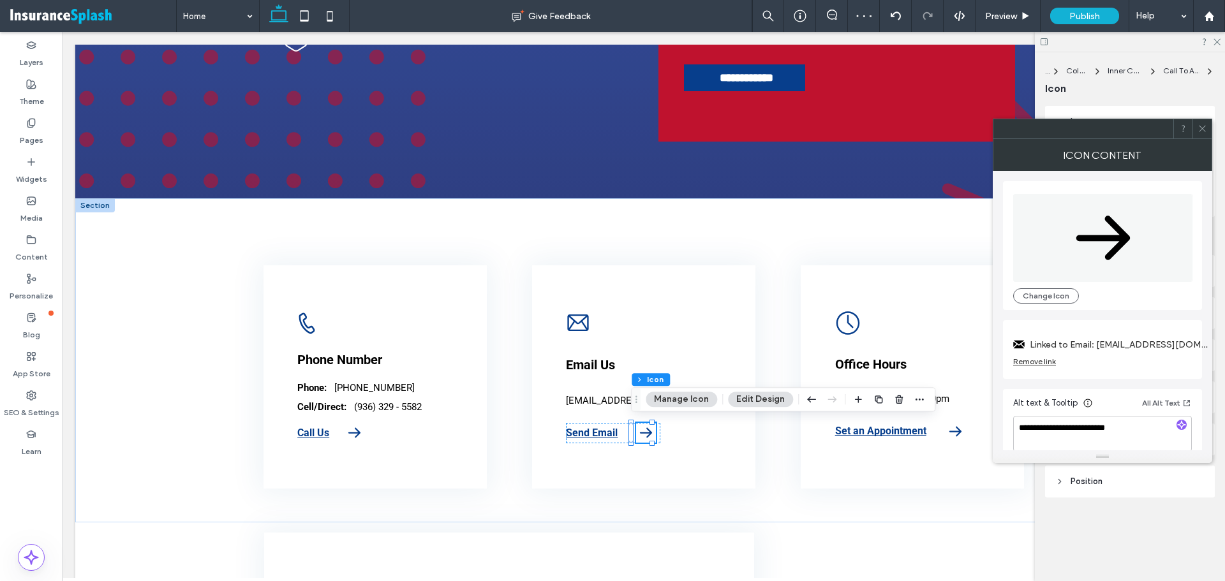
click at [1202, 128] on use at bounding box center [1202, 129] width 6 height 6
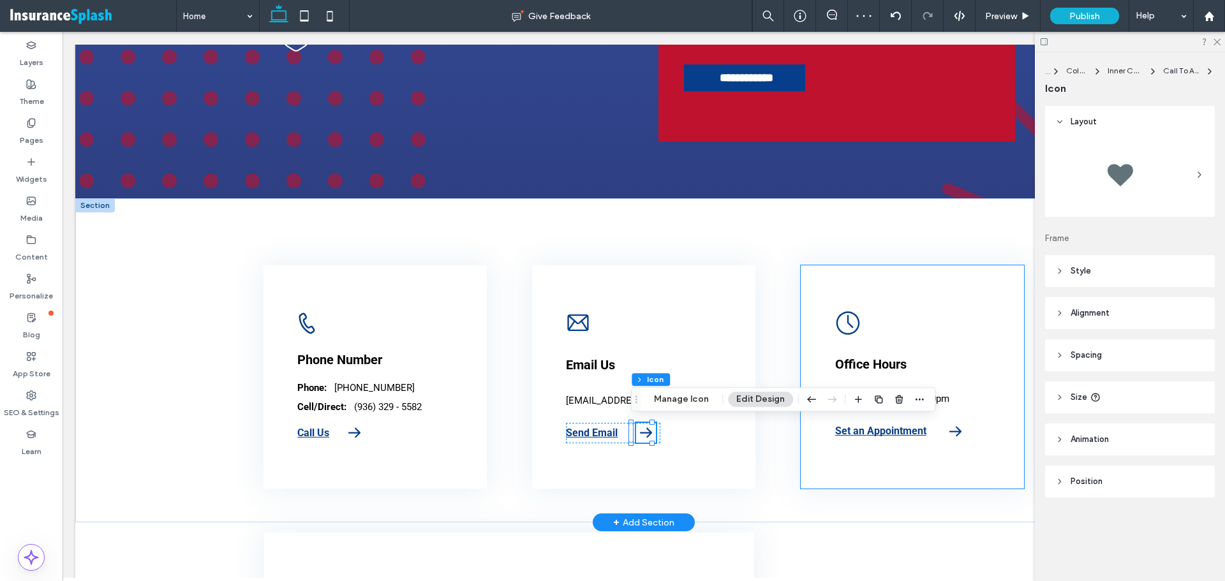
click at [847, 321] on icon "A black and white clock in a circle on a white background." at bounding box center [848, 323] width 26 height 25
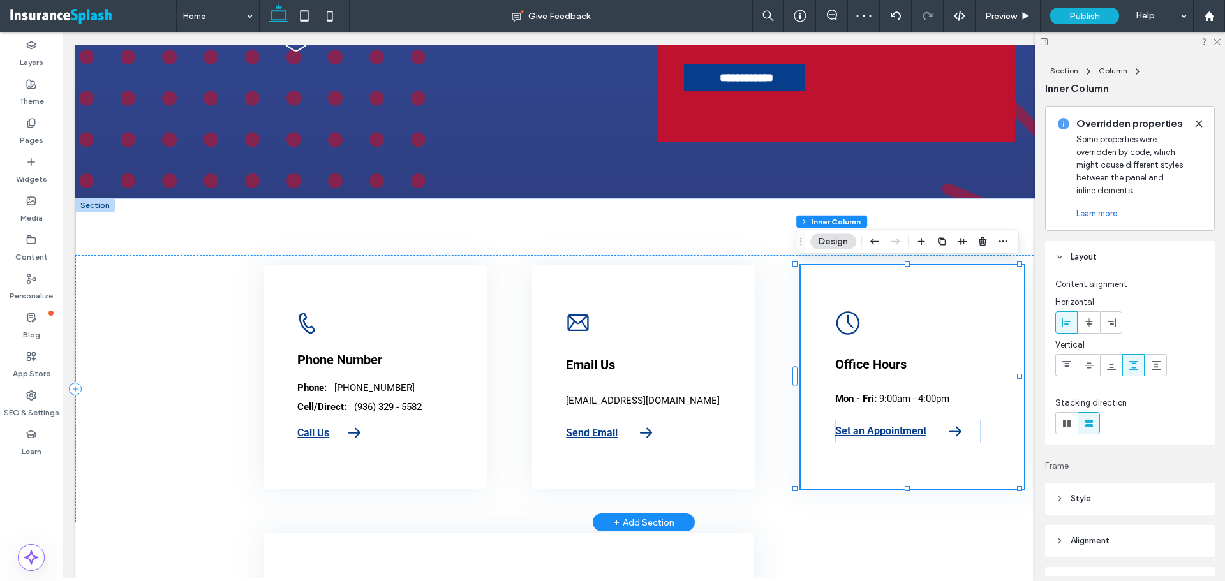
click at [847, 321] on icon "A black and white clock in a circle on a white background." at bounding box center [848, 323] width 26 height 25
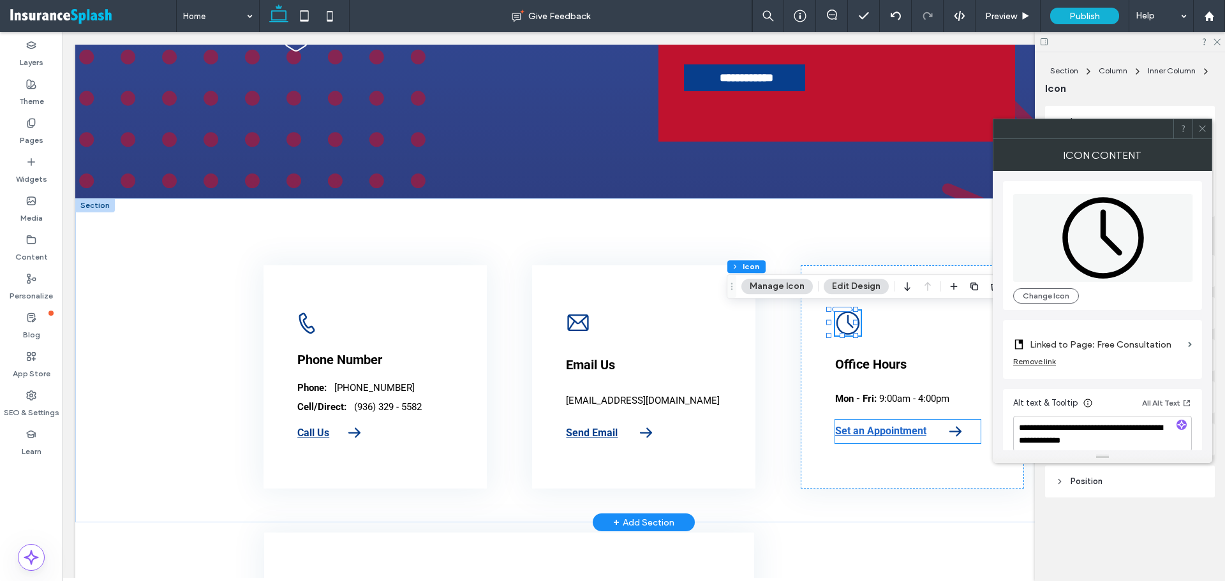
click at [883, 426] on strong "Set an Appointment" at bounding box center [880, 431] width 91 height 12
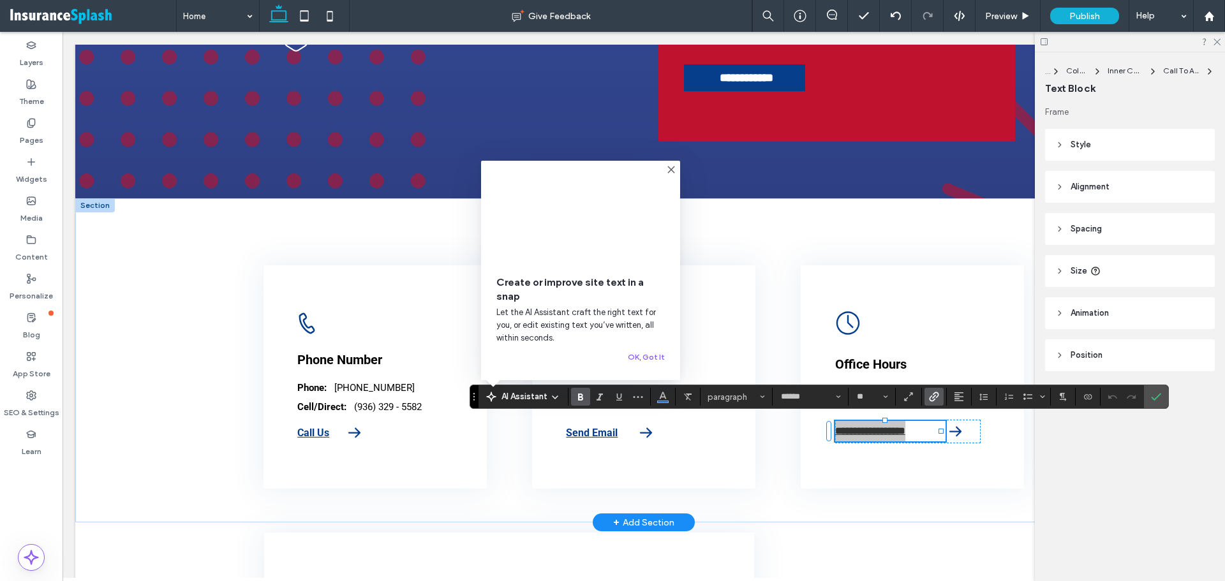
click at [935, 393] on use "Link" at bounding box center [934, 397] width 10 height 10
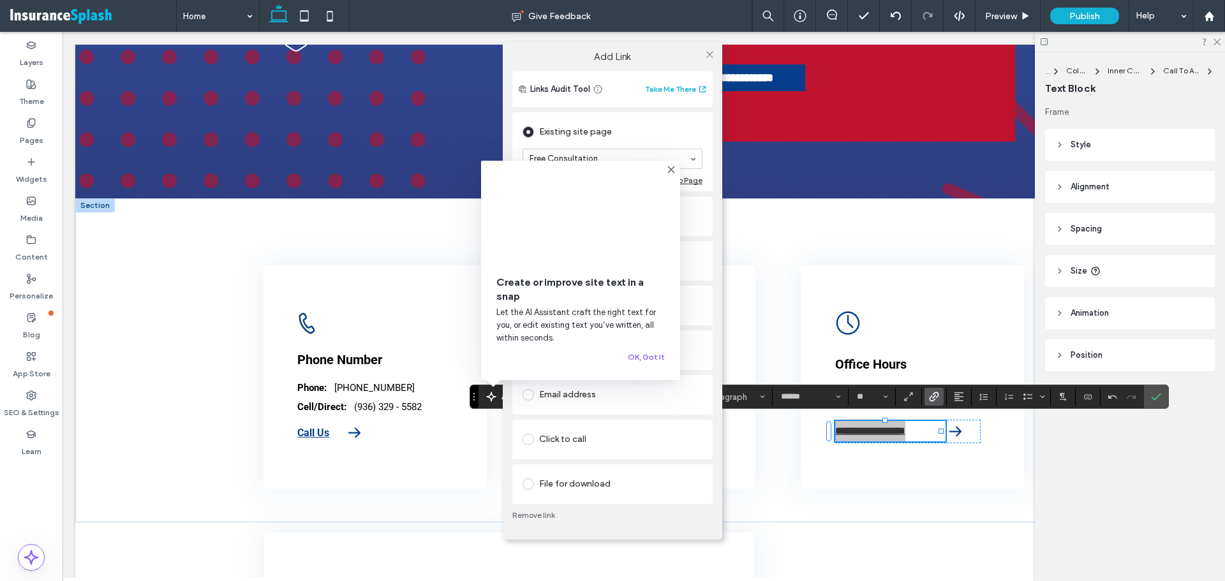
click at [670, 167] on use at bounding box center [671, 170] width 6 height 6
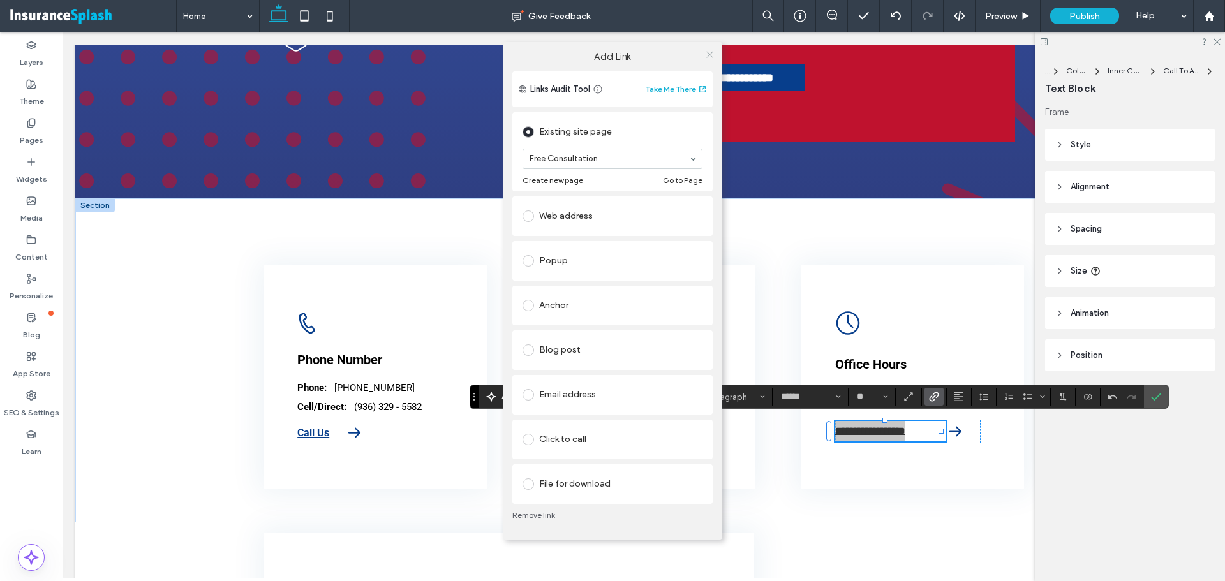
click at [713, 52] on icon at bounding box center [710, 55] width 10 height 10
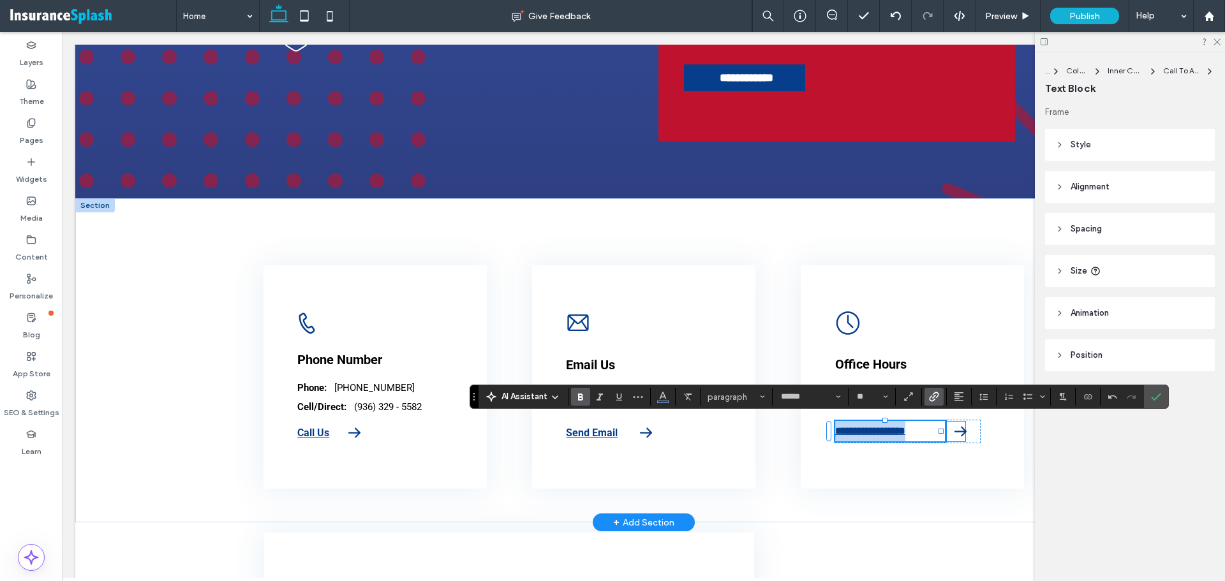
click at [951, 430] on icon "Black arrow pointing right." at bounding box center [961, 432] width 20 height 20
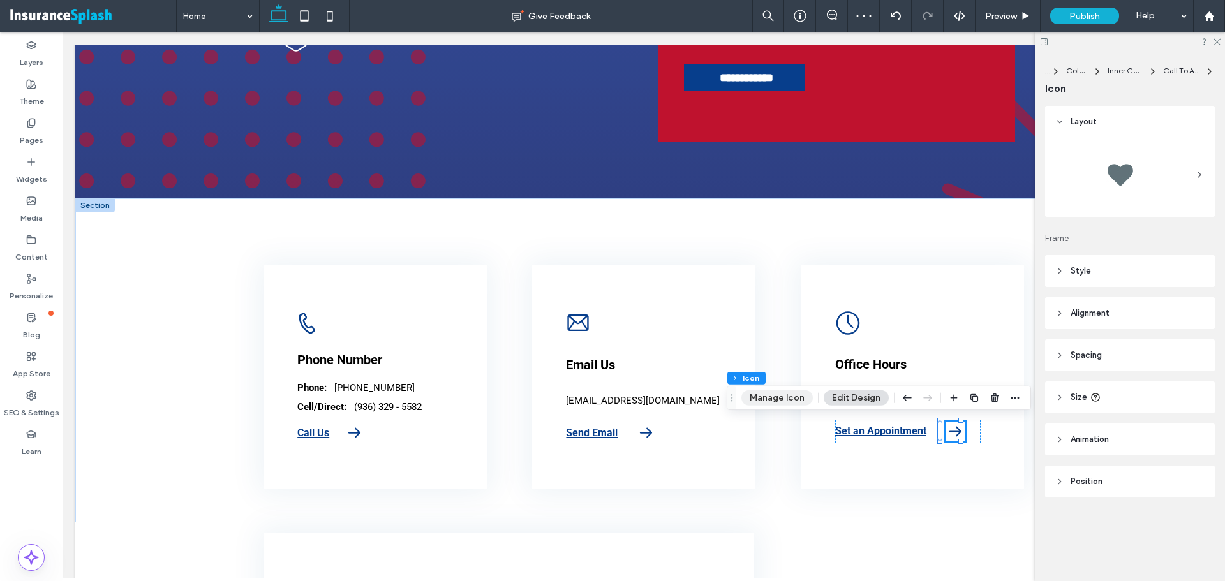
click at [768, 401] on button "Manage Icon" at bounding box center [776, 398] width 71 height 15
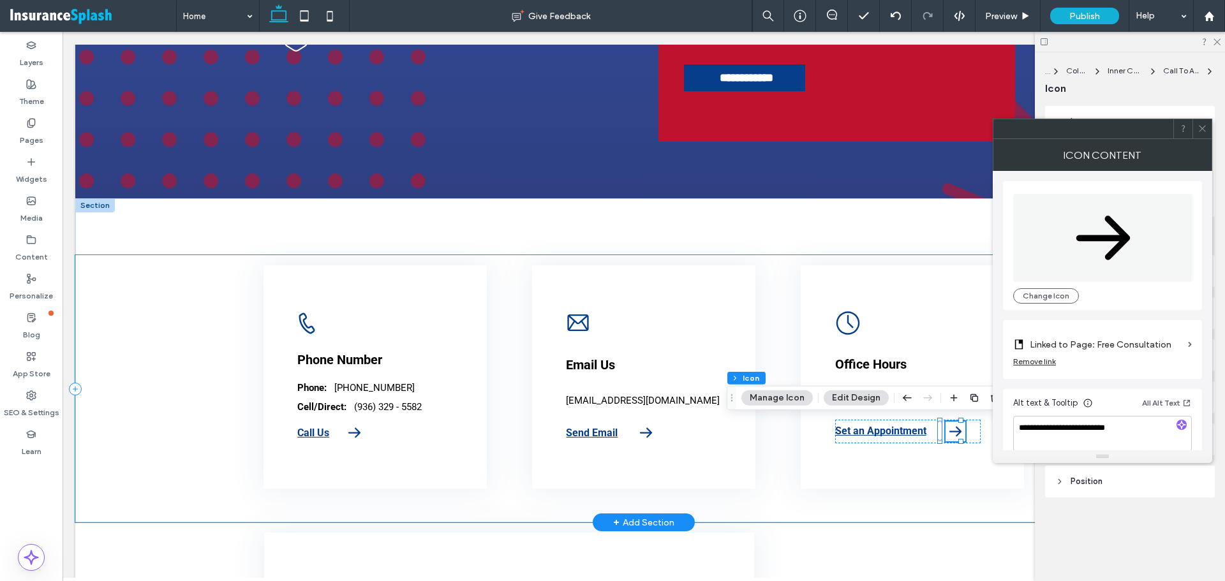
click at [184, 384] on div "Let's Connect! A black and white drawing of a telephone on a white background. …" at bounding box center [643, 388] width 1137 height 267
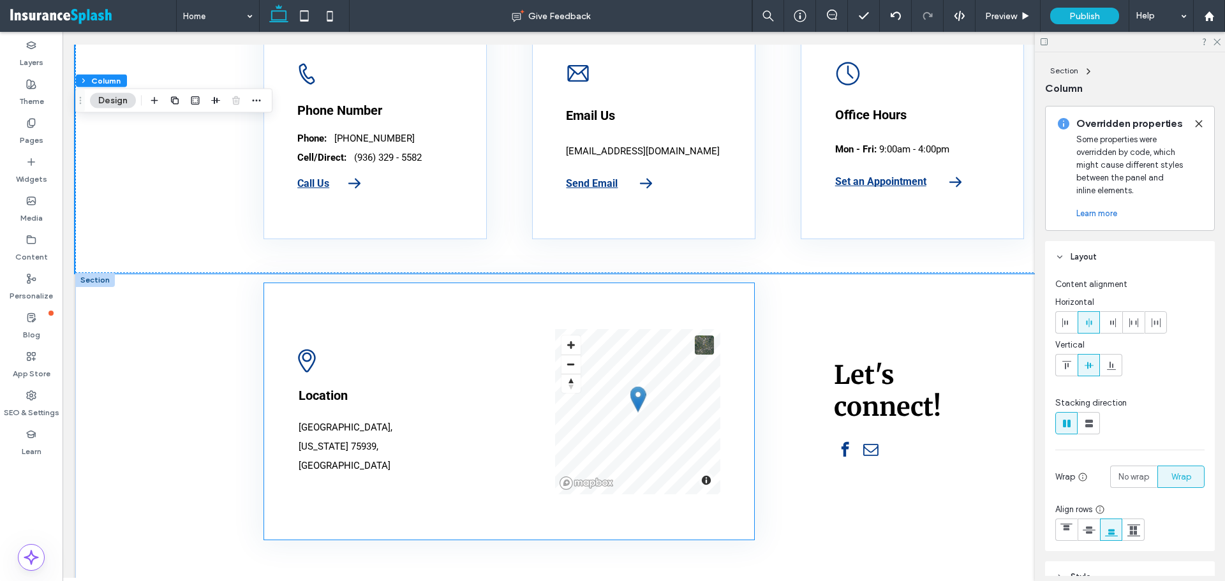
scroll to position [3956, 0]
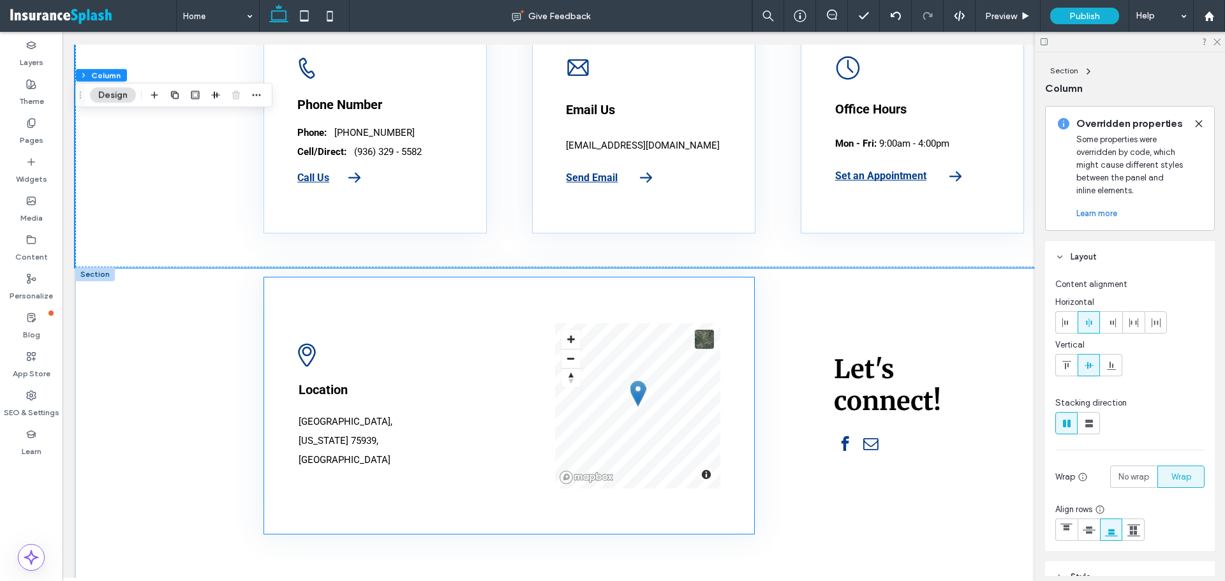
click at [304, 353] on icon "A black and white drawing of a map pin on a white background." at bounding box center [307, 355] width 26 height 26
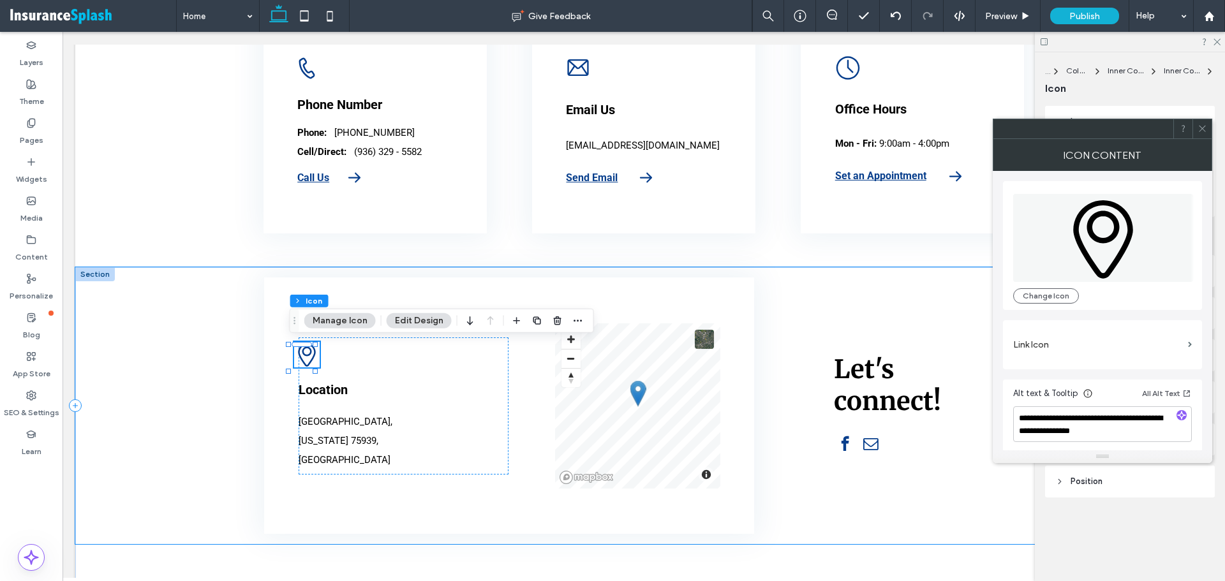
click at [214, 354] on div "A black and white drawing of a map pin on a white background. Location Corrigan…" at bounding box center [643, 405] width 1137 height 277
